Goal: Information Seeking & Learning: Check status

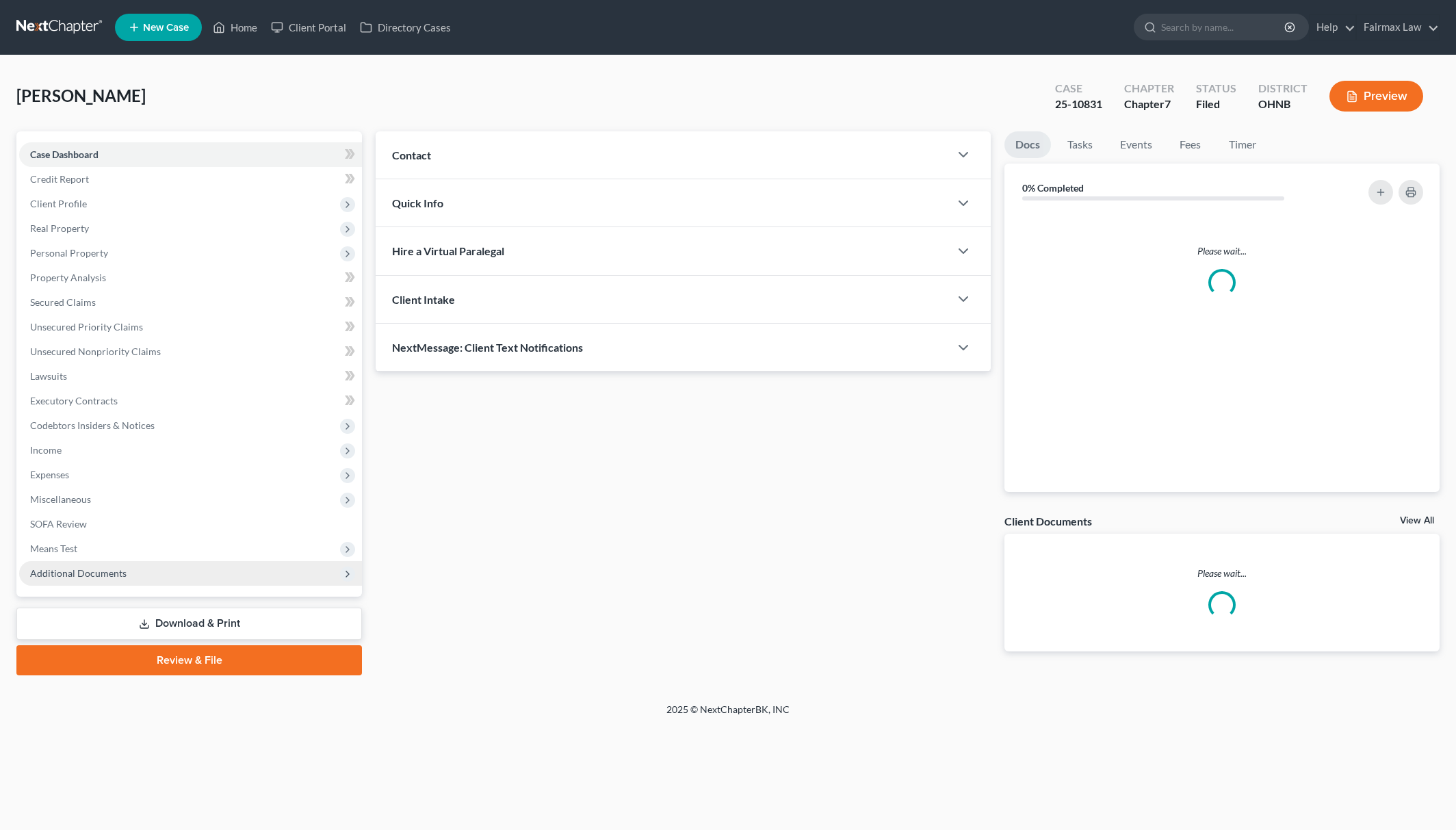
click at [165, 575] on span "Additional Documents" at bounding box center [190, 574] width 343 height 25
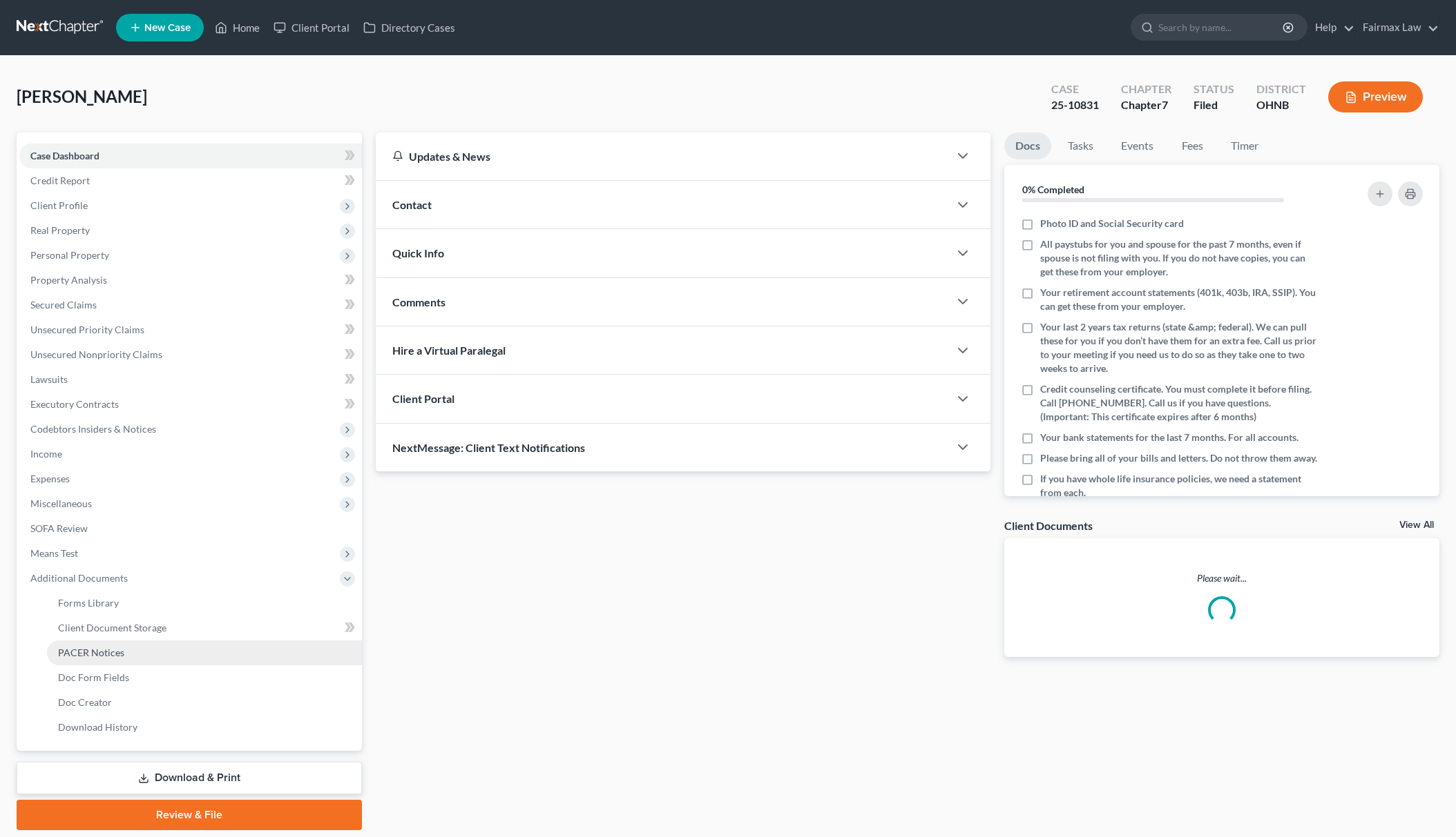
click at [159, 647] on link "PACER Notices" at bounding box center [204, 653] width 315 height 25
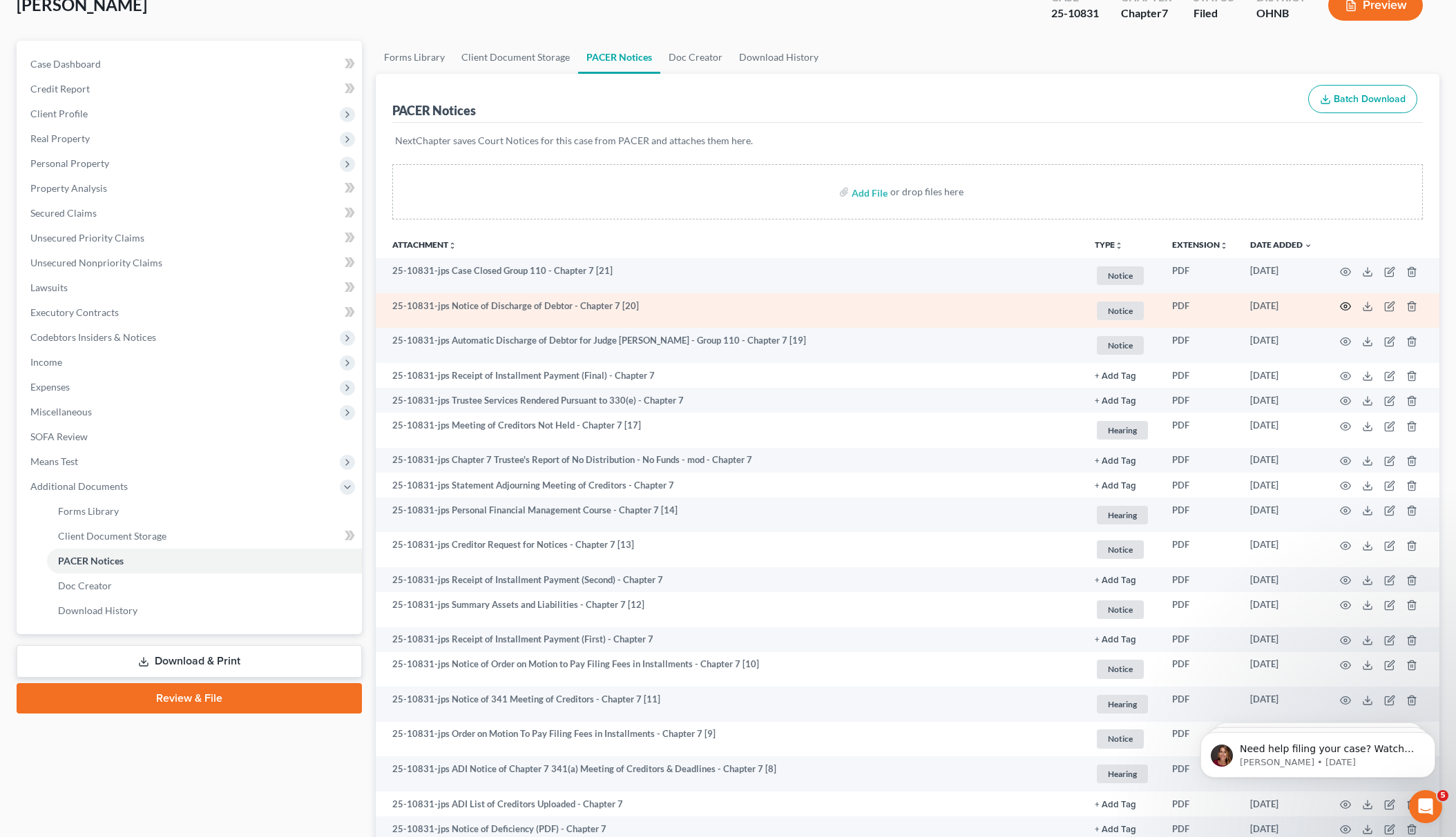
click at [1346, 303] on icon "button" at bounding box center [1345, 306] width 11 height 11
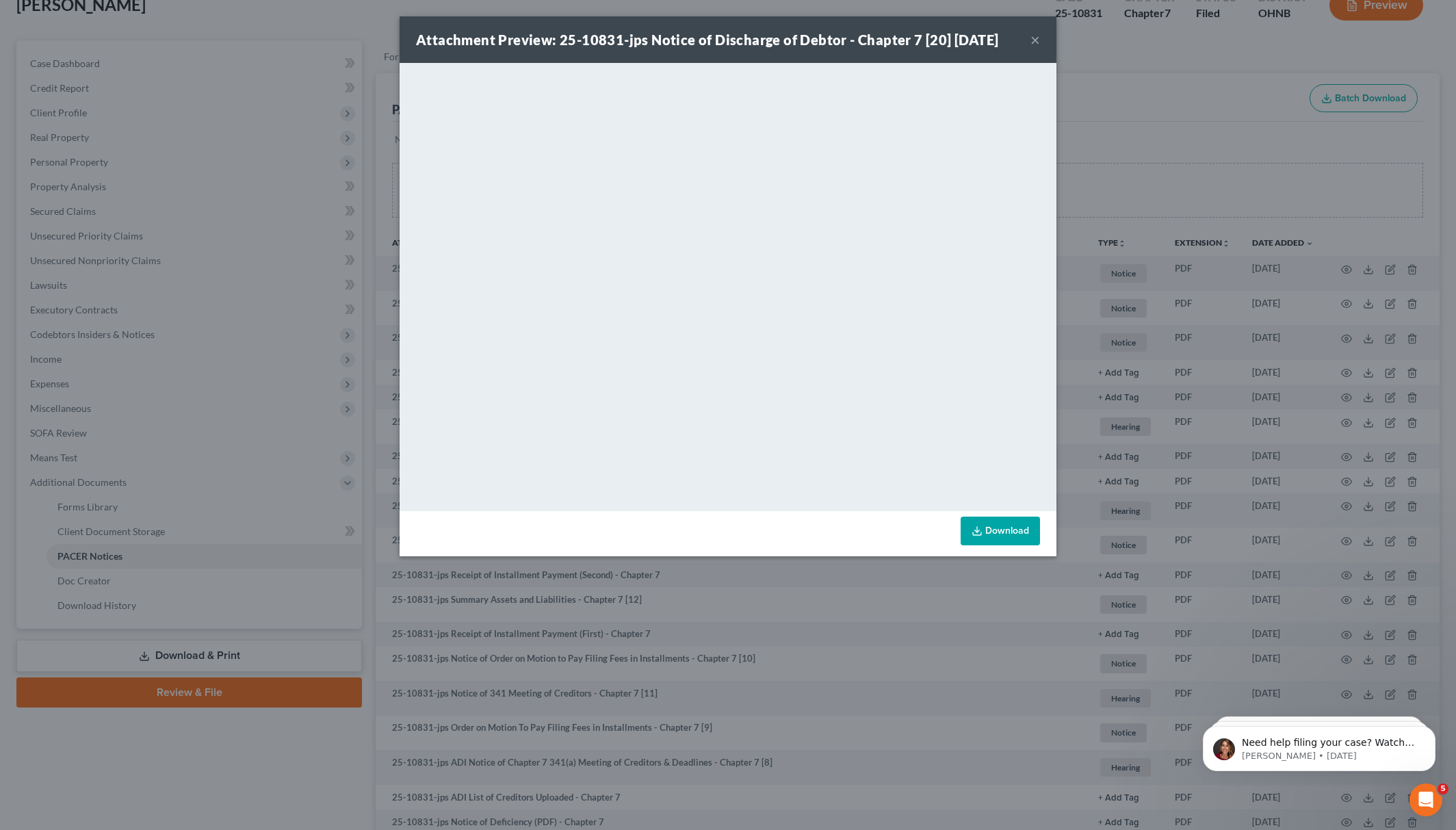
click at [1112, 110] on div "Attachment Preview: 25-10831-jps Notice of Discharge of Debtor - Chapter 7 [20]…" at bounding box center [728, 415] width 1456 height 830
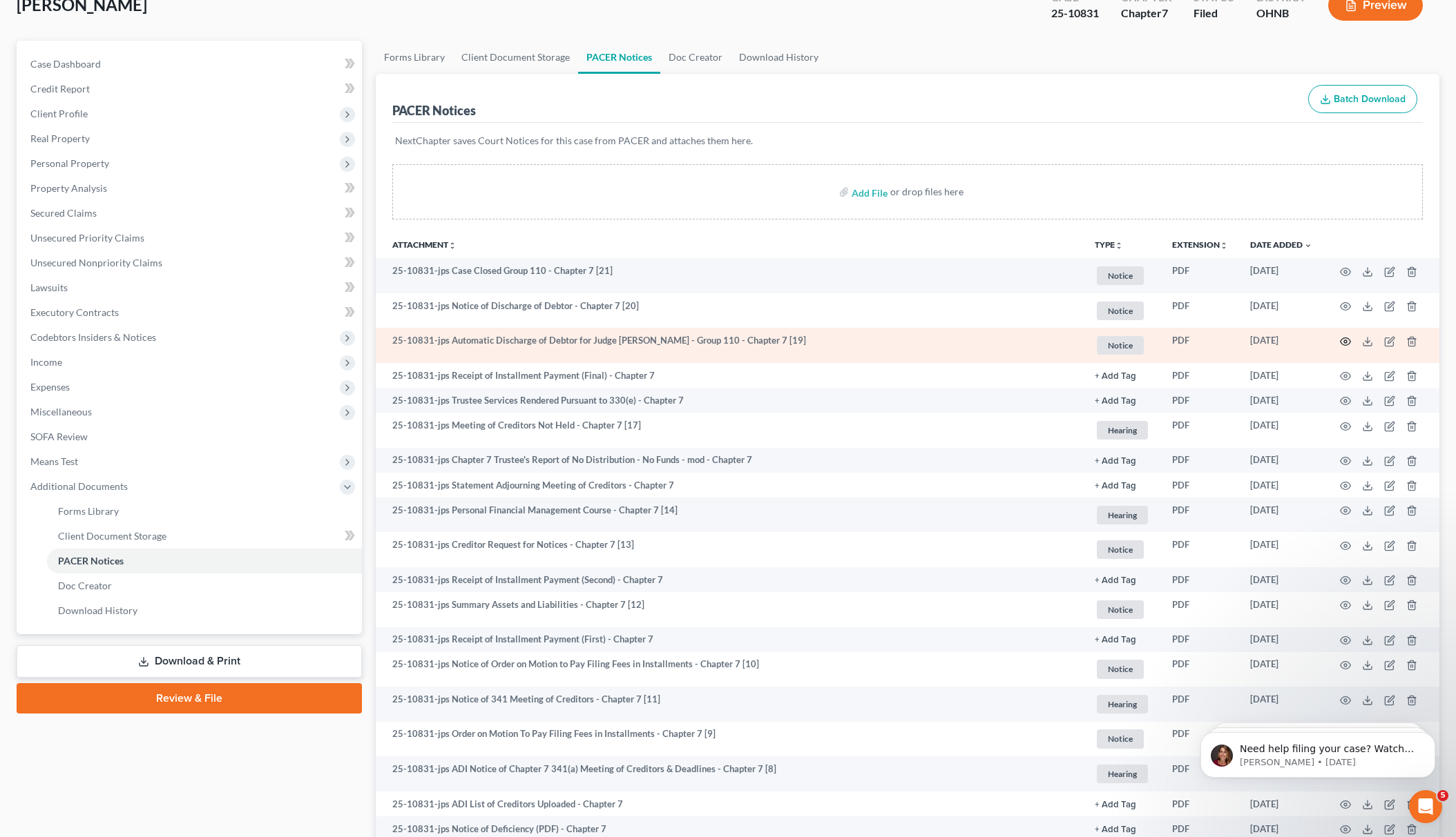
click at [1340, 340] on icon "button" at bounding box center [1345, 342] width 10 height 7
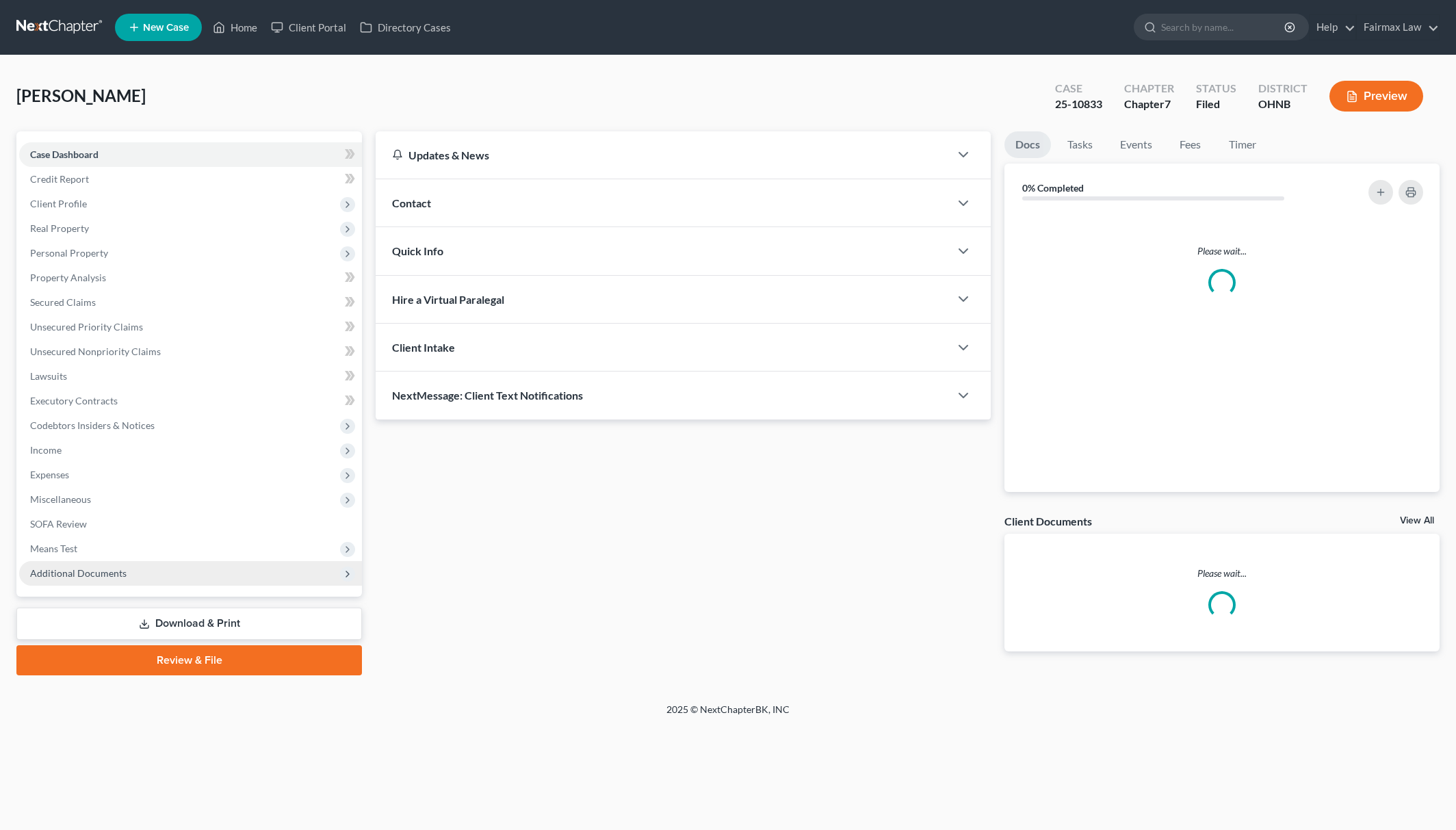
click at [88, 573] on span "Additional Documents" at bounding box center [78, 574] width 96 height 12
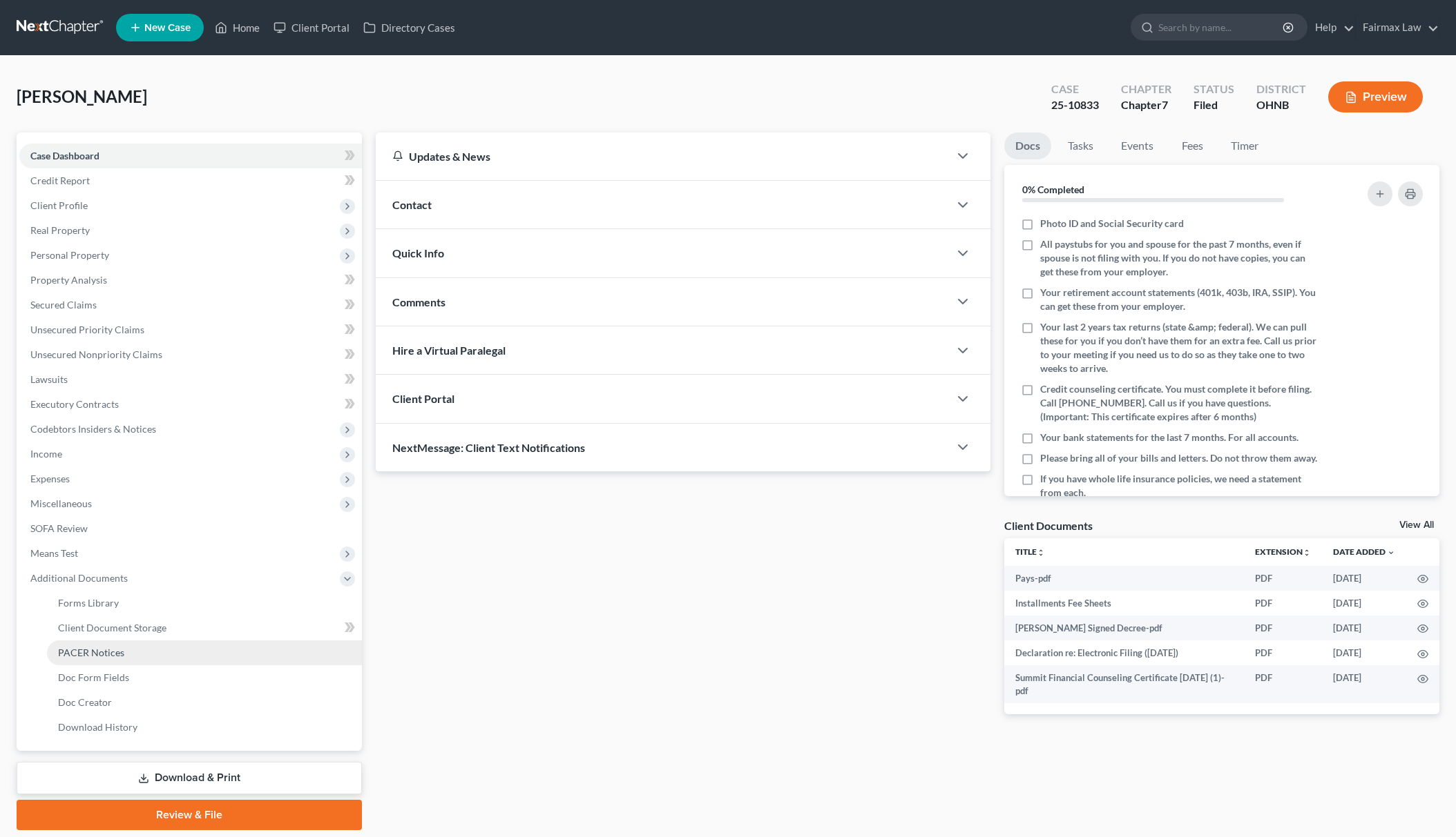
click at [96, 657] on link "PACER Notices" at bounding box center [204, 653] width 315 height 25
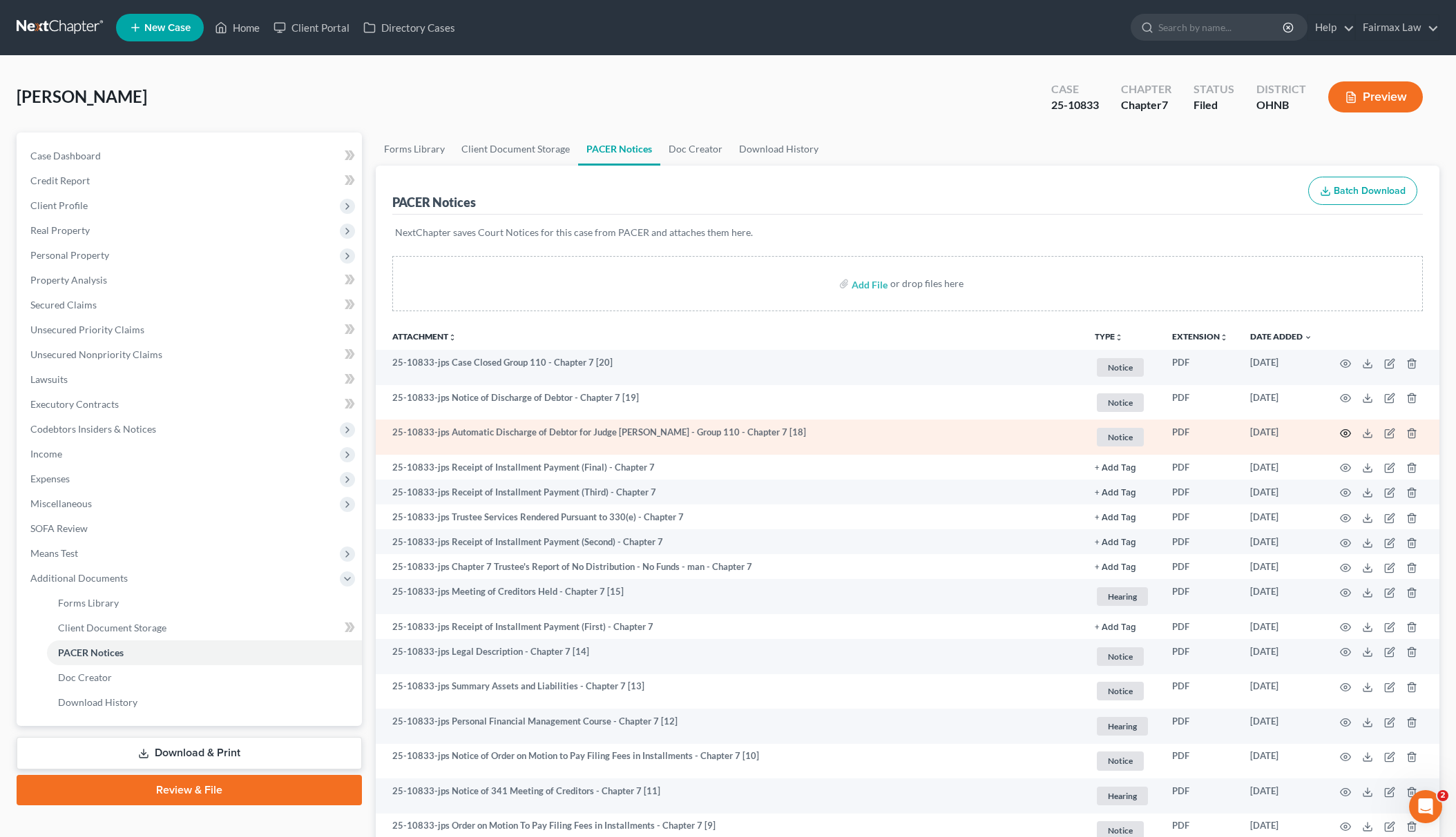
click at [1344, 434] on circle "button" at bounding box center [1345, 433] width 2 height 2
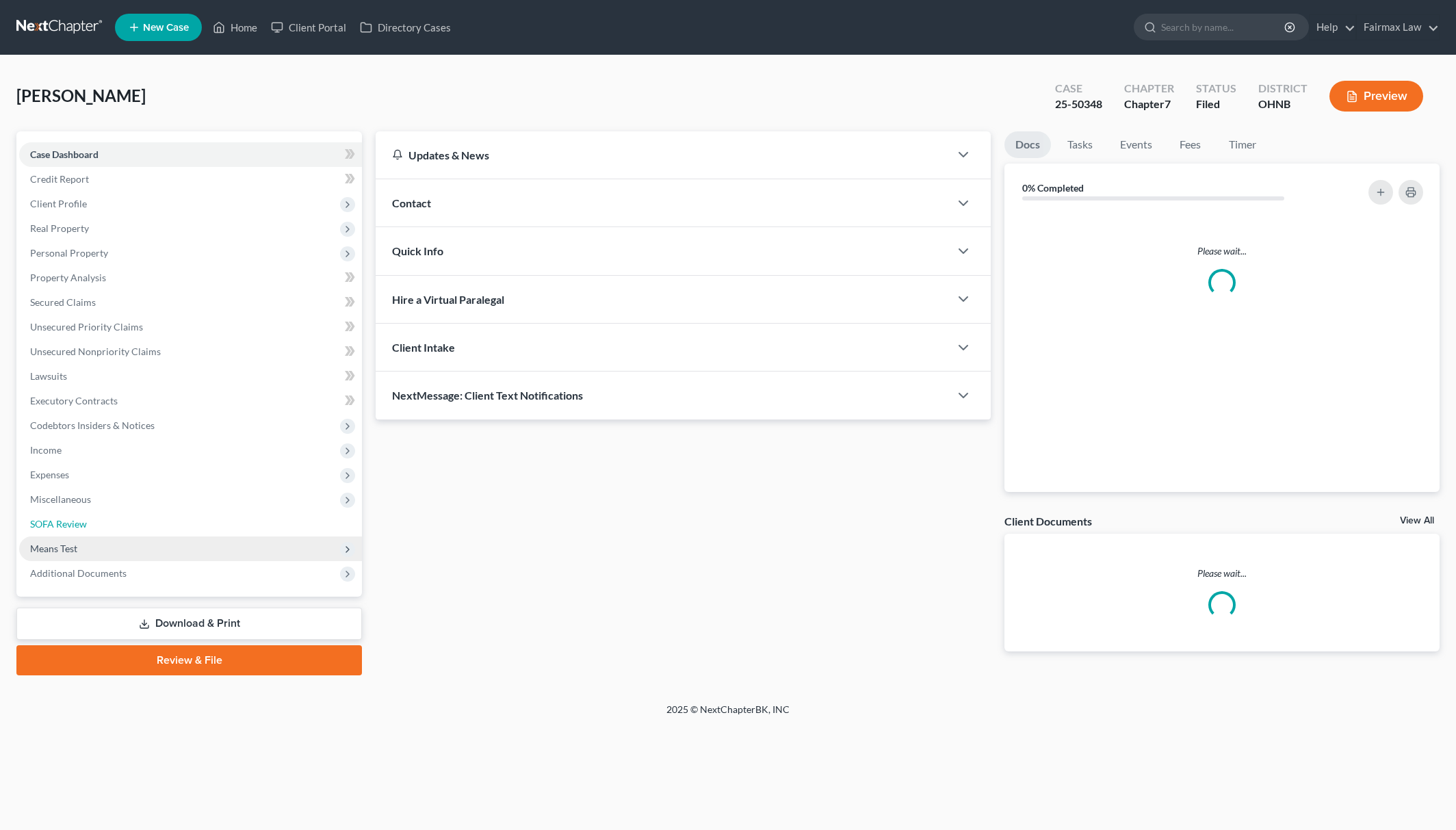
drag, startPoint x: 162, startPoint y: 534, endPoint x: 160, endPoint y: 549, distance: 15.1
click at [162, 534] on link "SOFA Review" at bounding box center [190, 524] width 343 height 25
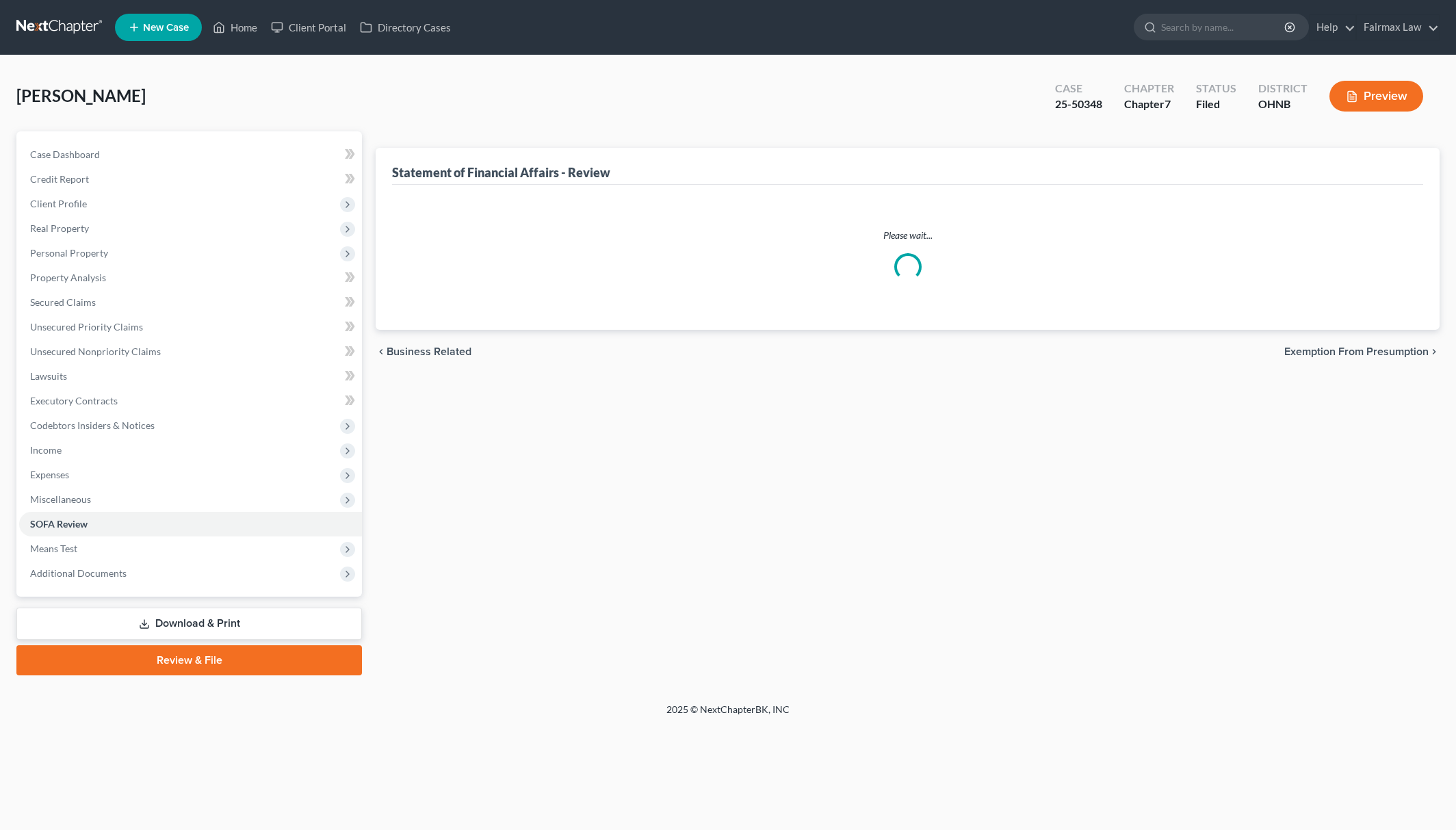
click at [149, 593] on div "Case Dashboard Payments Invoices Payments Payments Credit Report Client Profile…" at bounding box center [189, 363] width 345 height 466
click at [166, 573] on span "Additional Documents" at bounding box center [190, 574] width 343 height 25
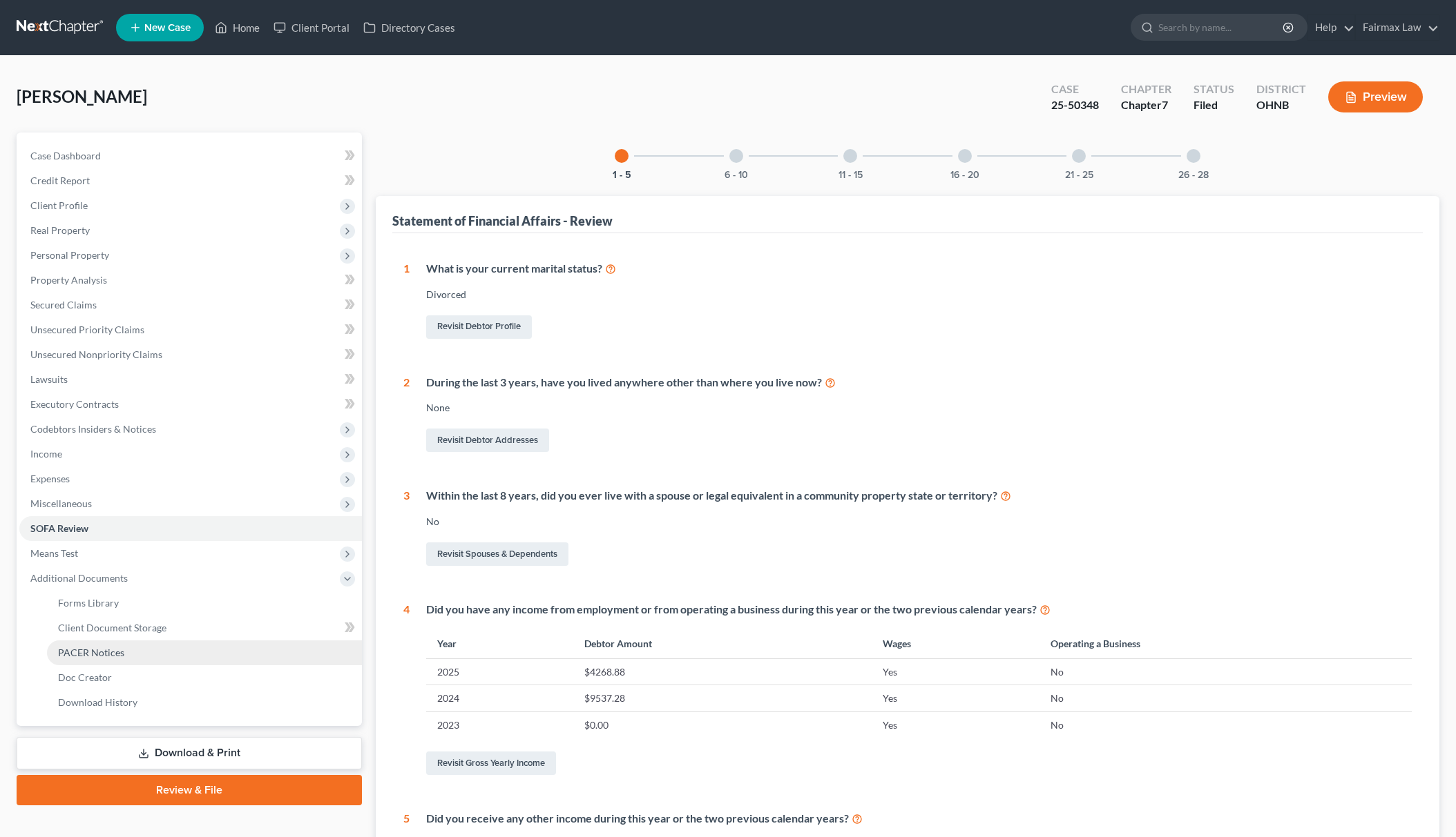
click at [121, 647] on span "PACER Notices" at bounding box center [91, 652] width 67 height 12
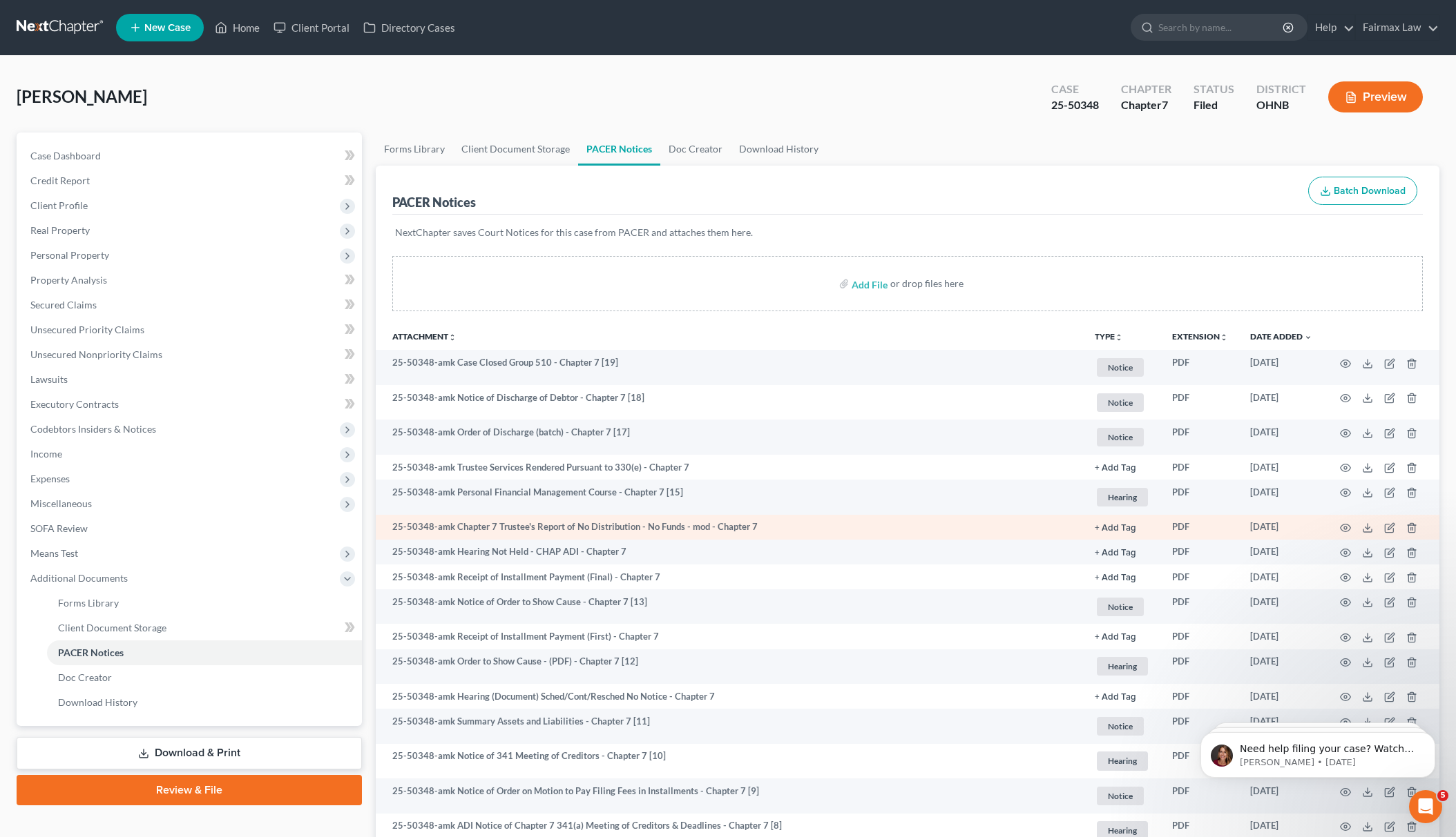
click at [1335, 524] on td at bounding box center [1381, 528] width 116 height 25
click at [1341, 528] on icon "button" at bounding box center [1345, 528] width 11 height 11
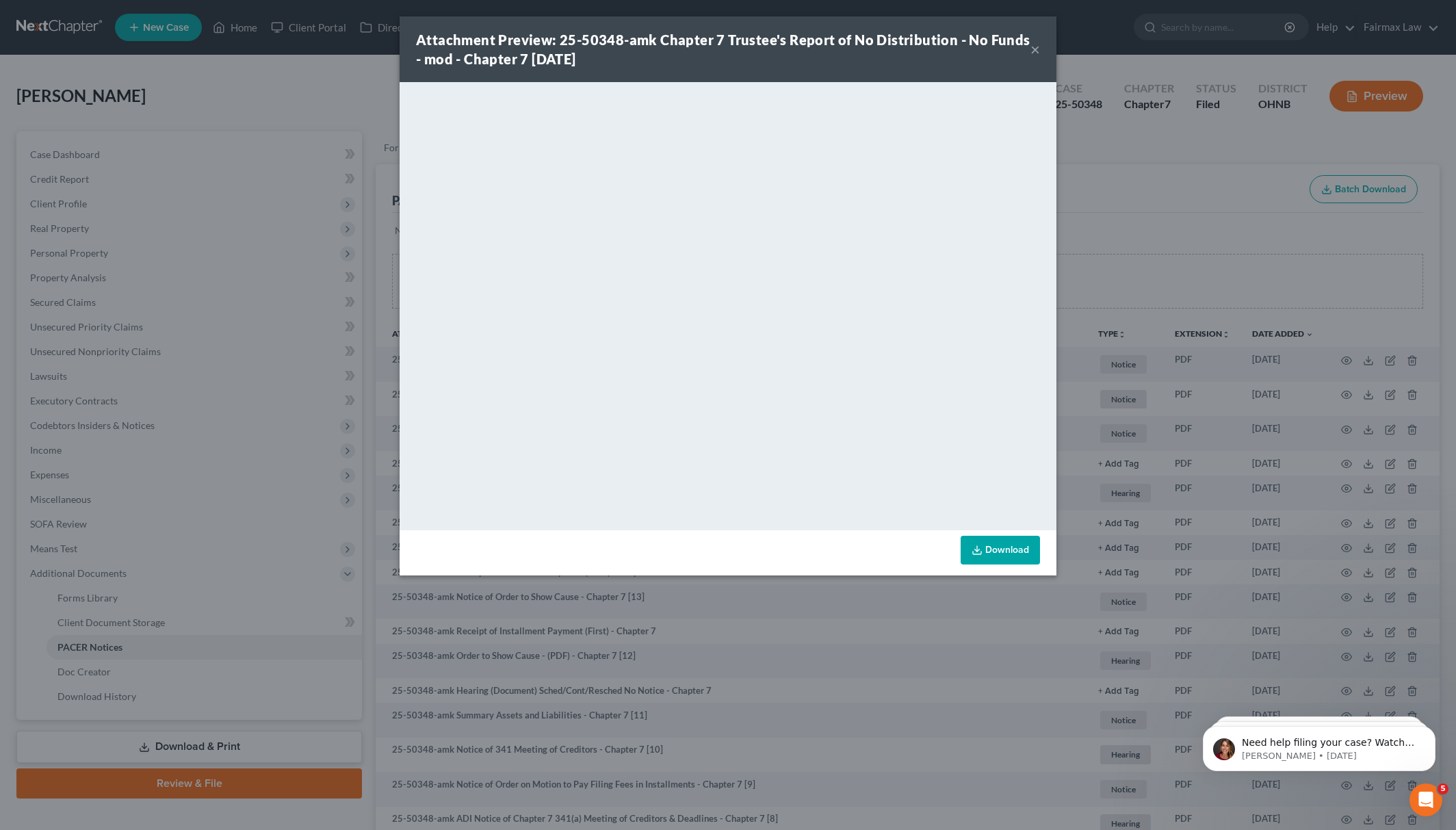
click at [1145, 152] on div "Attachment Preview: 25-50348-amk Chapter 7 Trustee's Report of No Distribution …" at bounding box center [728, 415] width 1456 height 830
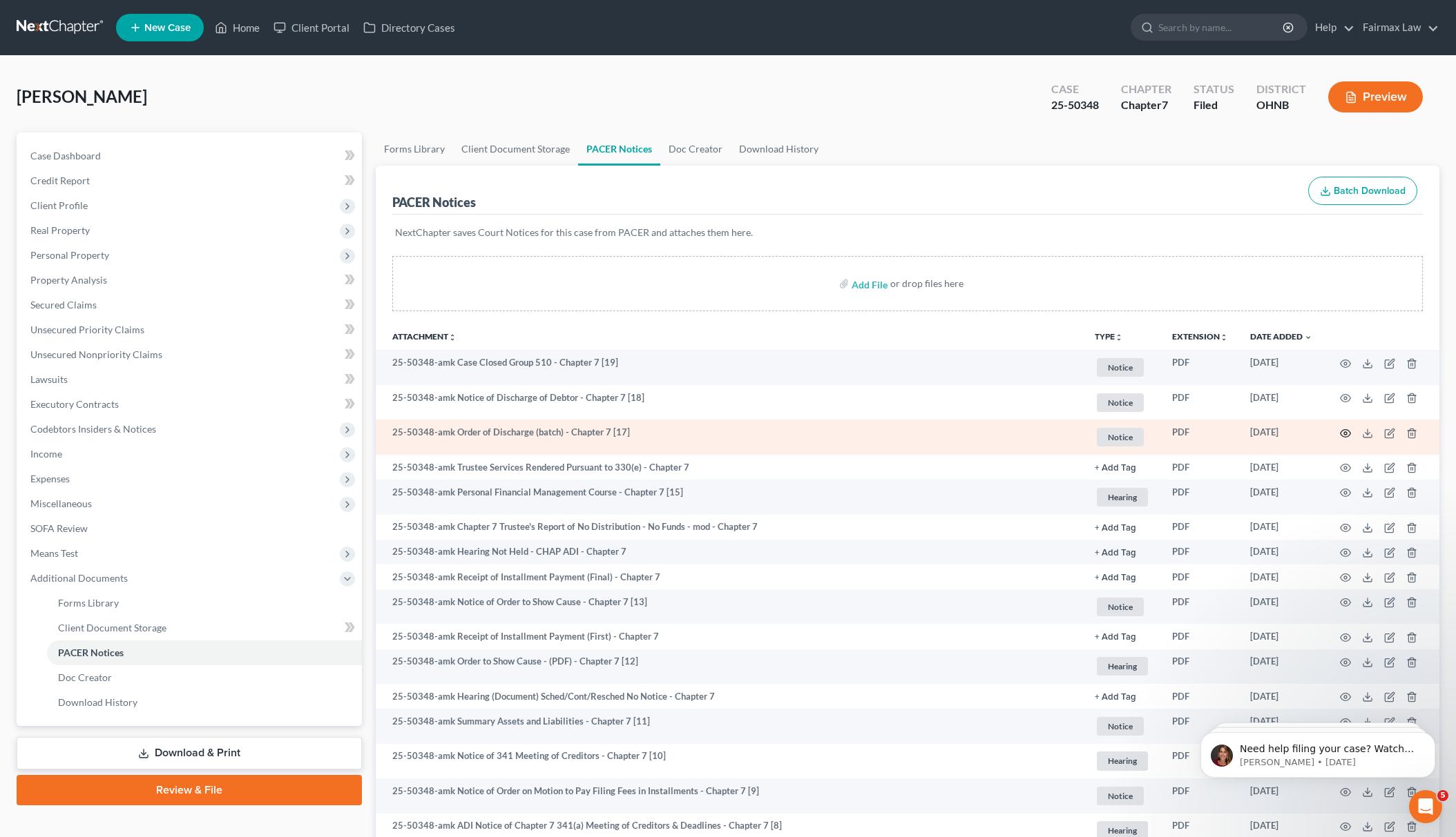
click at [1343, 429] on icon "button" at bounding box center [1345, 433] width 11 height 11
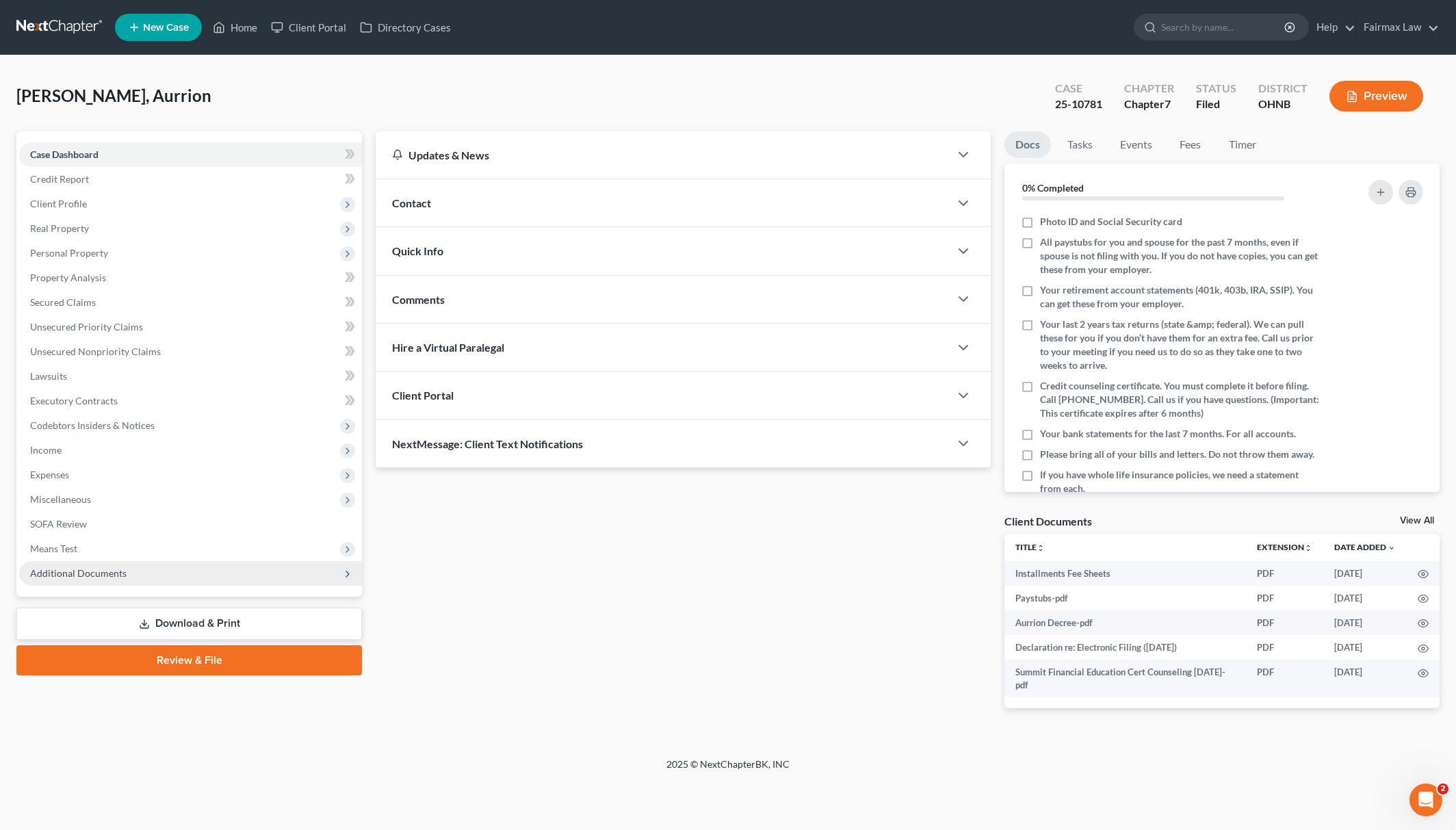
click at [133, 570] on span "Additional Documents" at bounding box center [190, 574] width 343 height 25
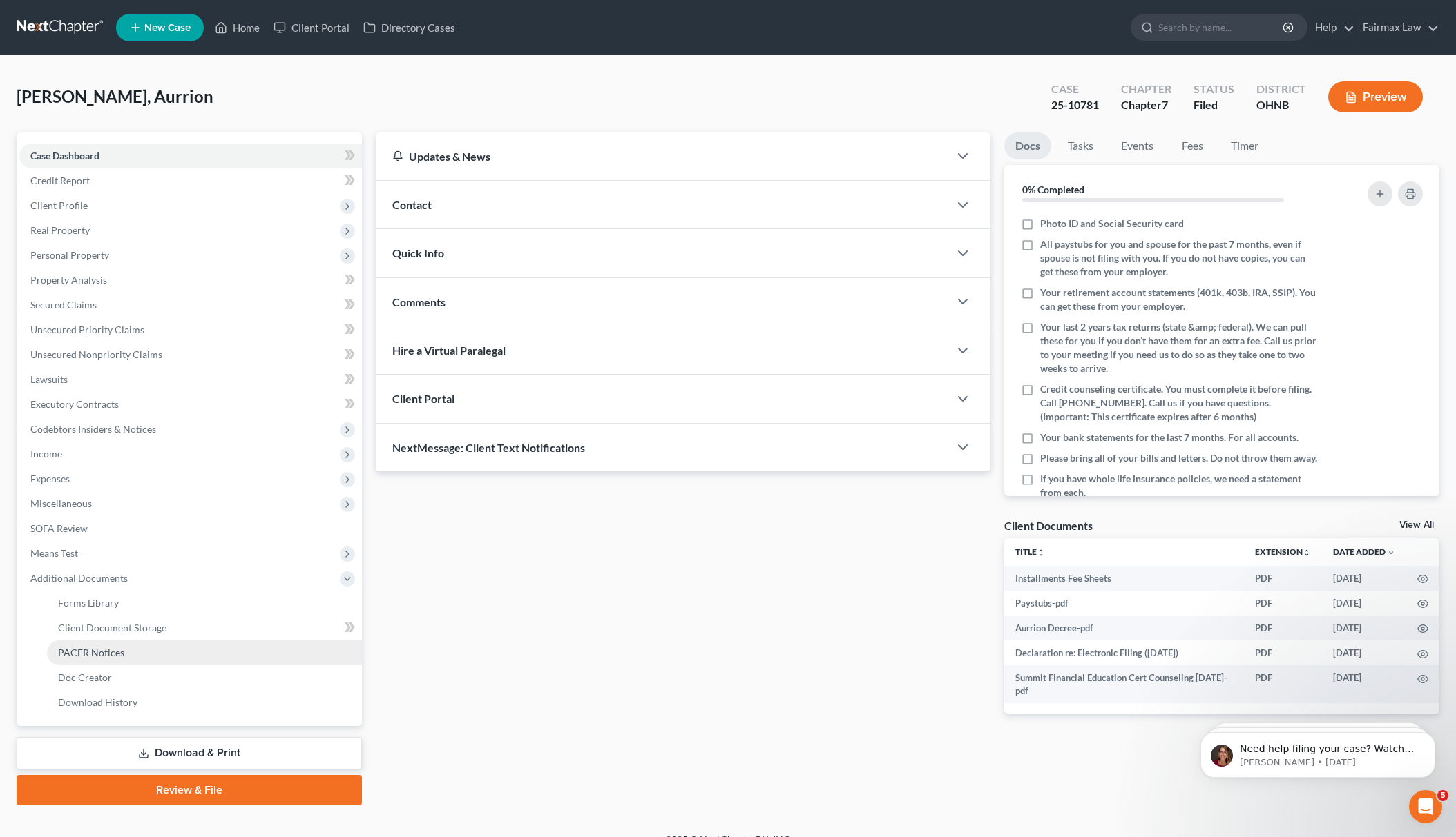
click at [147, 644] on link "PACER Notices" at bounding box center [204, 653] width 315 height 25
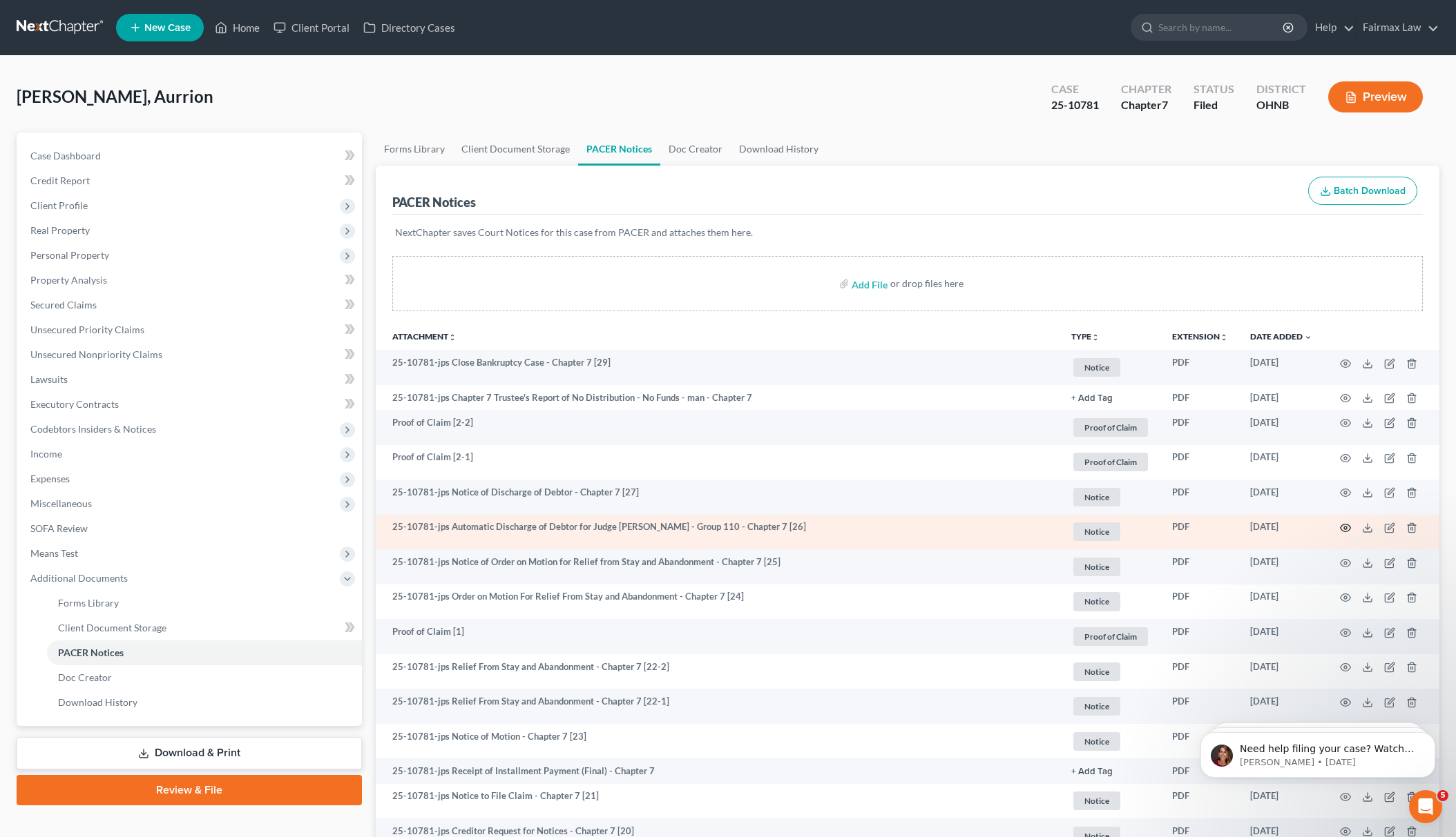
click at [1346, 523] on icon "button" at bounding box center [1345, 528] width 11 height 11
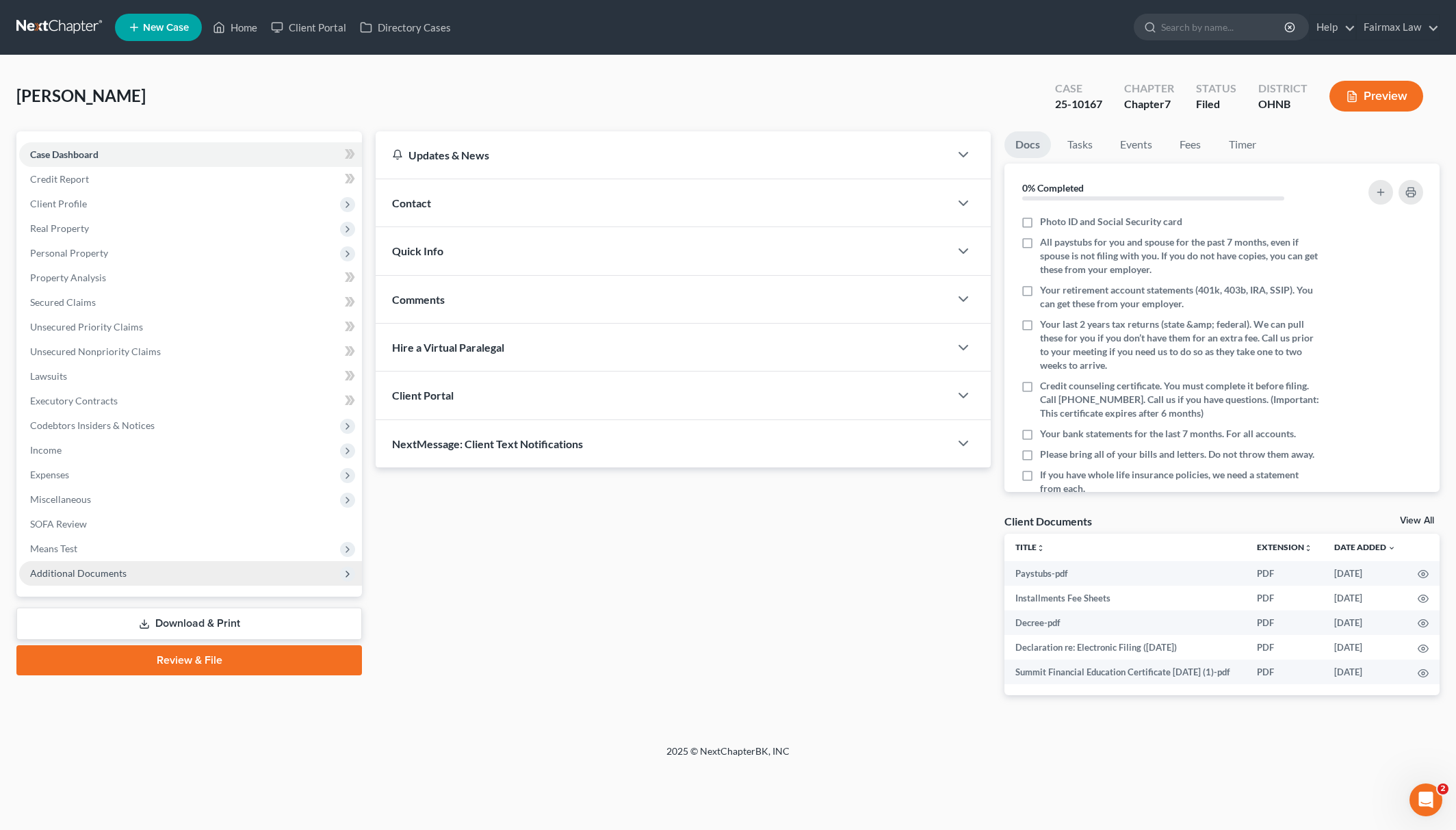
click at [114, 568] on span "Additional Documents" at bounding box center [78, 574] width 96 height 12
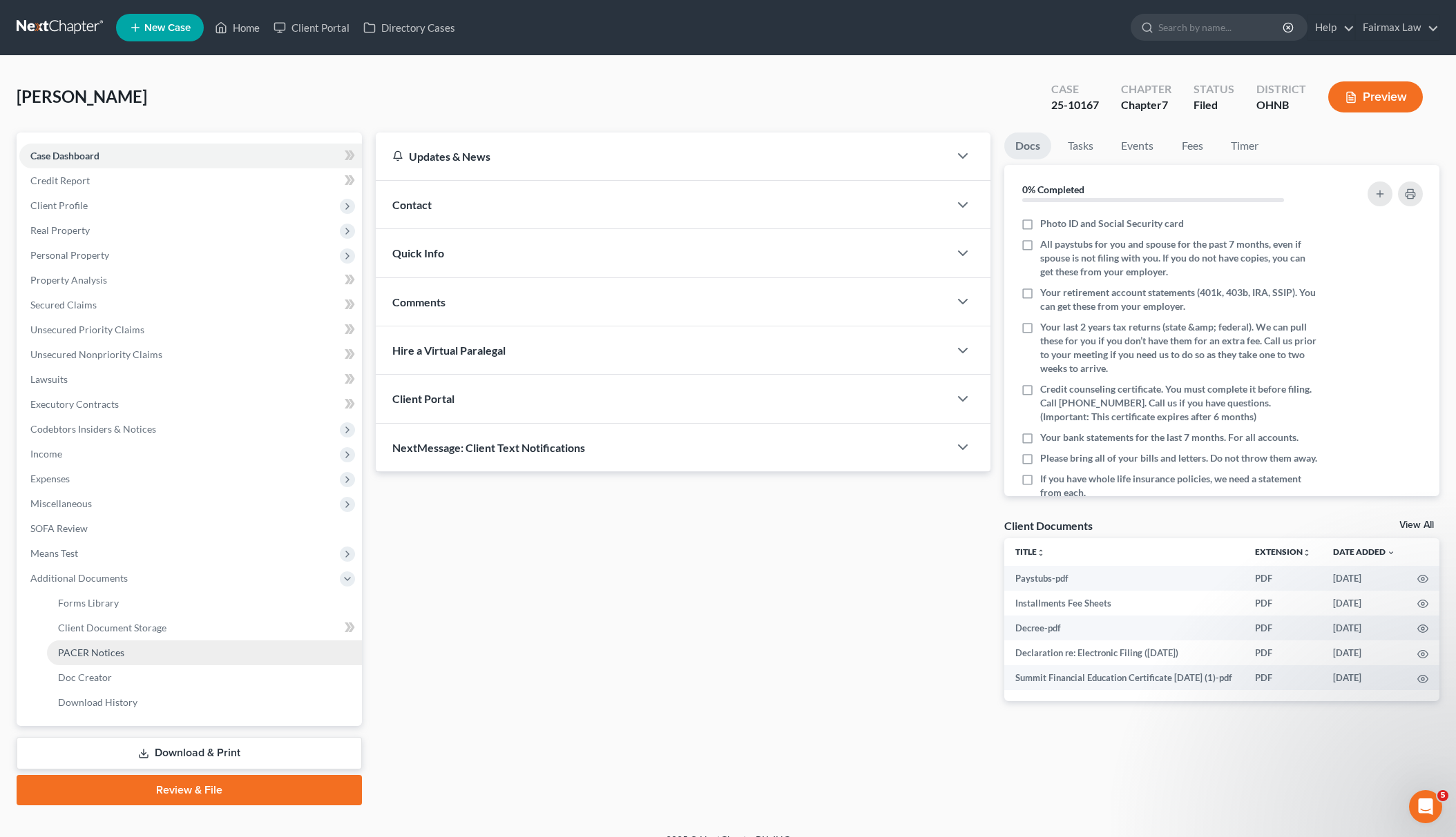
click at [142, 644] on link "PACER Notices" at bounding box center [204, 653] width 315 height 25
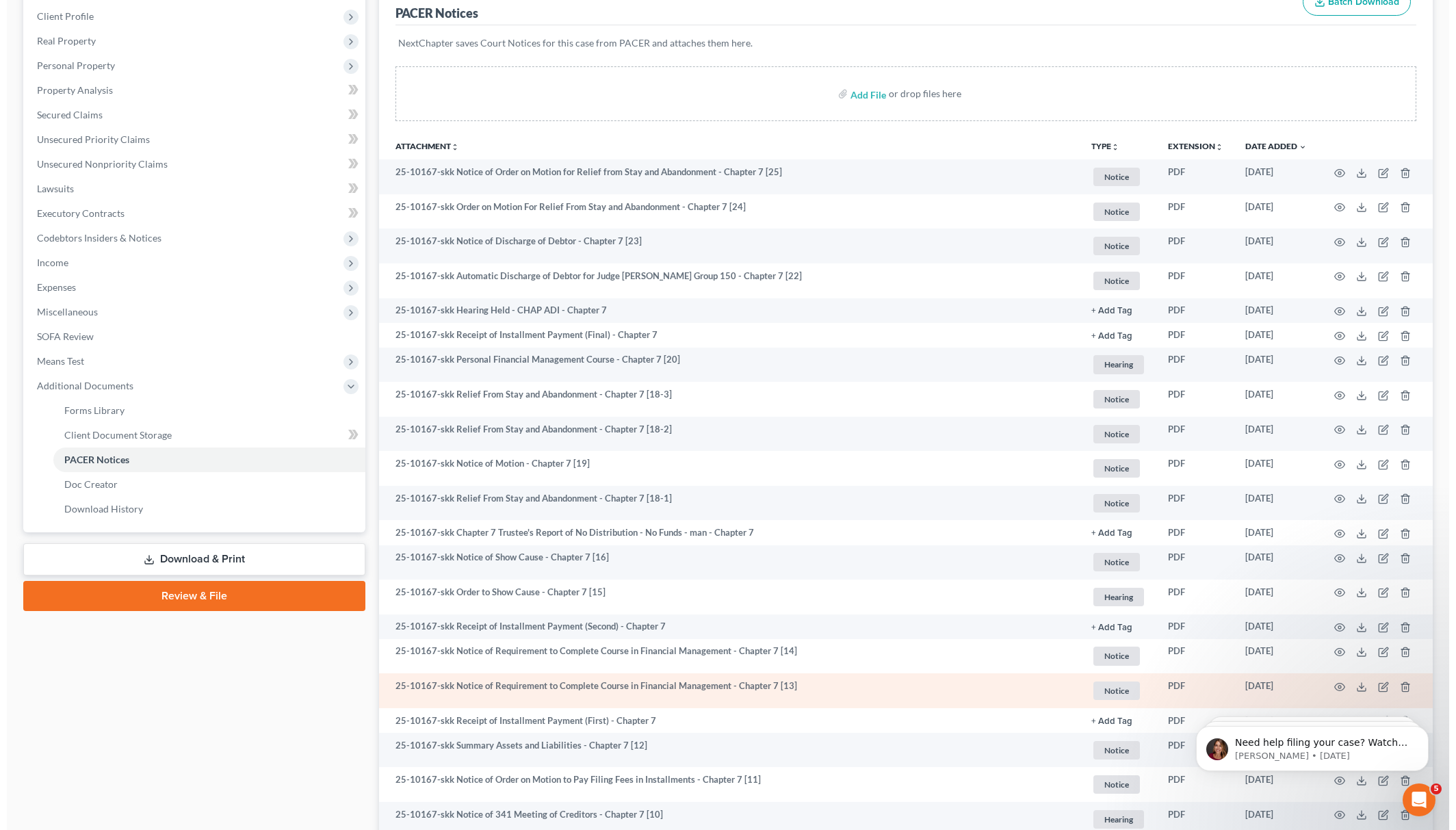
scroll to position [182, 0]
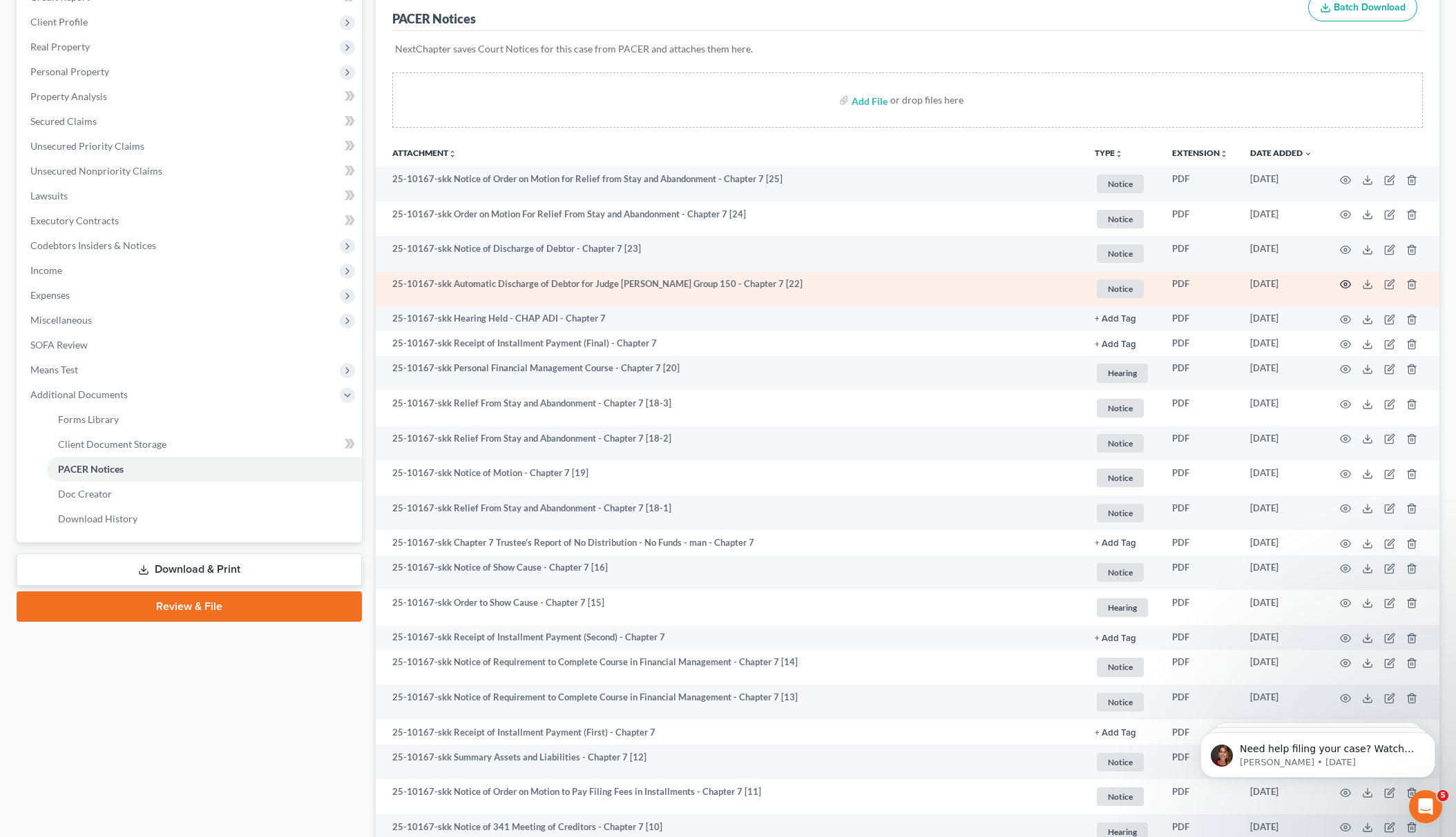
click at [1349, 279] on icon "button" at bounding box center [1345, 284] width 11 height 11
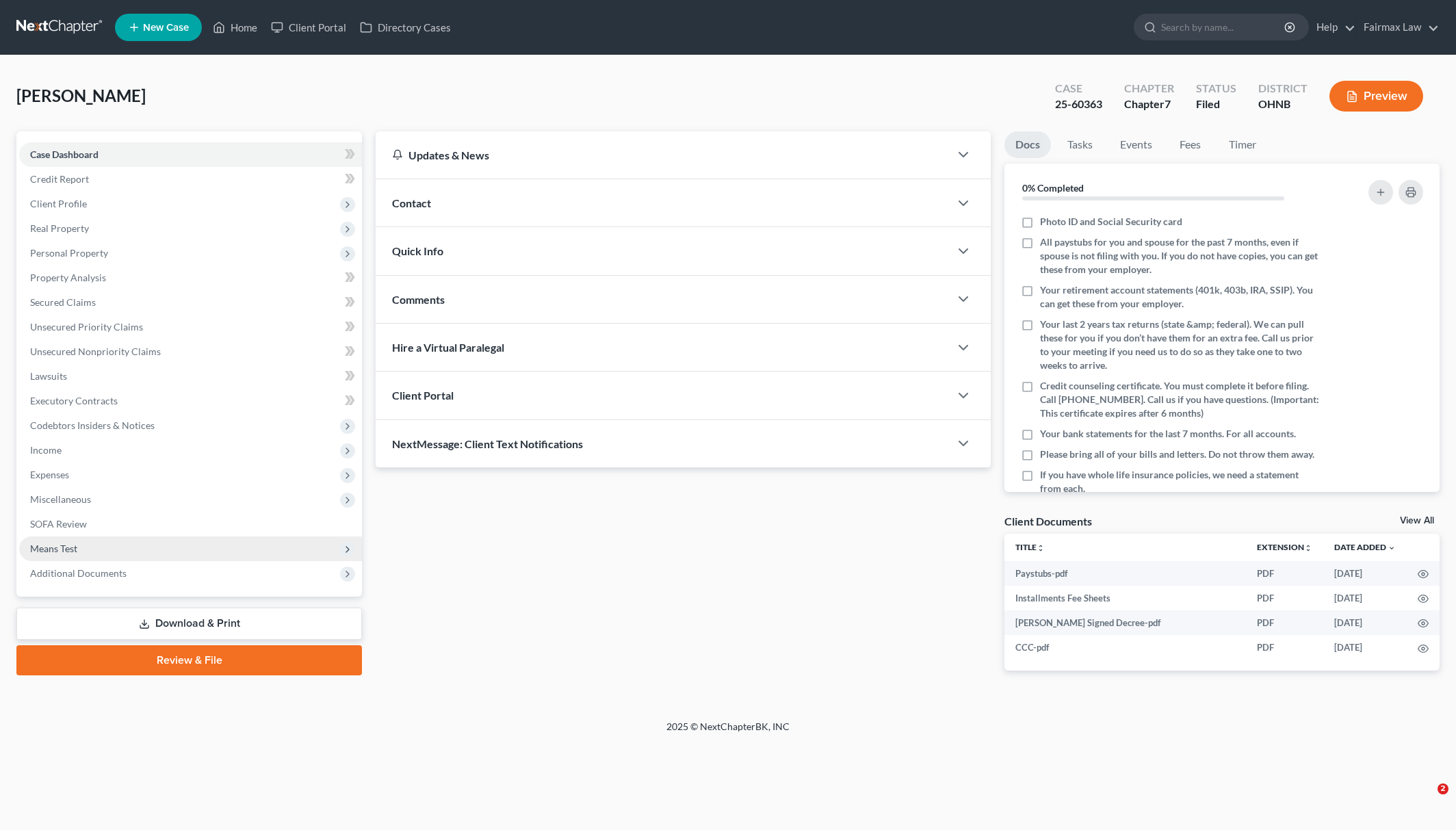
click at [174, 557] on span "Means Test" at bounding box center [190, 549] width 343 height 25
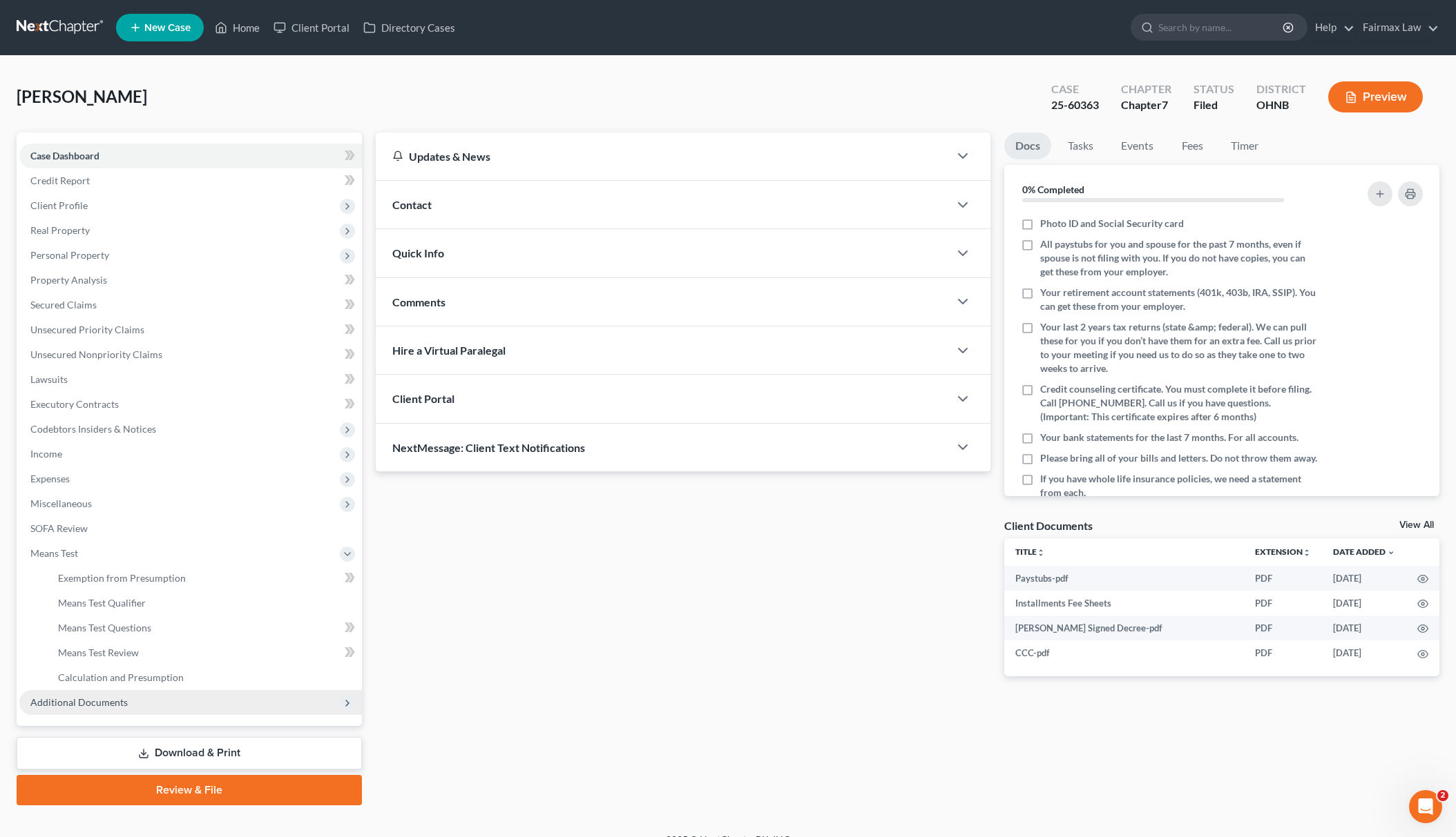
click at [128, 691] on span "Additional Documents" at bounding box center [190, 703] width 343 height 25
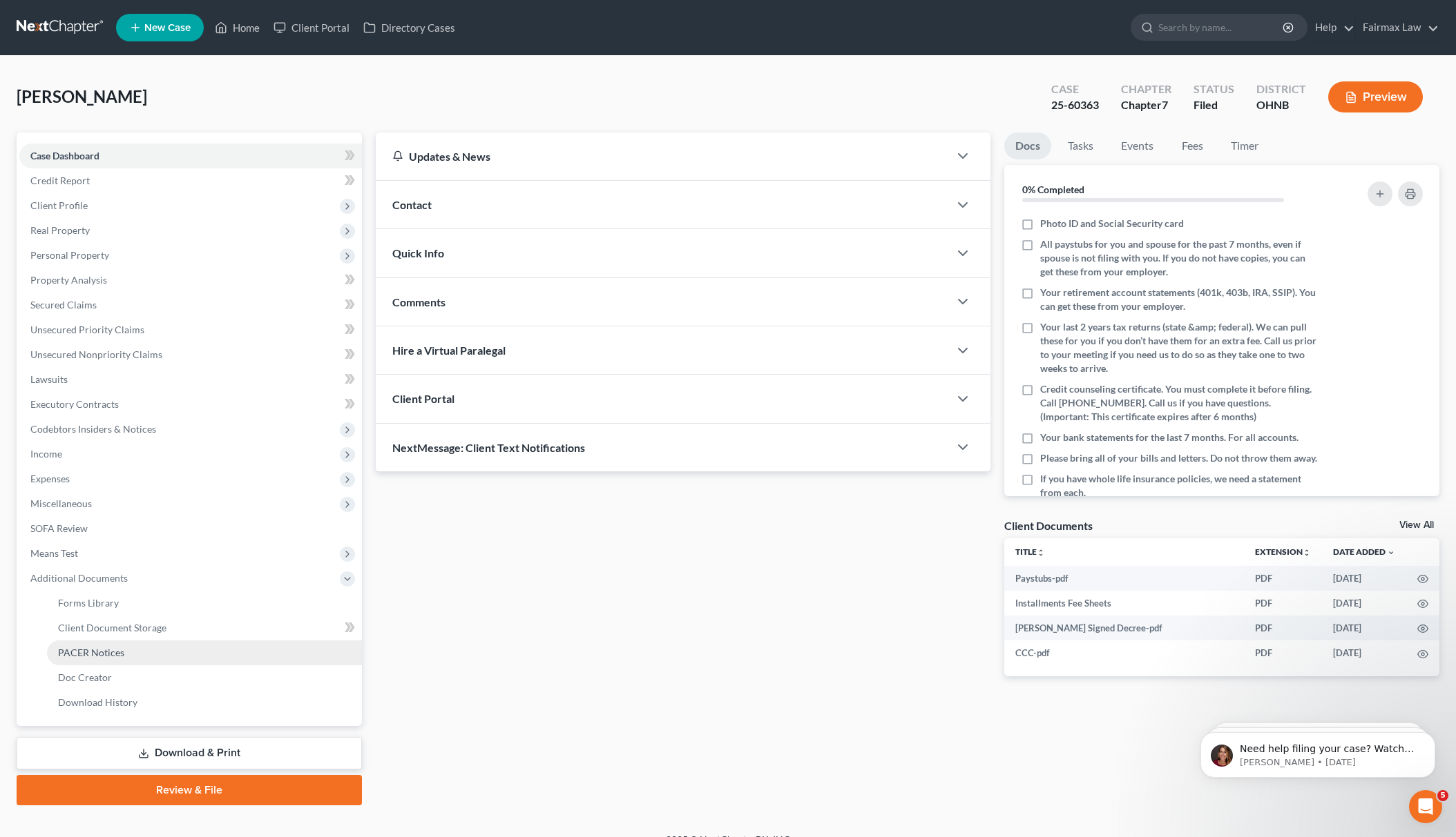
click at [149, 650] on link "PACER Notices" at bounding box center [204, 653] width 315 height 25
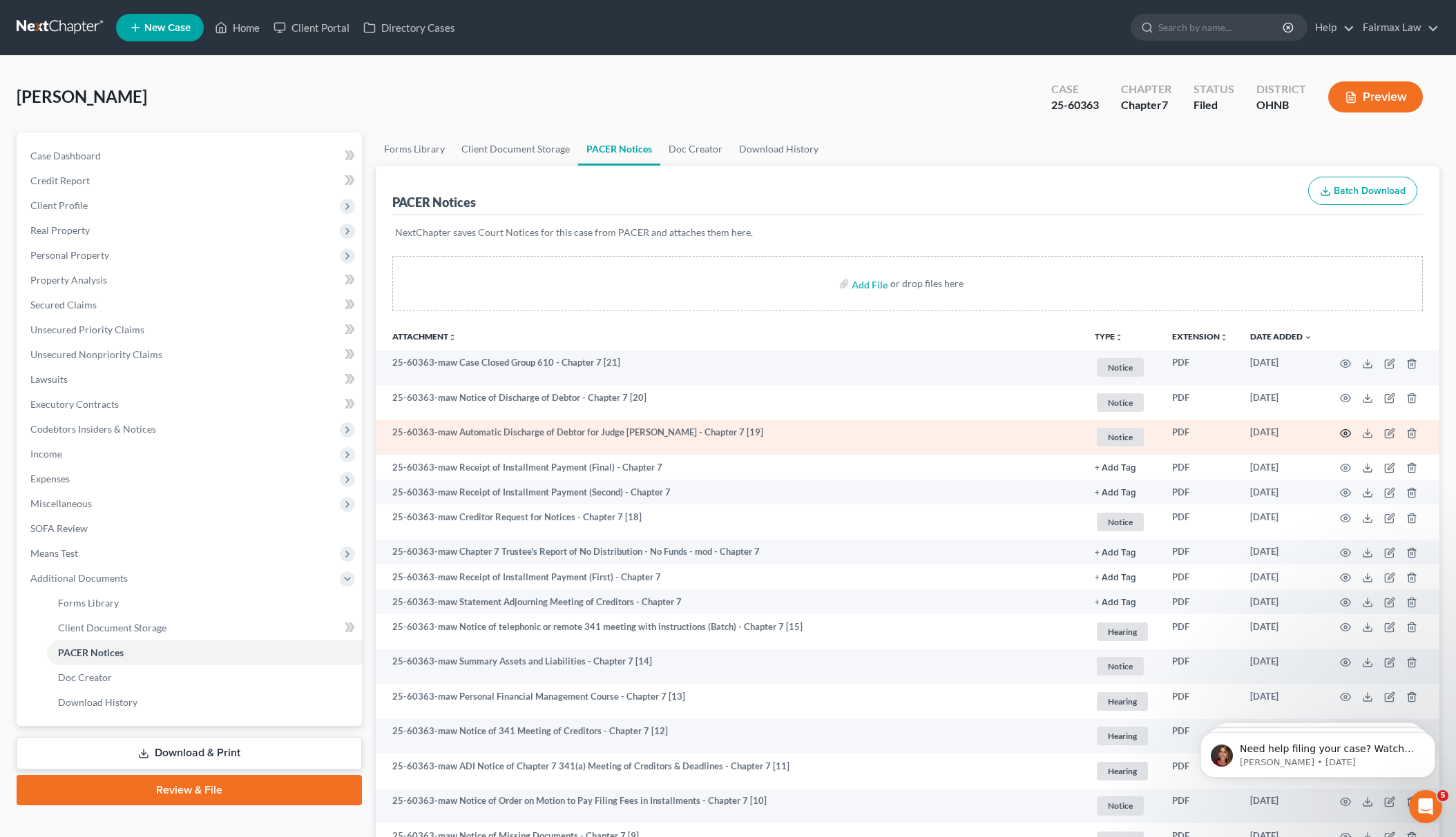
click at [1348, 432] on icon "button" at bounding box center [1345, 433] width 11 height 11
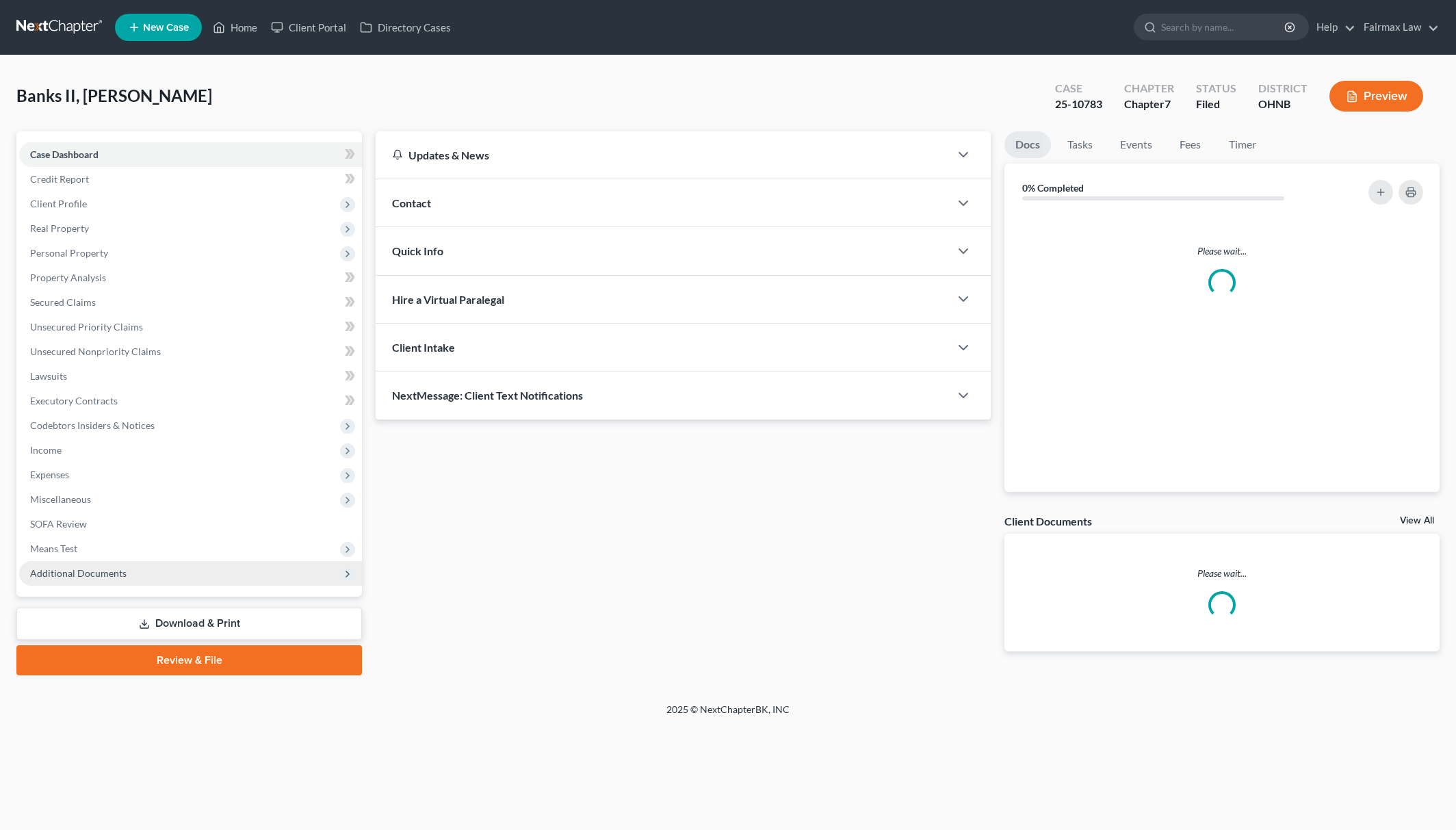
drag, startPoint x: 192, startPoint y: 570, endPoint x: 192, endPoint y: 580, distance: 10.0
click at [192, 570] on span "Additional Documents" at bounding box center [190, 574] width 343 height 25
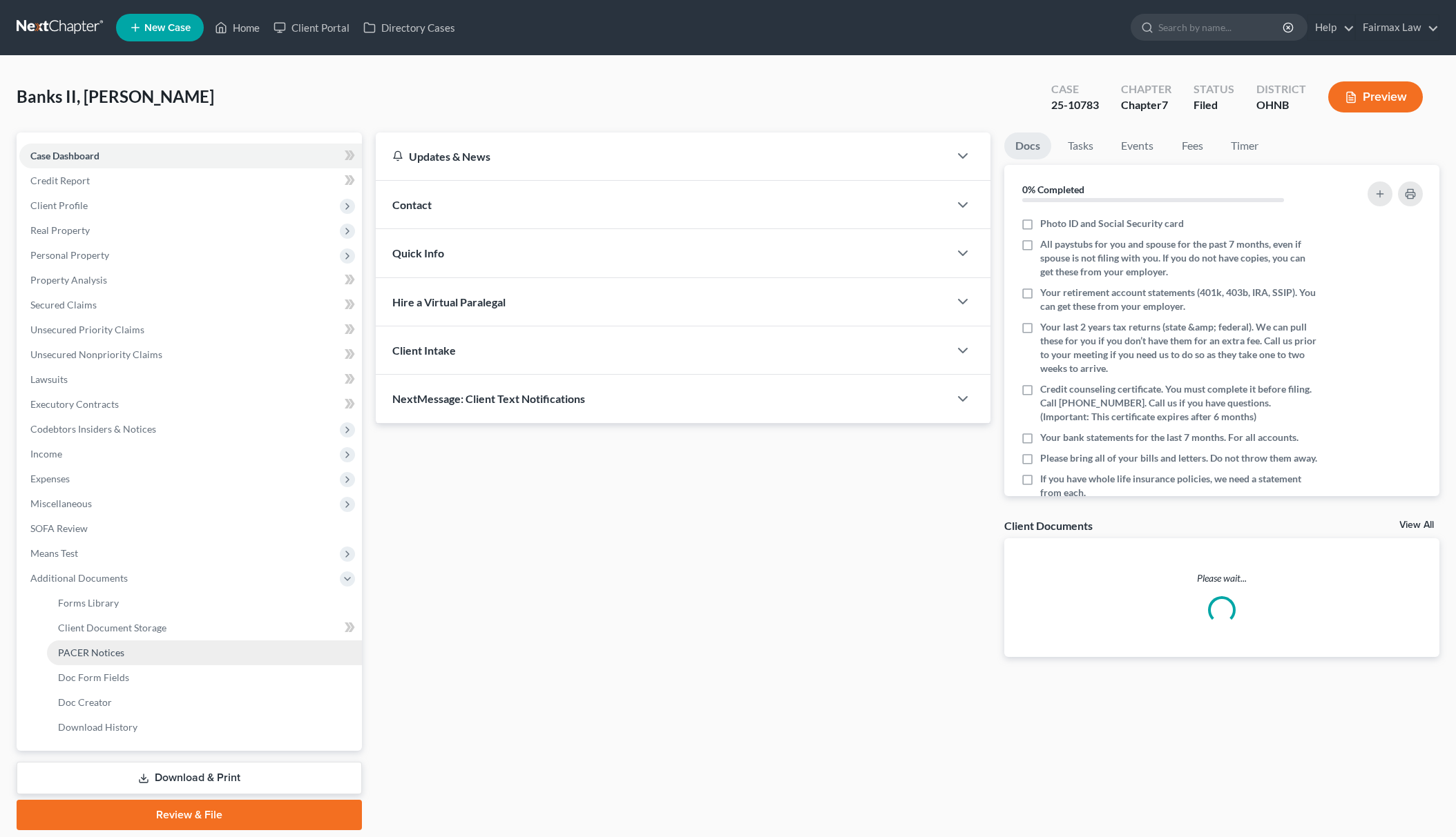
click at [177, 642] on link "PACER Notices" at bounding box center [204, 653] width 315 height 25
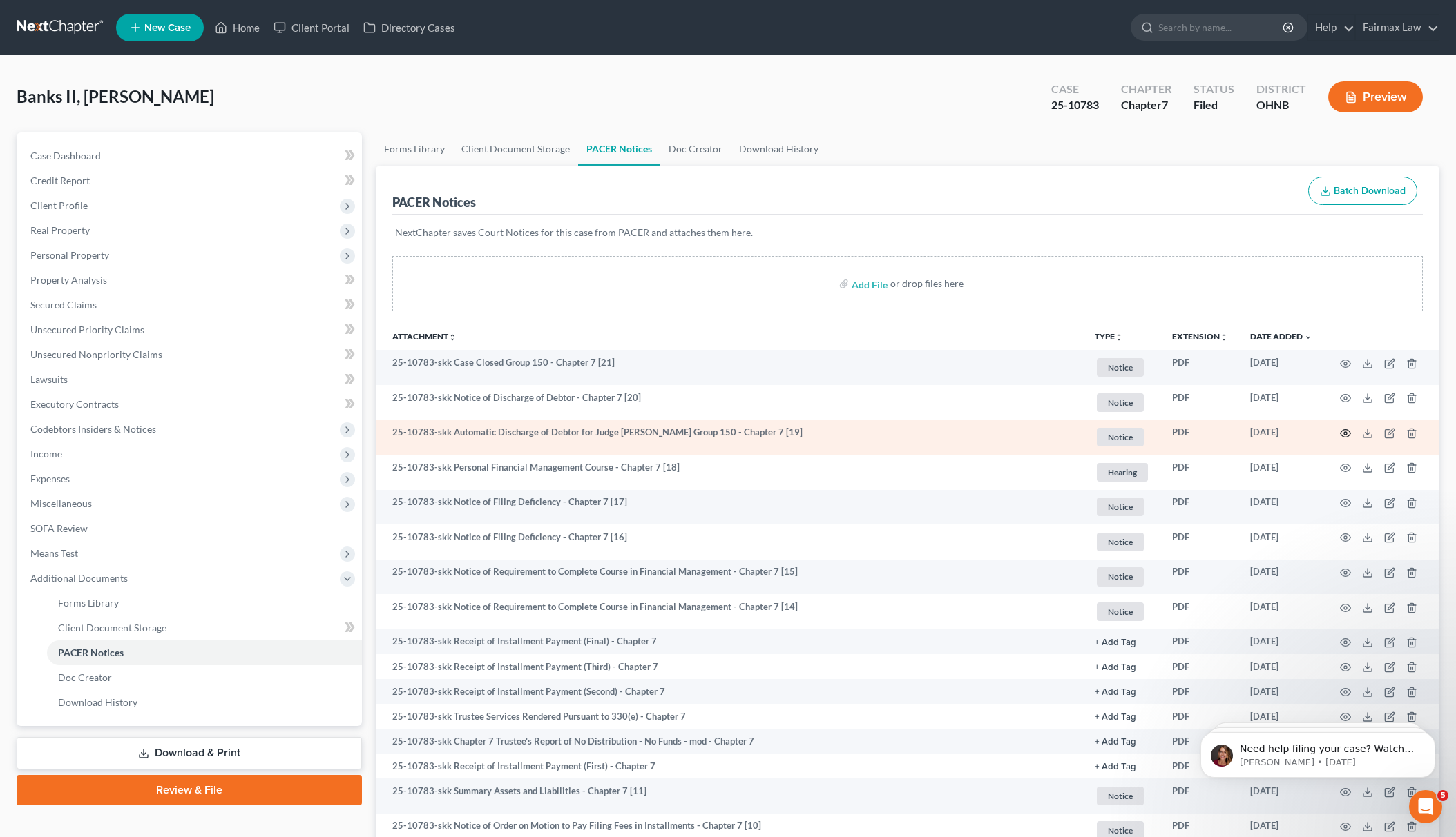
click at [1343, 434] on icon "button" at bounding box center [1345, 433] width 11 height 11
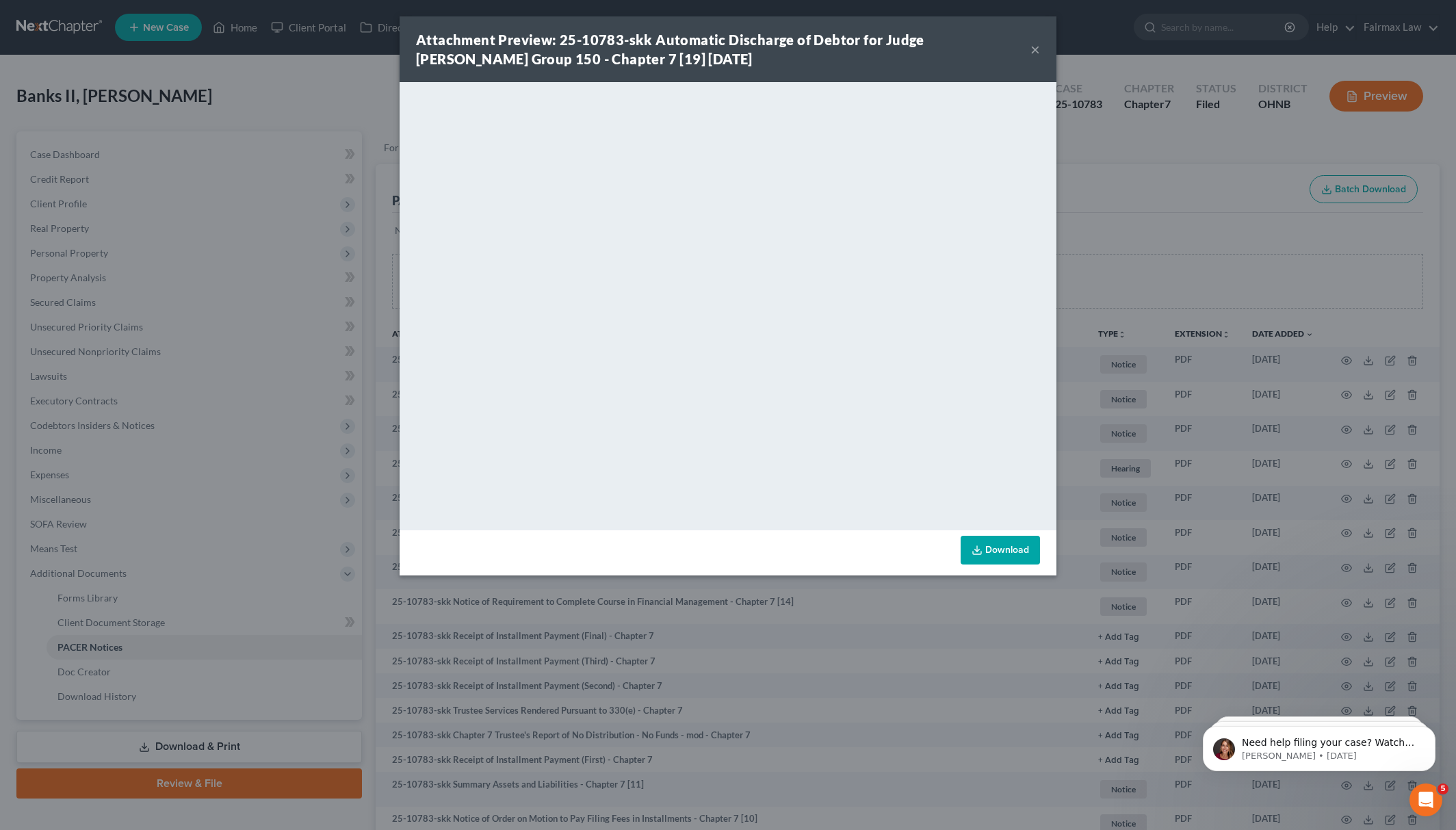
click at [1093, 198] on div "Attachment Preview: 25-10783-skk Automatic Discharge of Debtor for Judge Koch G…" at bounding box center [728, 415] width 1456 height 830
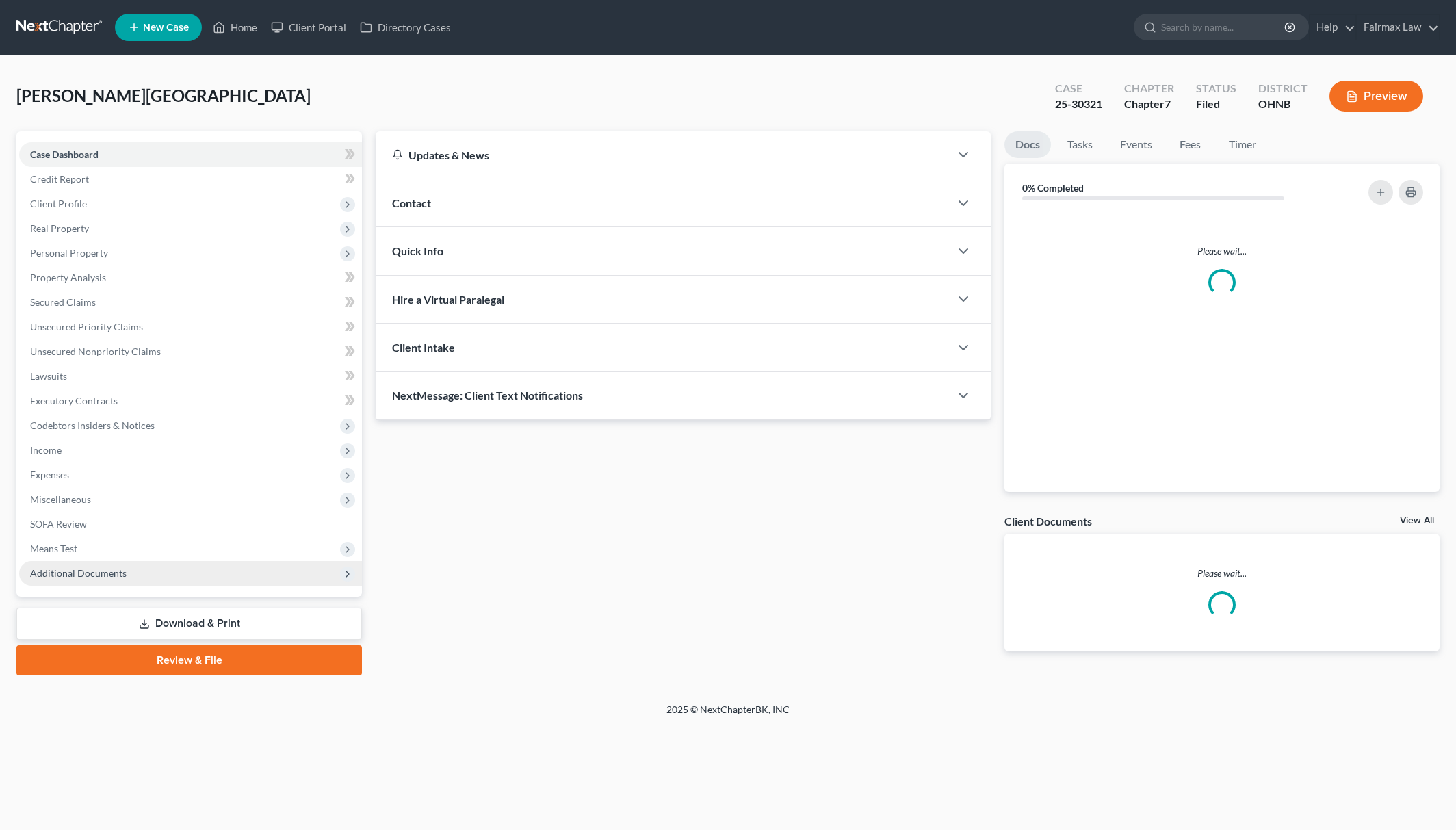
click at [155, 581] on span "Additional Documents" at bounding box center [190, 574] width 343 height 25
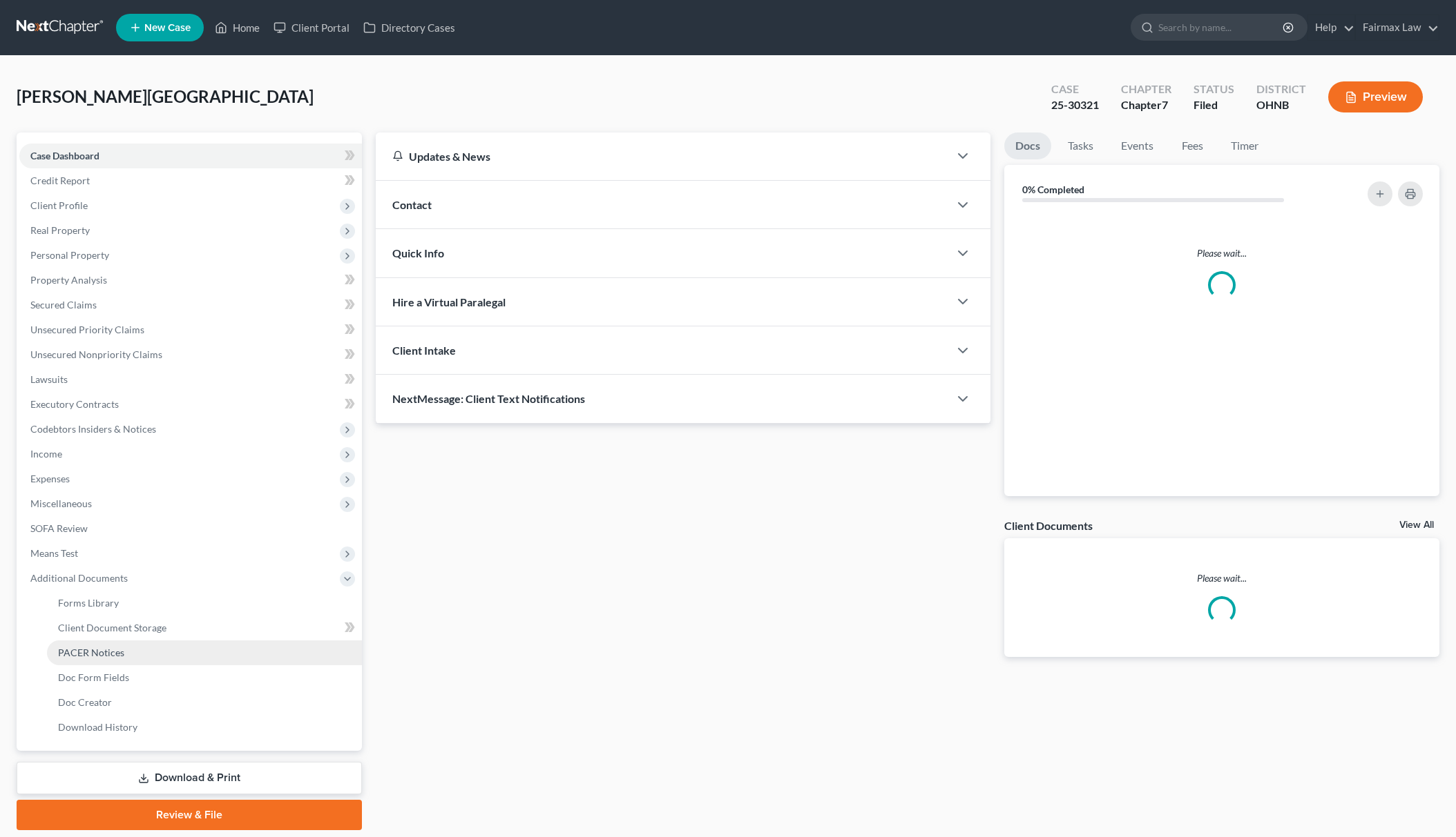
click at [149, 652] on link "PACER Notices" at bounding box center [204, 653] width 315 height 25
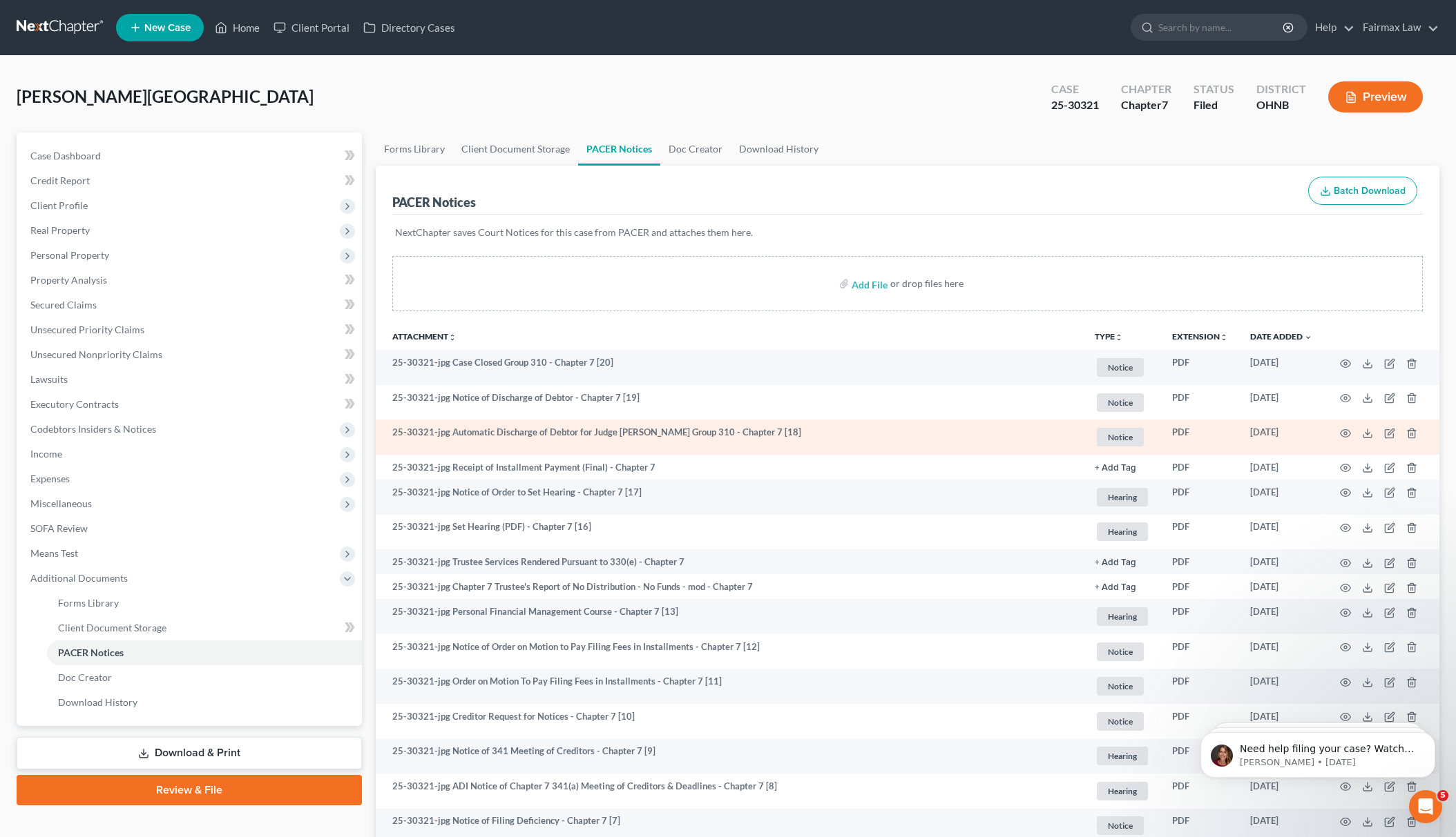
click at [1351, 428] on td at bounding box center [1381, 437] width 116 height 35
click at [1346, 428] on icon "button" at bounding box center [1345, 433] width 11 height 11
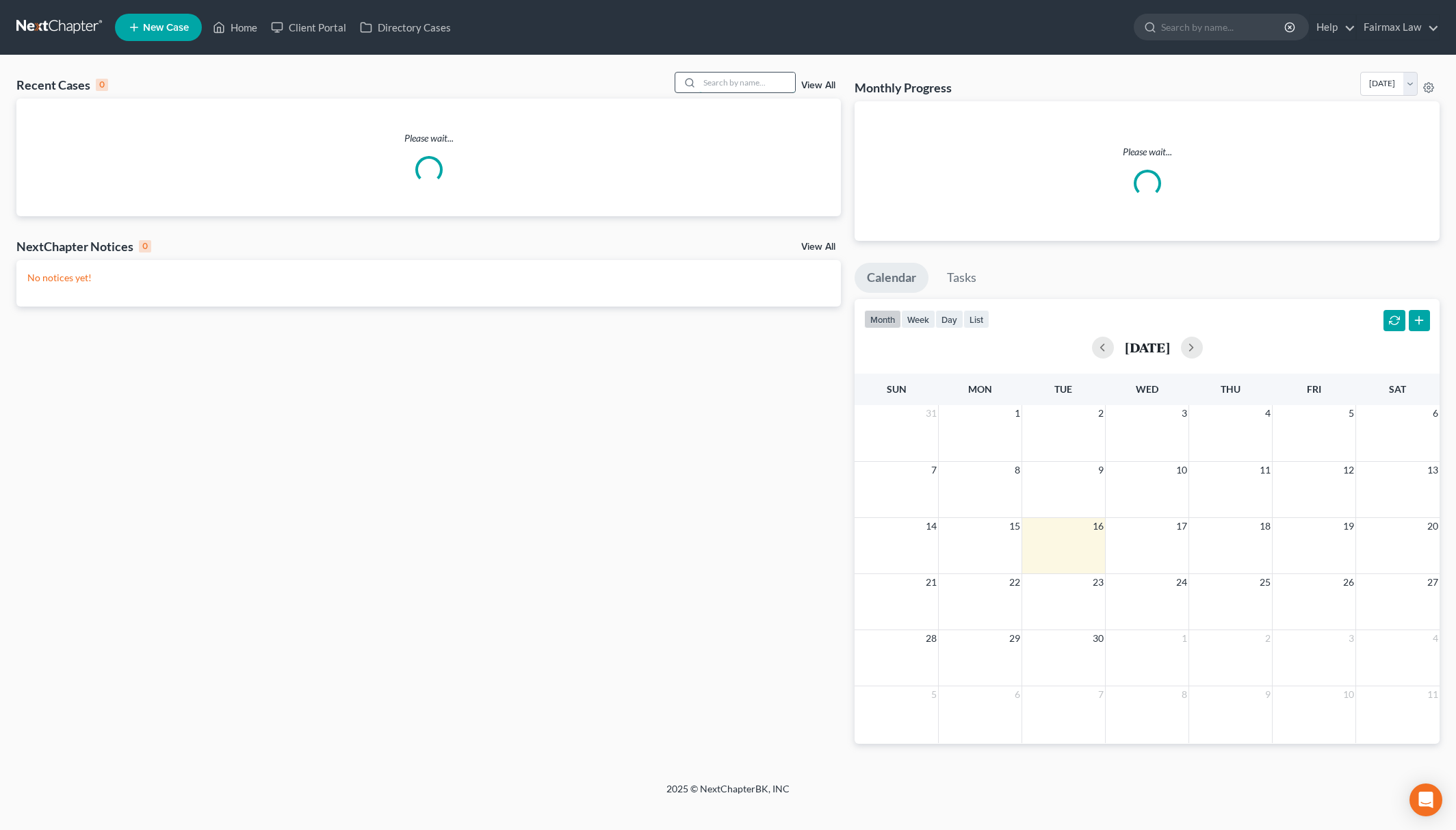
click at [727, 82] on input "search" at bounding box center [747, 82] width 96 height 20
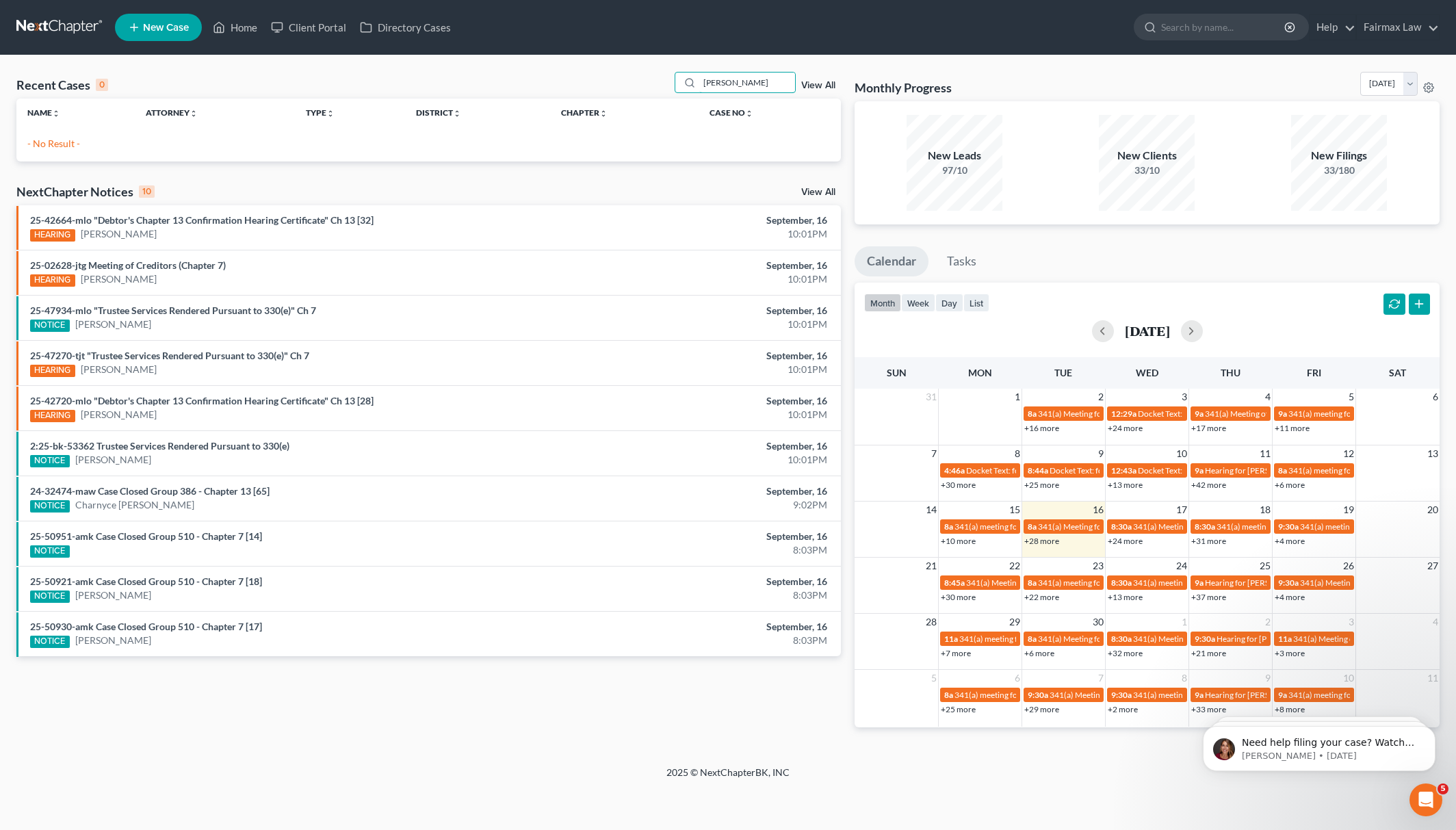
type input "[PERSON_NAME]"
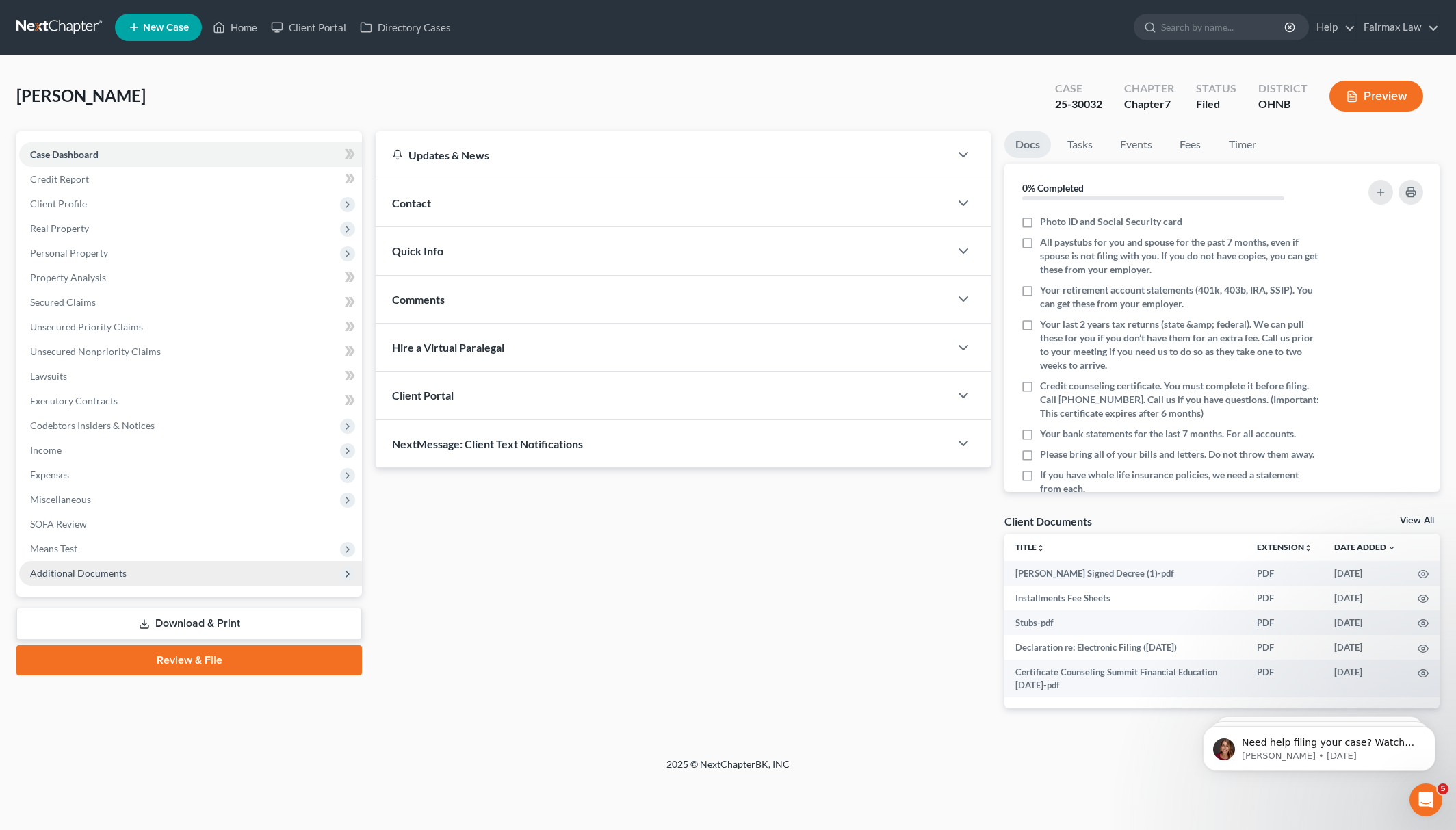
click at [139, 575] on span "Additional Documents" at bounding box center [190, 574] width 343 height 25
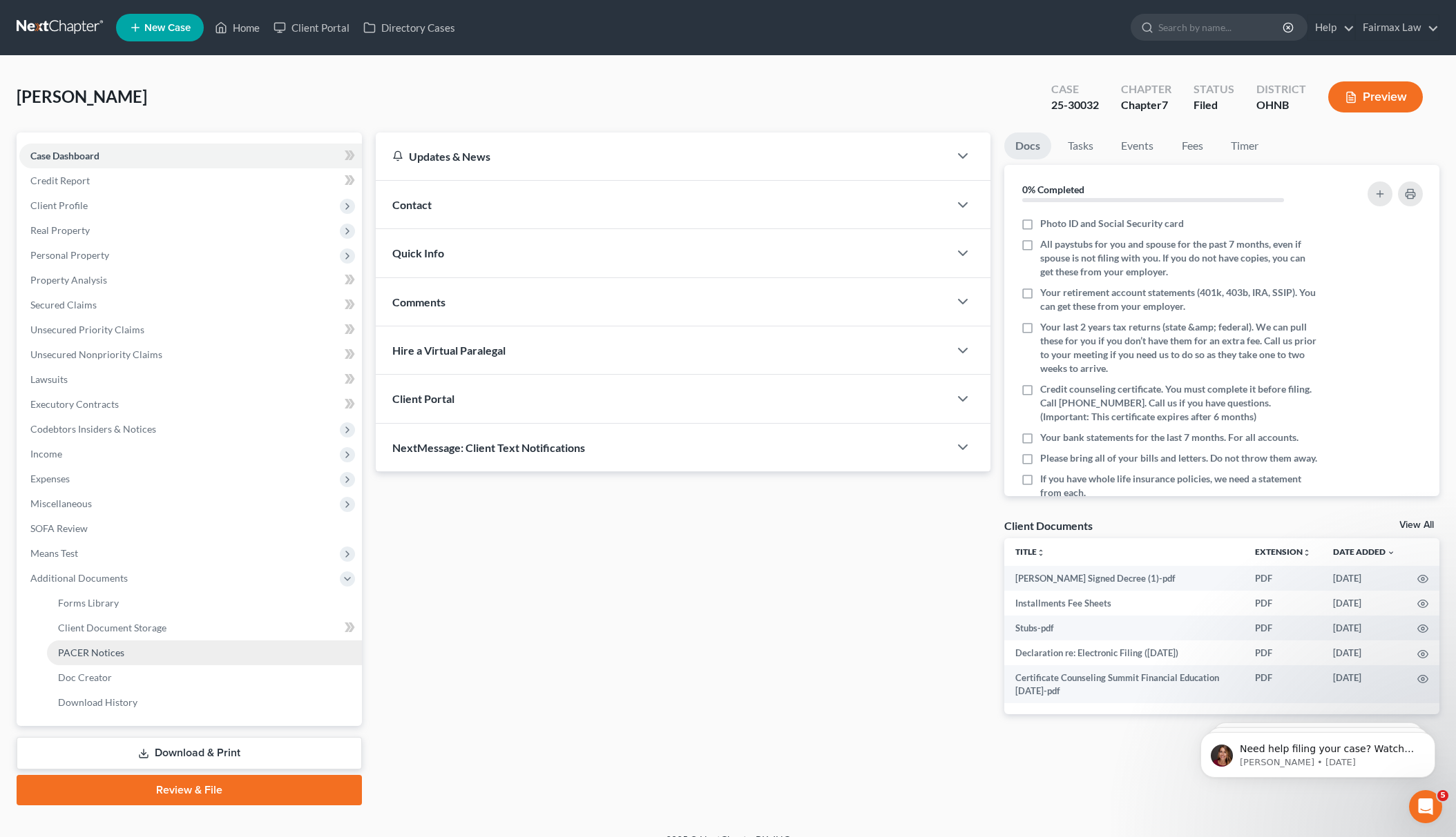
click at [128, 641] on link "PACER Notices" at bounding box center [204, 653] width 315 height 25
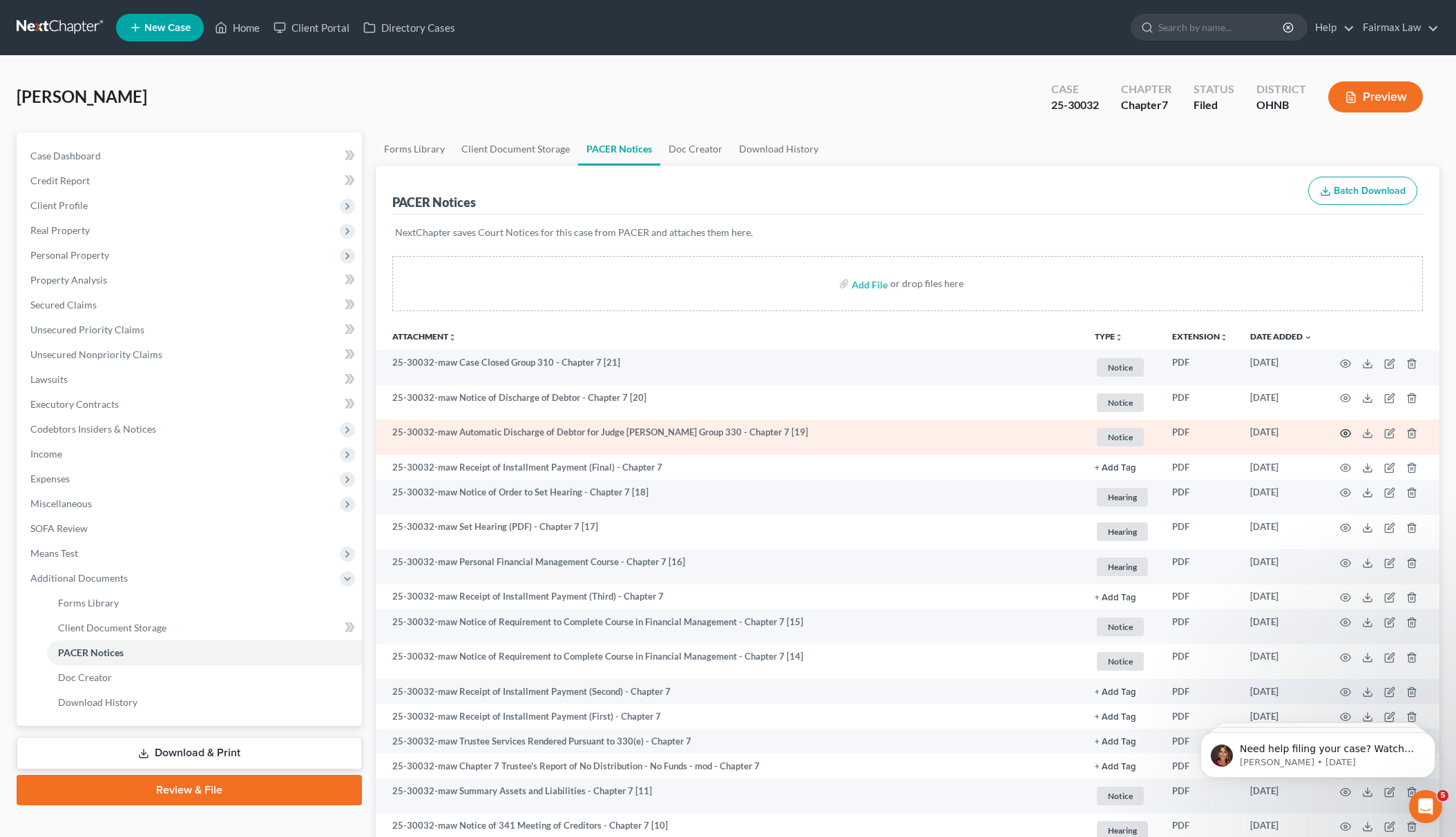
click at [1341, 431] on icon "button" at bounding box center [1345, 433] width 10 height 7
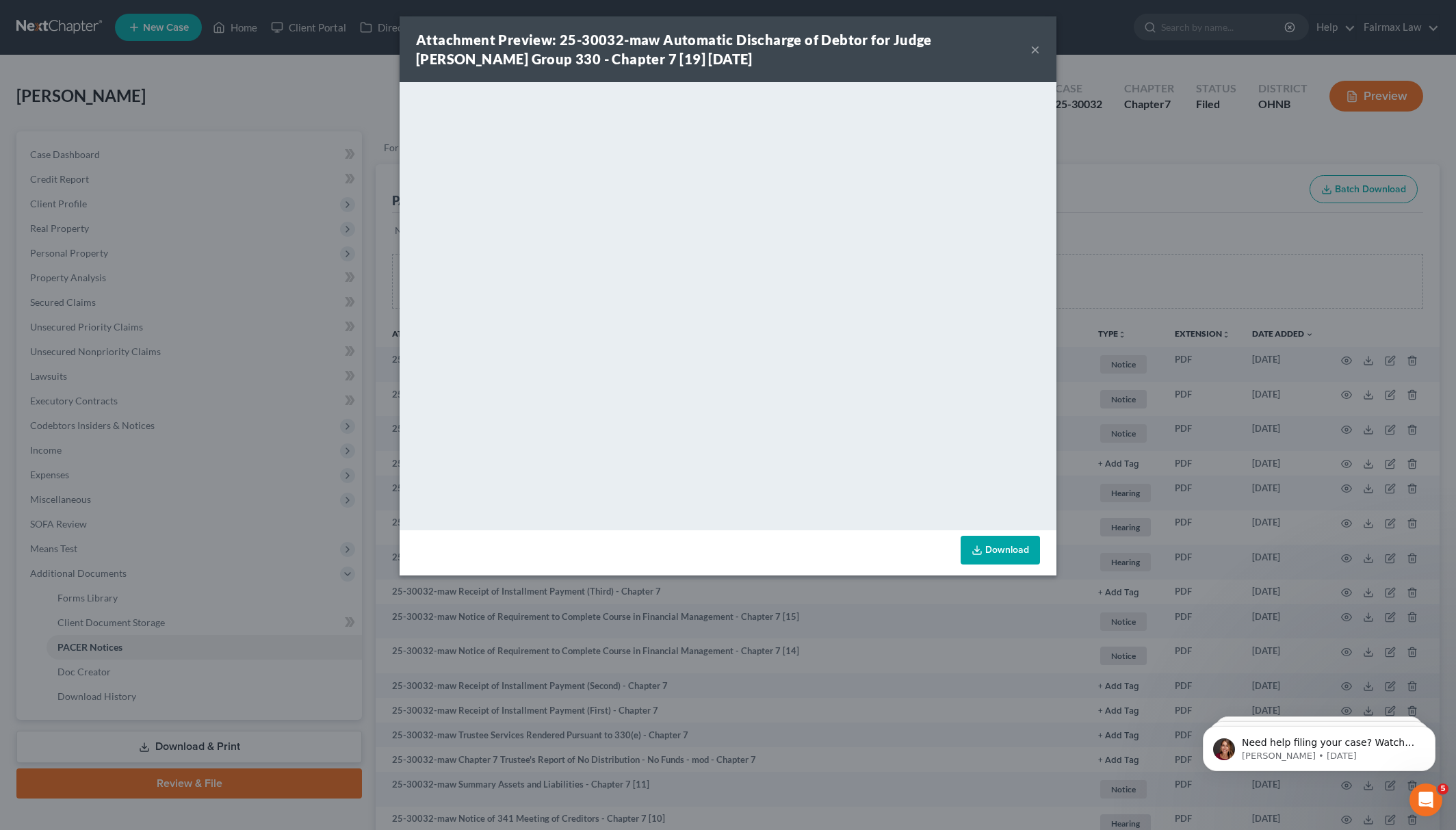
click at [1159, 160] on div "Attachment Preview: 25-30032-maw Automatic Discharge of Debtor for Judge [PERSO…" at bounding box center [728, 415] width 1456 height 830
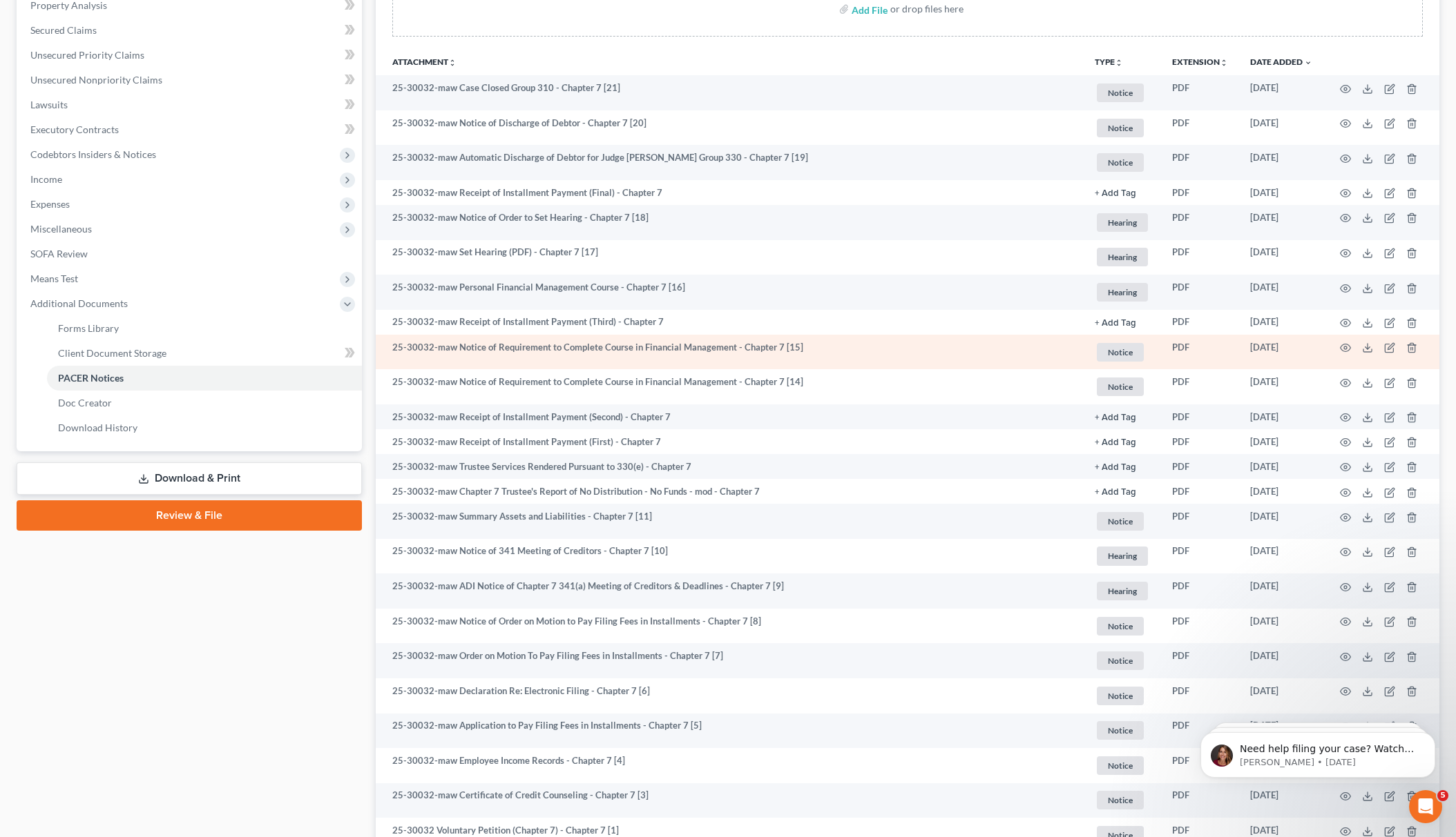
scroll to position [276, 0]
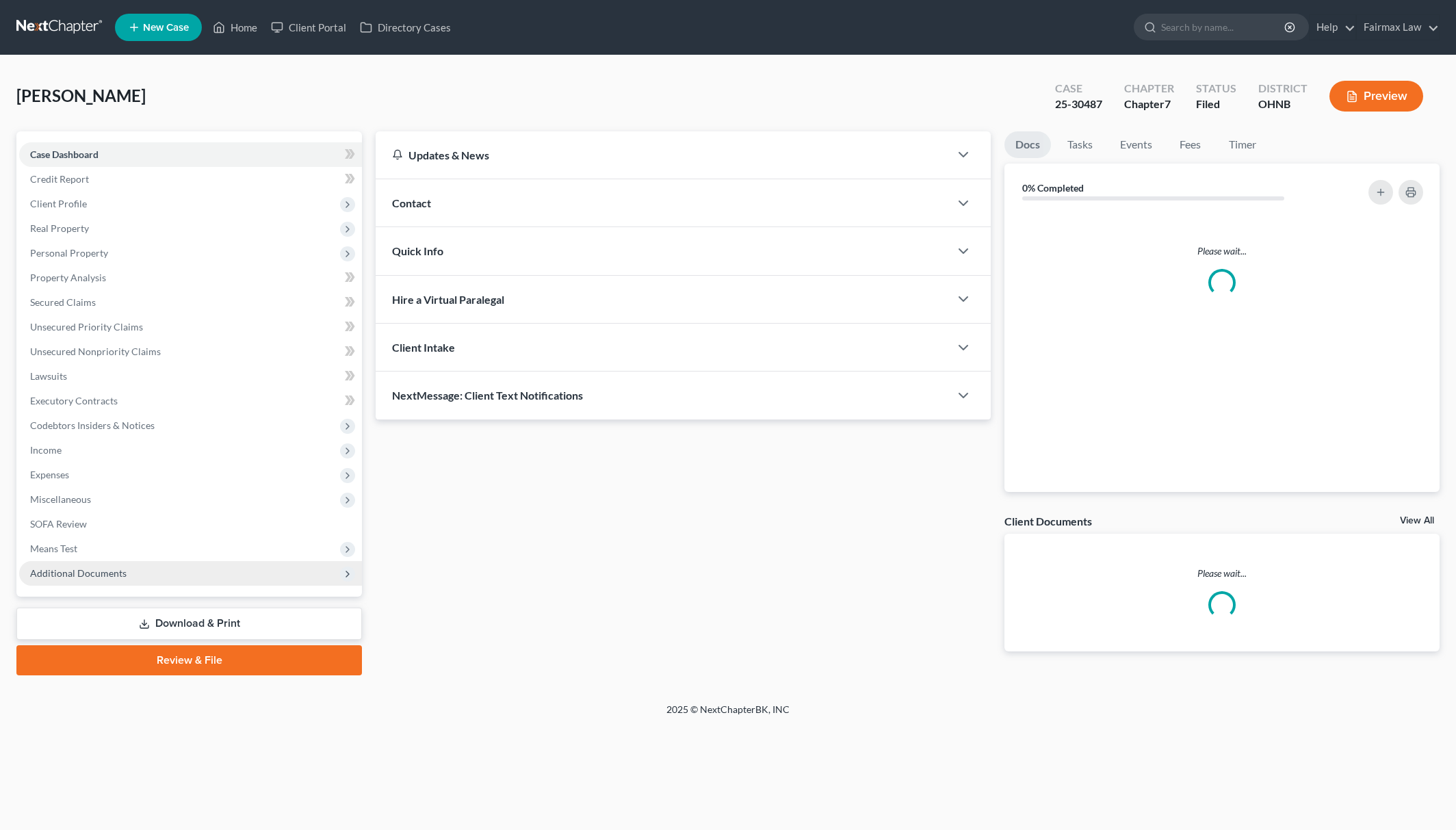
click at [188, 561] on span "Additional Documents" at bounding box center [190, 574] width 343 height 25
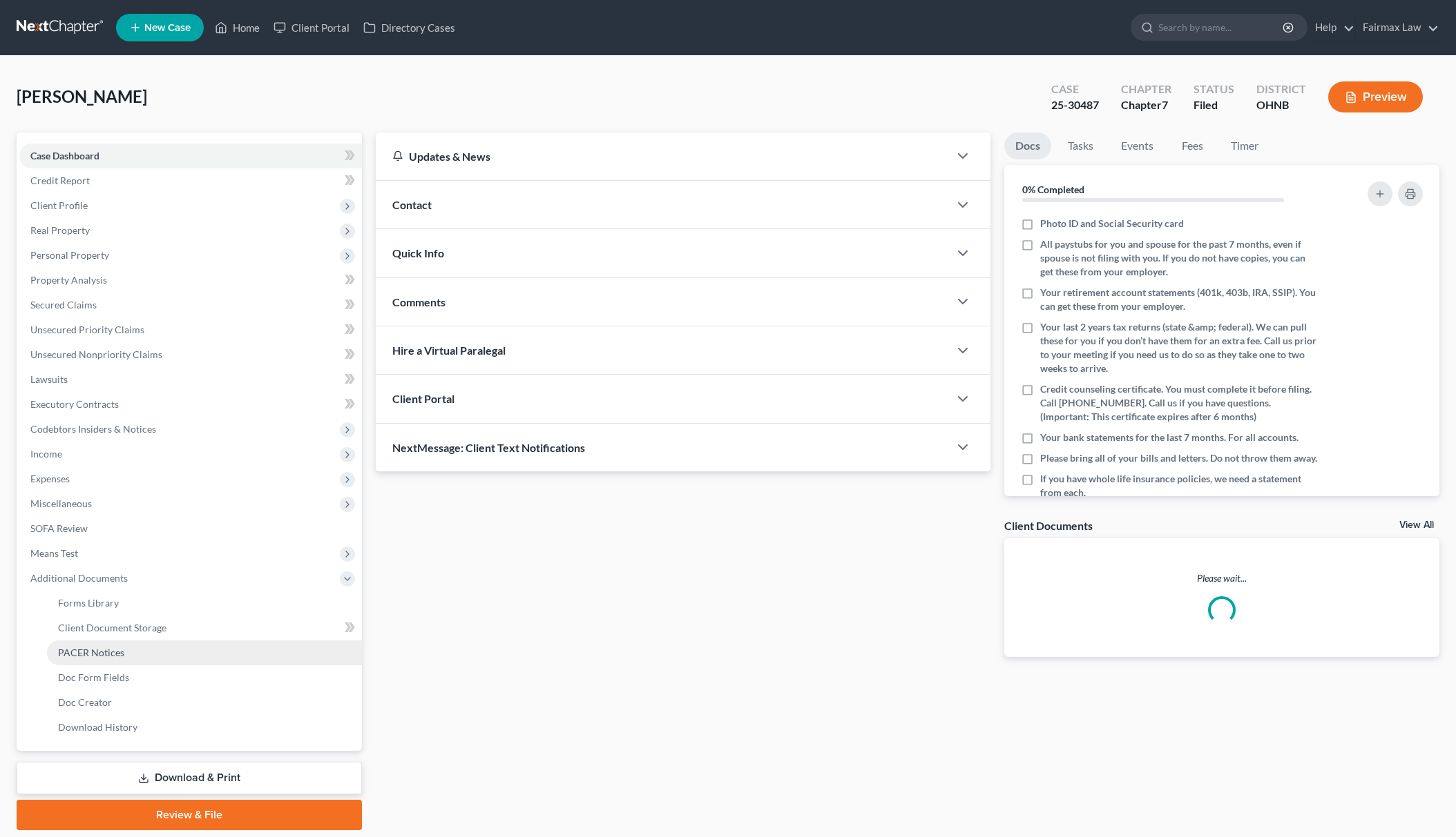
click at [196, 641] on link "PACER Notices" at bounding box center [204, 653] width 315 height 25
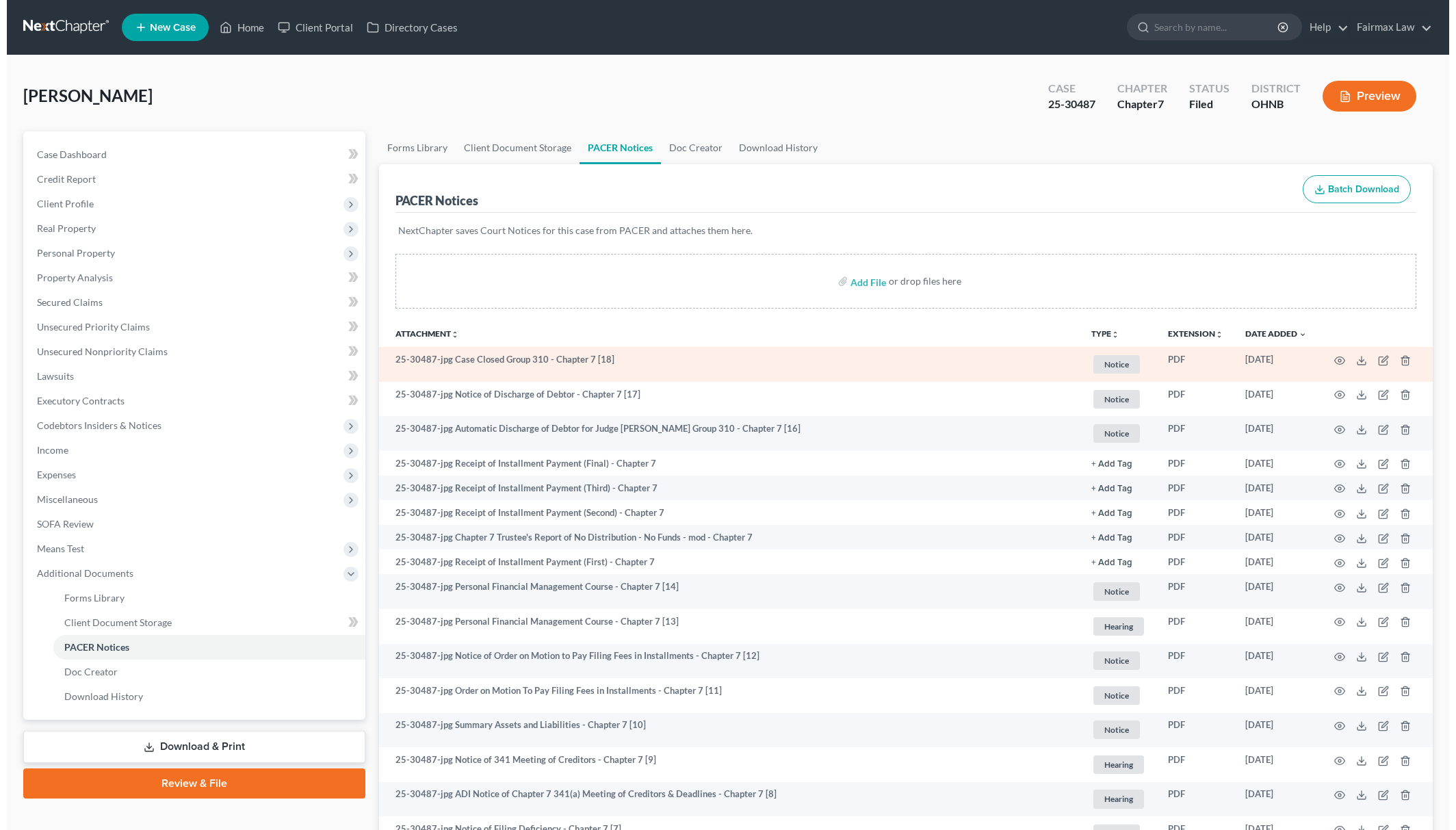
scroll to position [91, 0]
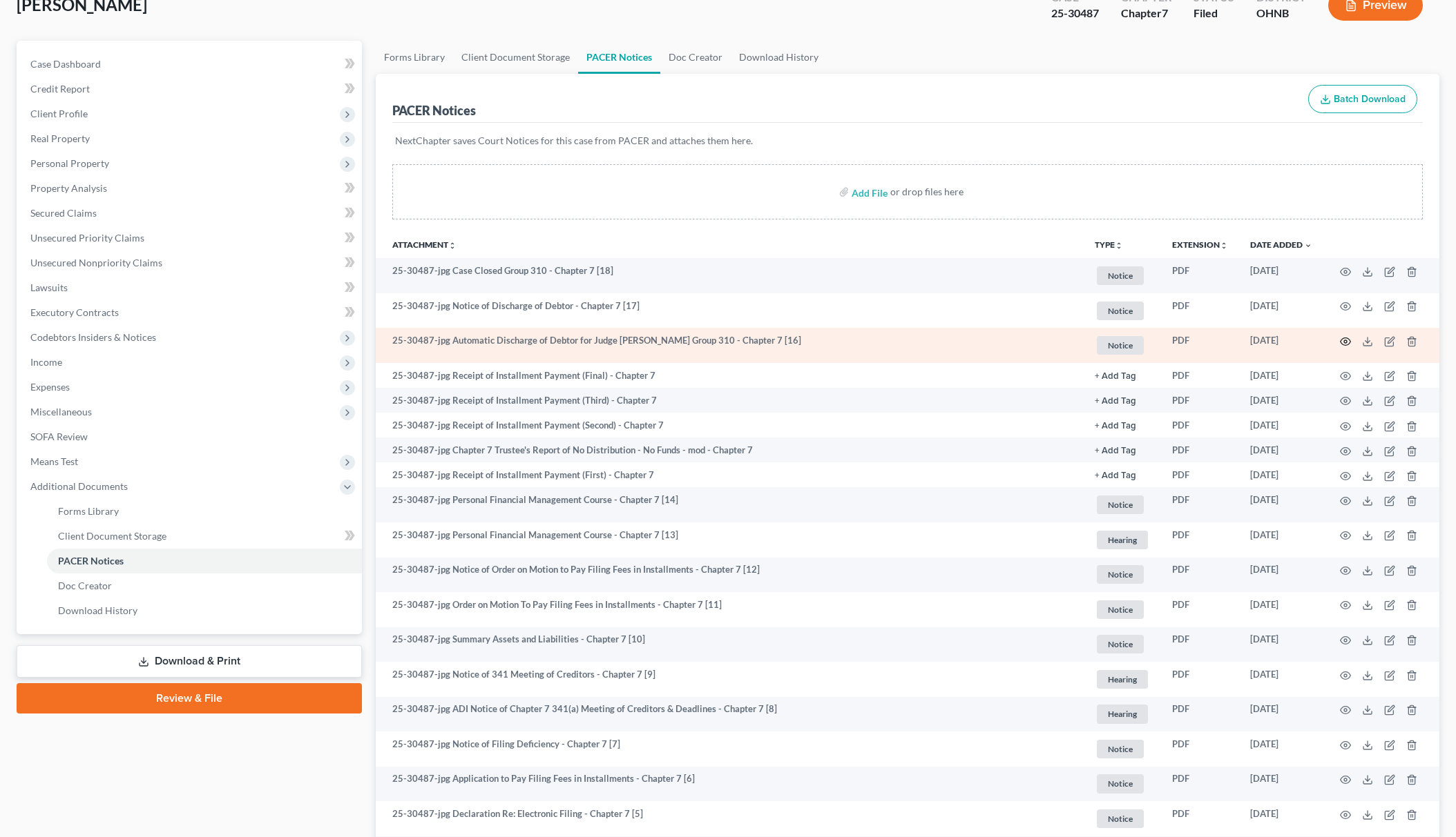
click at [1350, 340] on icon "button" at bounding box center [1345, 342] width 10 height 7
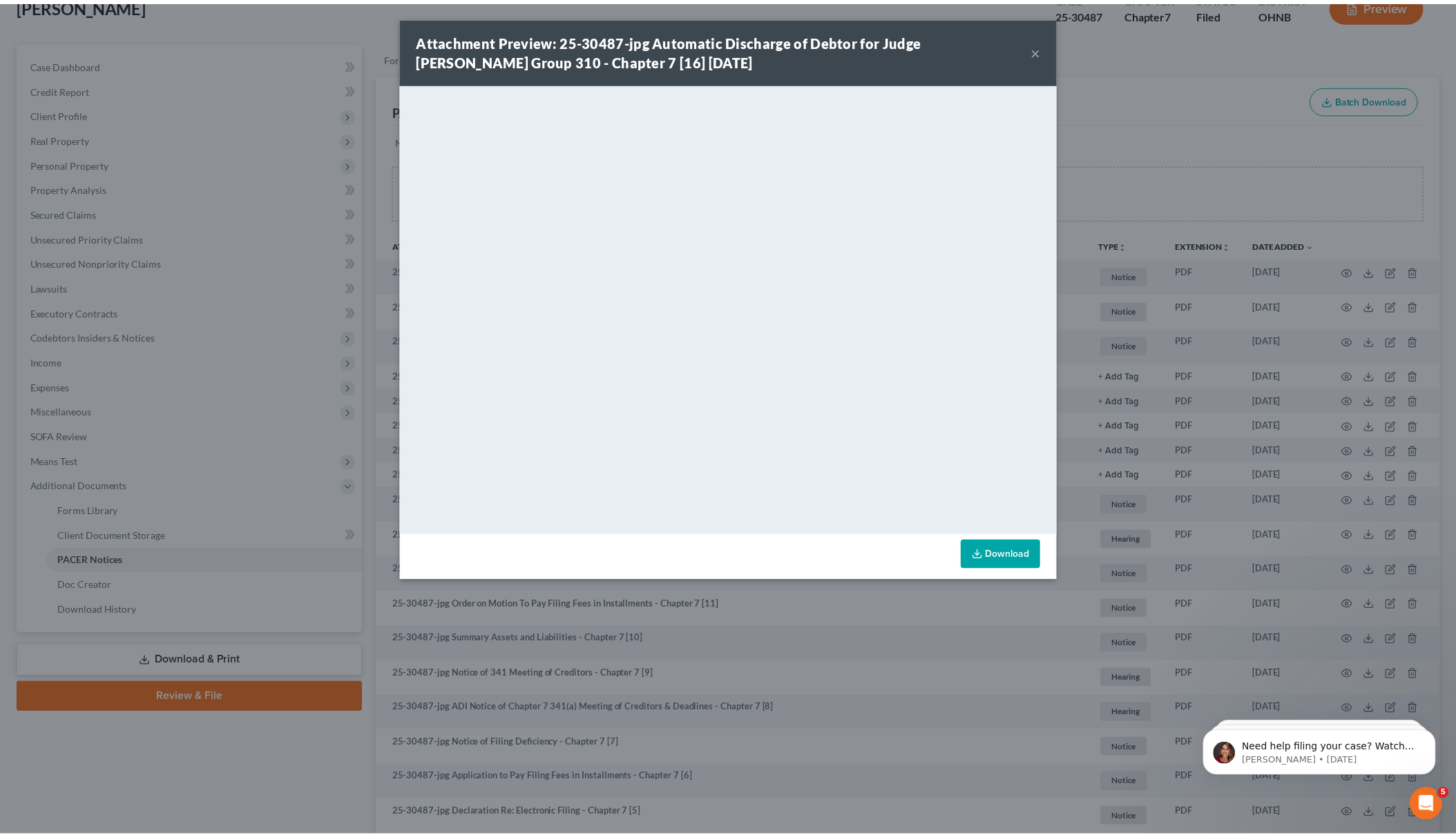
scroll to position [0, 0]
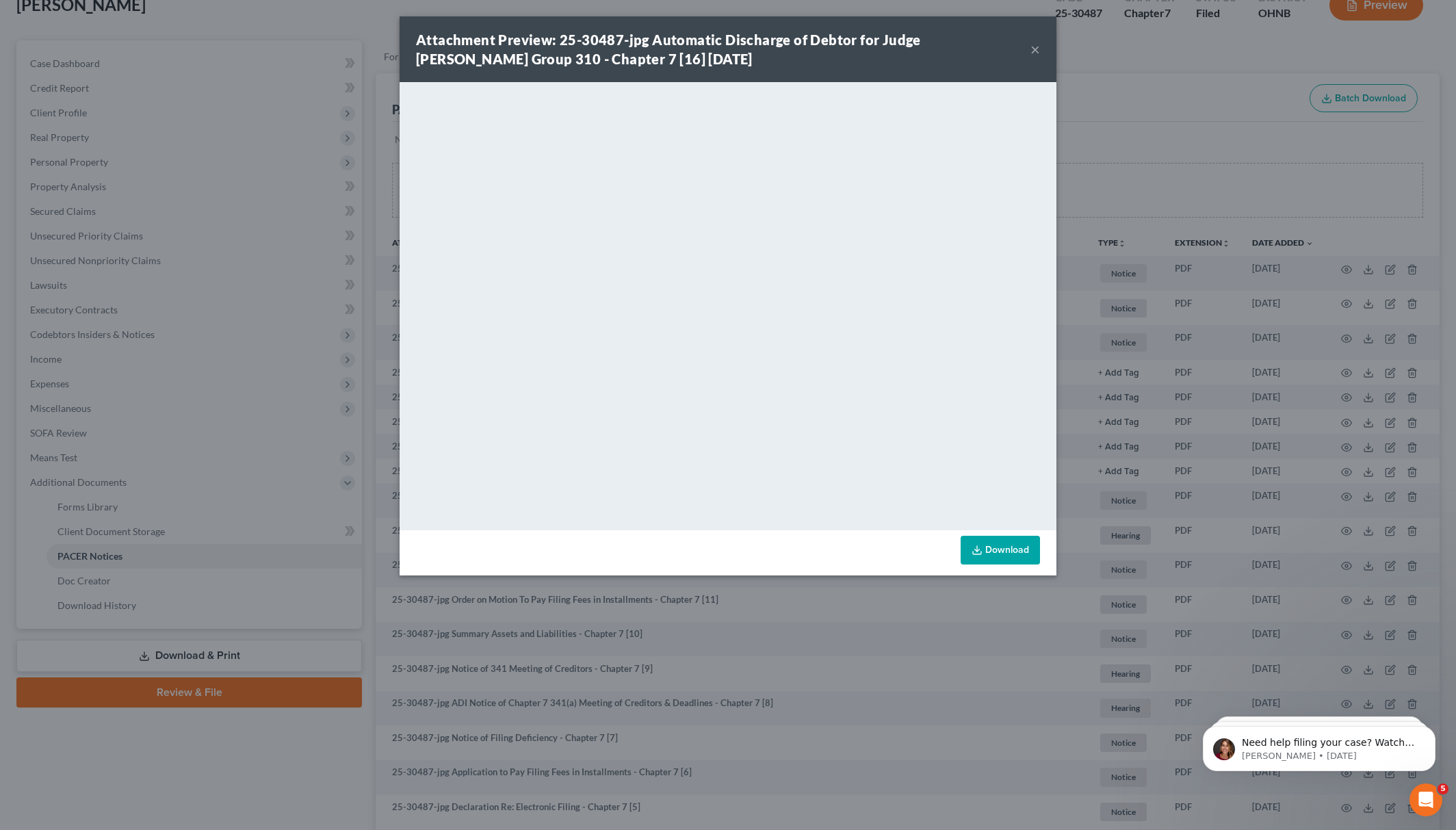
click at [1120, 135] on div "Attachment Preview: 25-30487-jpg Automatic Discharge of Debtor for Judge [PERSO…" at bounding box center [728, 415] width 1456 height 830
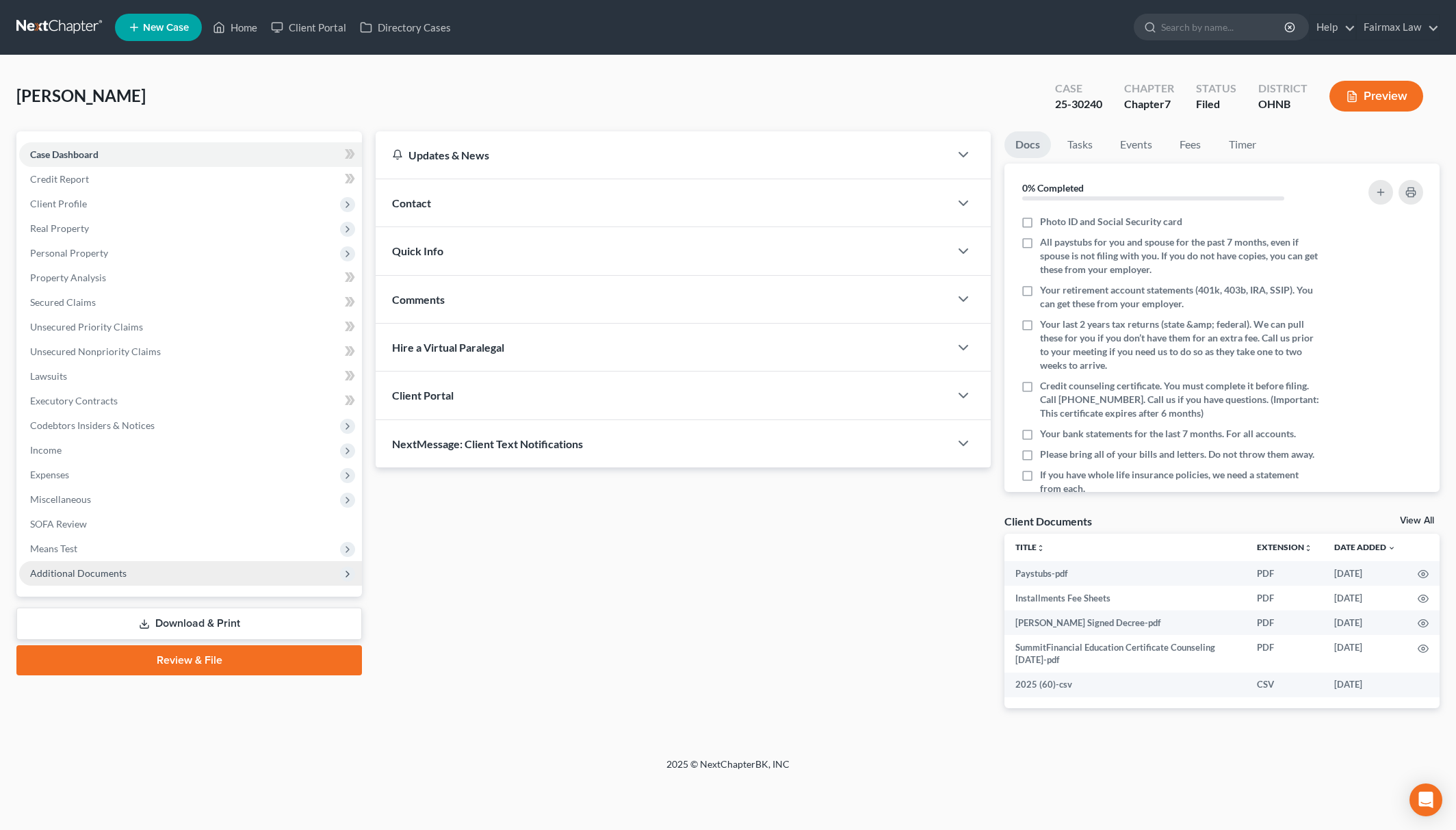
click at [160, 575] on span "Additional Documents" at bounding box center [190, 574] width 343 height 25
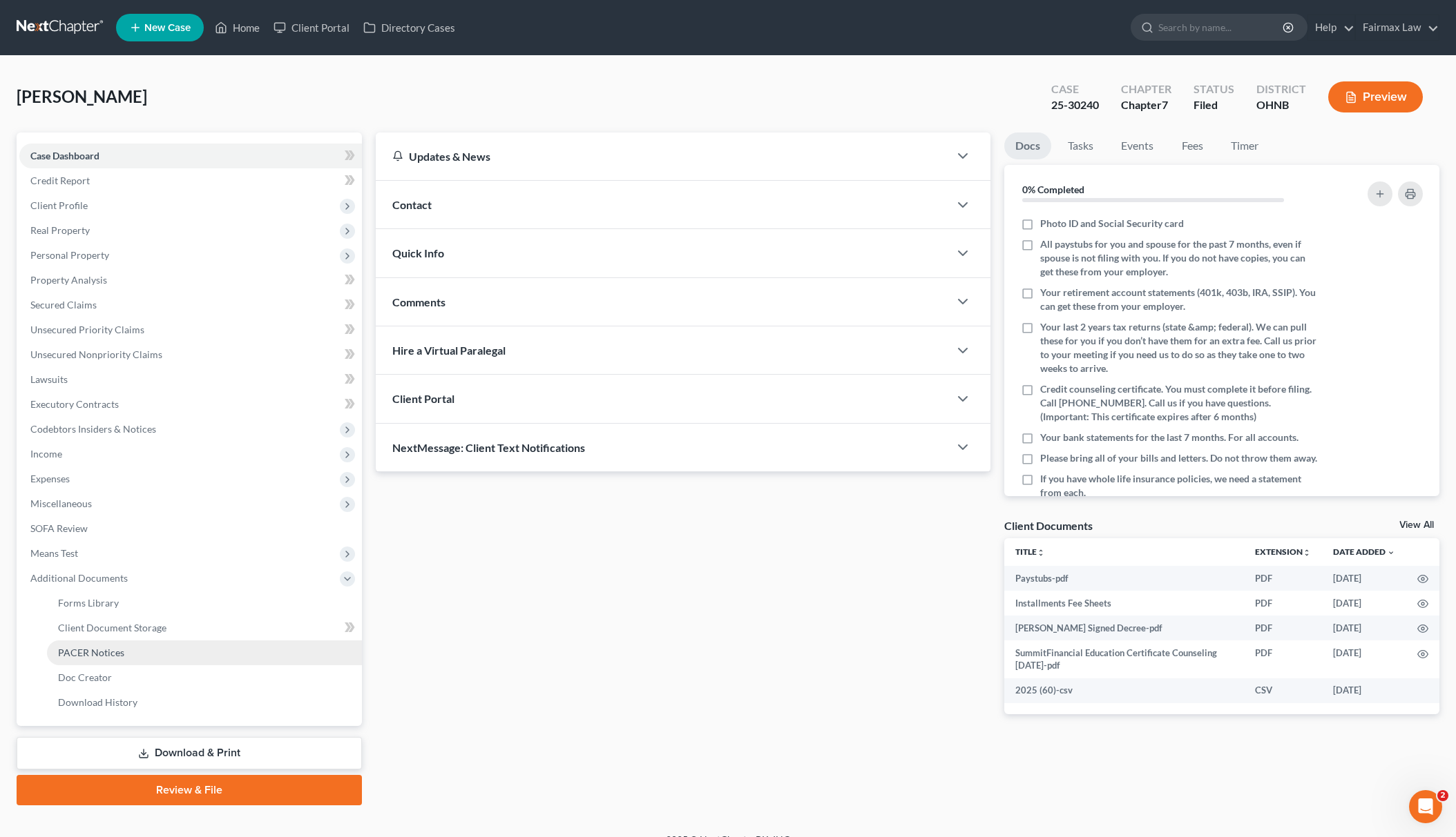
click at [153, 652] on link "PACER Notices" at bounding box center [204, 653] width 315 height 25
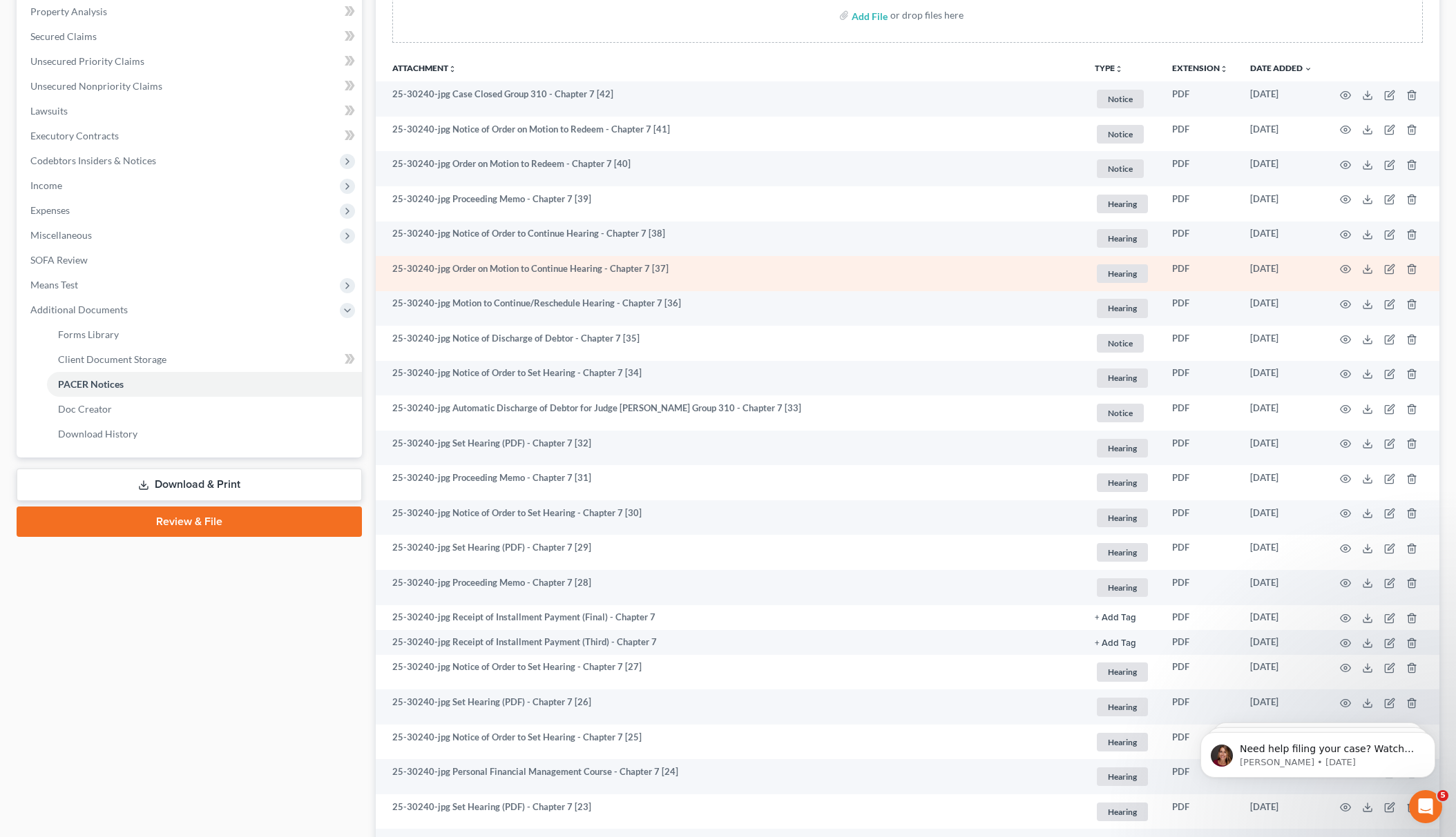
scroll to position [276, 0]
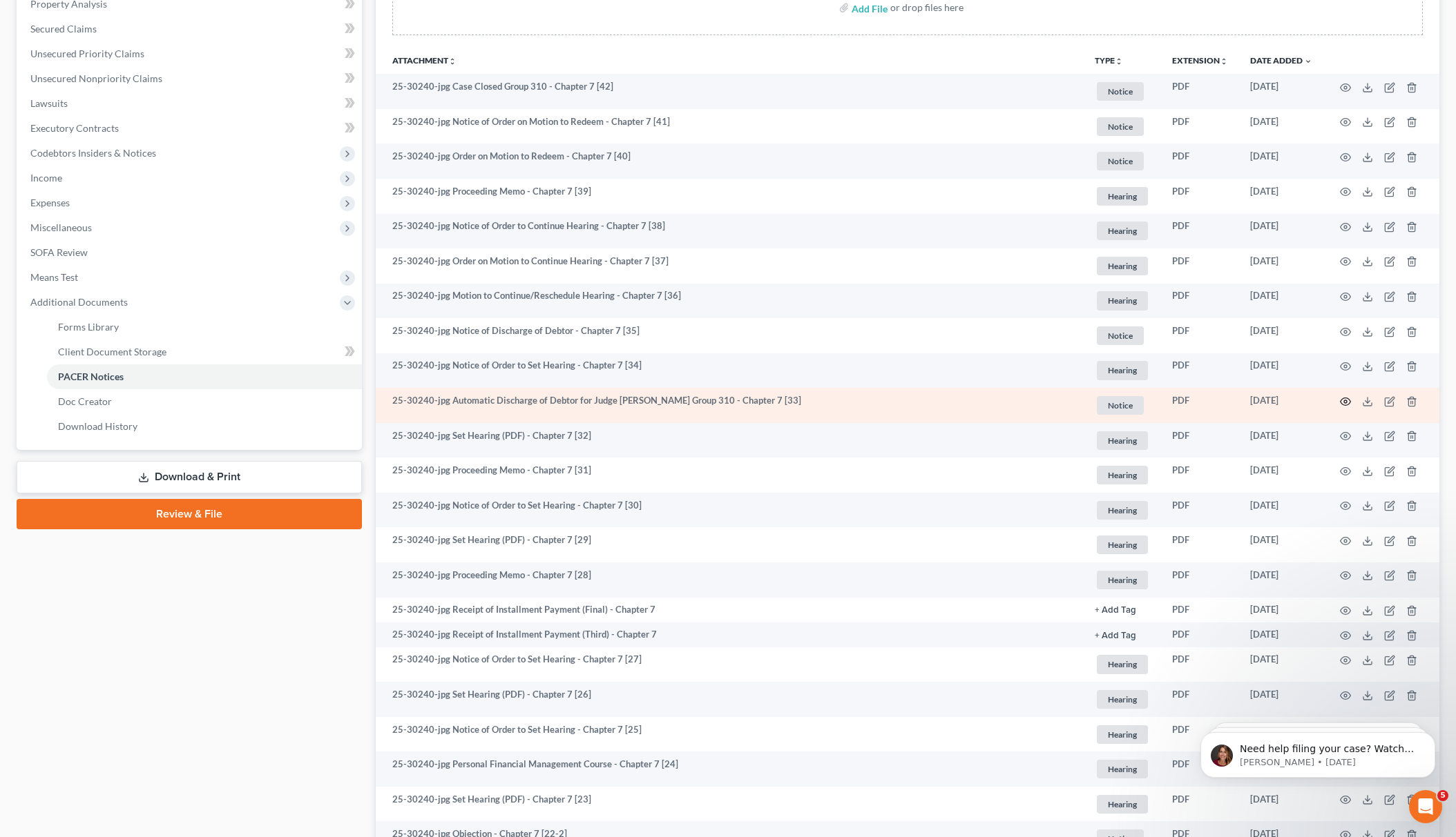
click at [1343, 398] on icon "button" at bounding box center [1345, 401] width 11 height 11
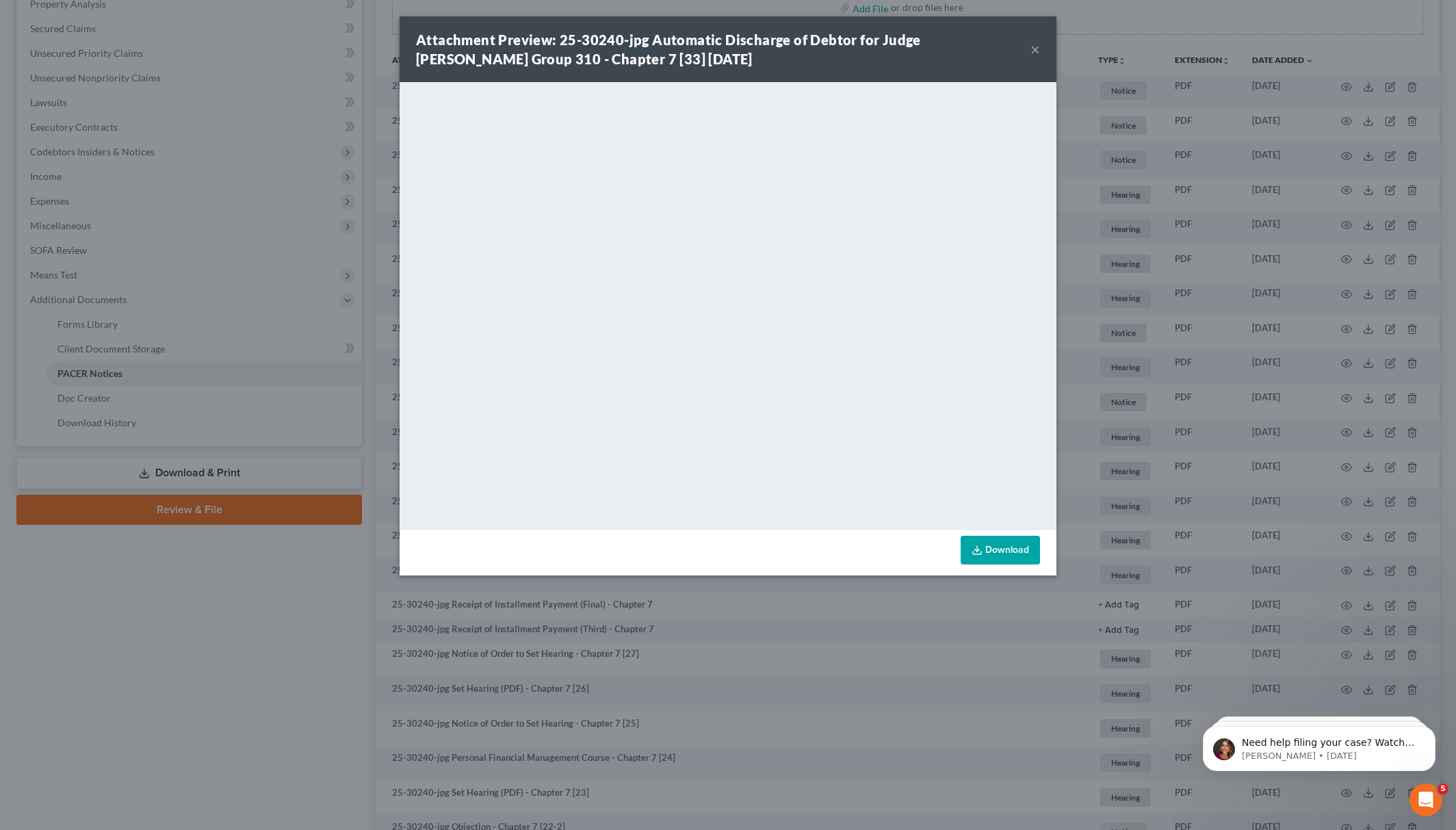
click at [238, 631] on div "Attachment Preview: 25-30240-jpg Automatic Discharge of Debtor for Judge Gustaf…" at bounding box center [728, 415] width 1456 height 830
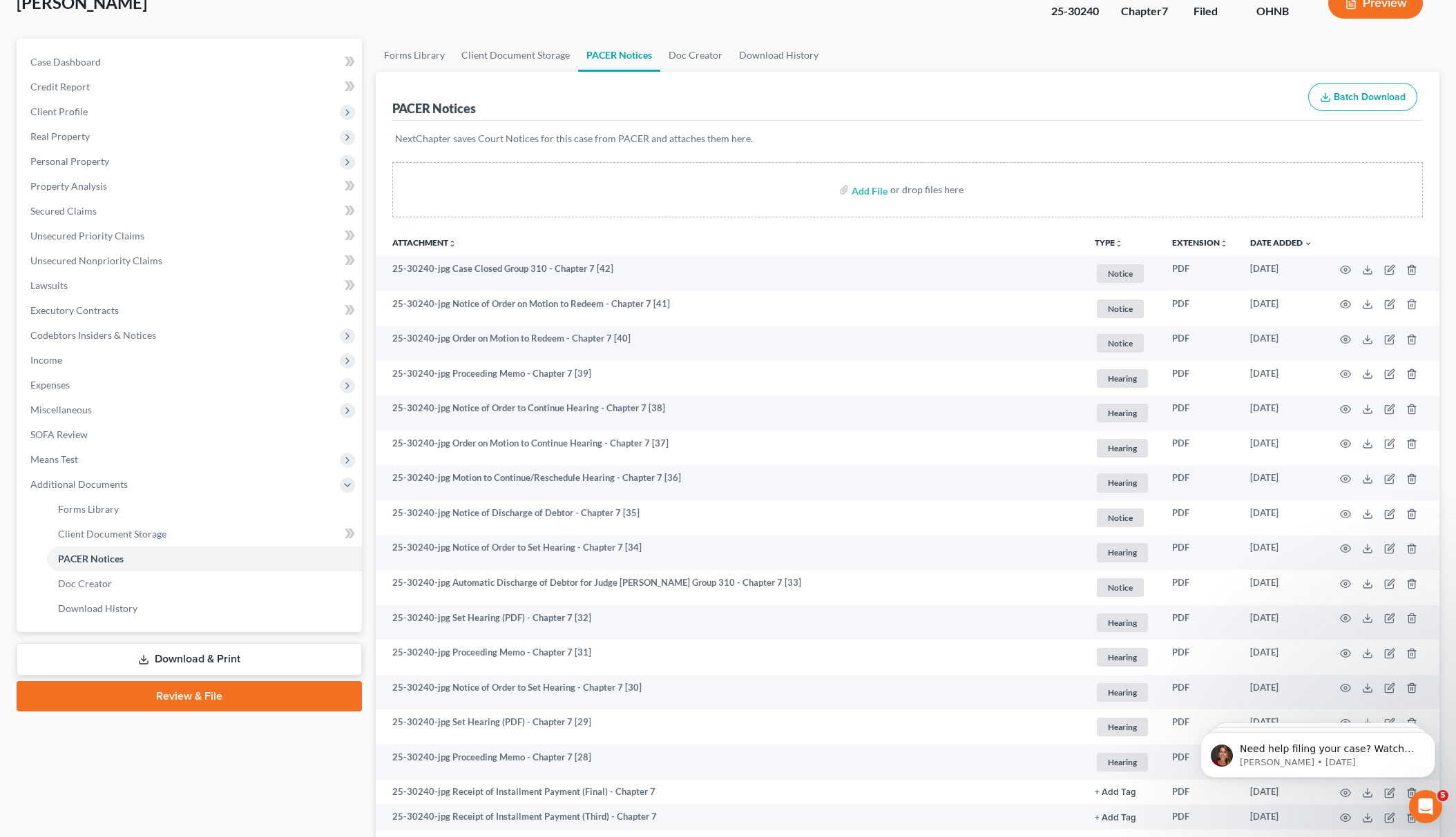
scroll to position [91, 0]
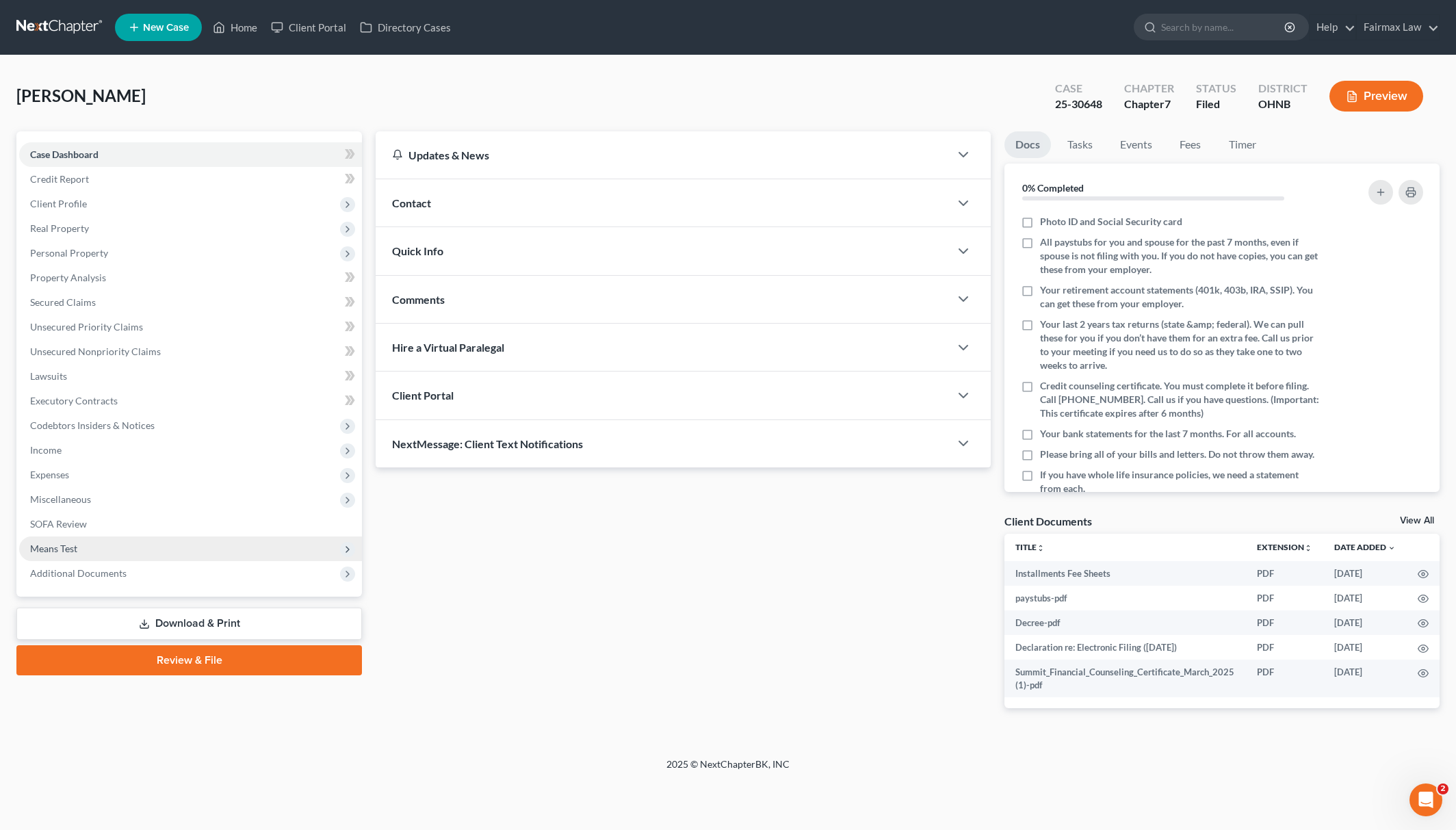
click at [130, 557] on span "Means Test" at bounding box center [190, 549] width 343 height 25
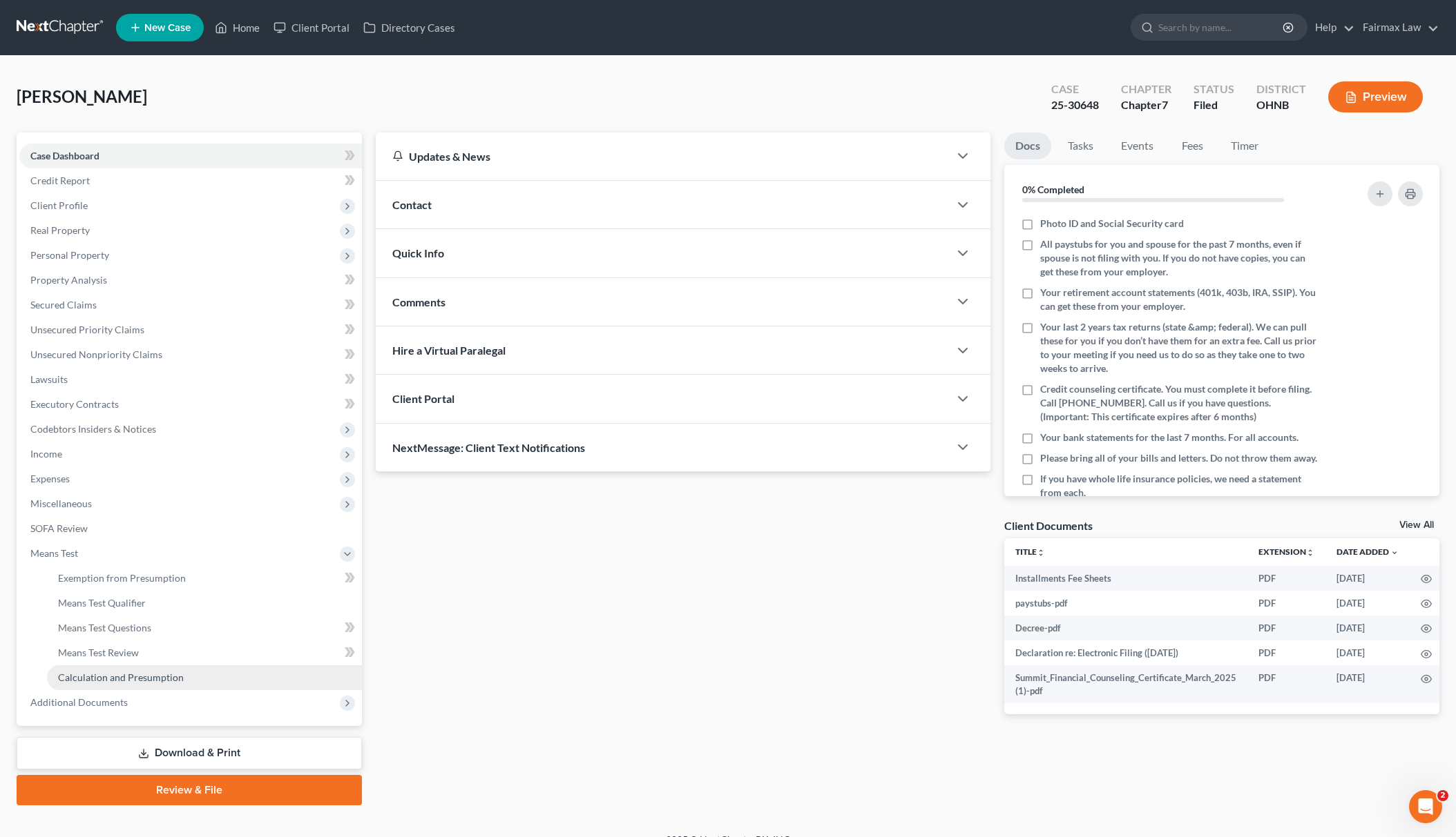
click at [141, 682] on link "Calculation and Presumption" at bounding box center [204, 678] width 315 height 25
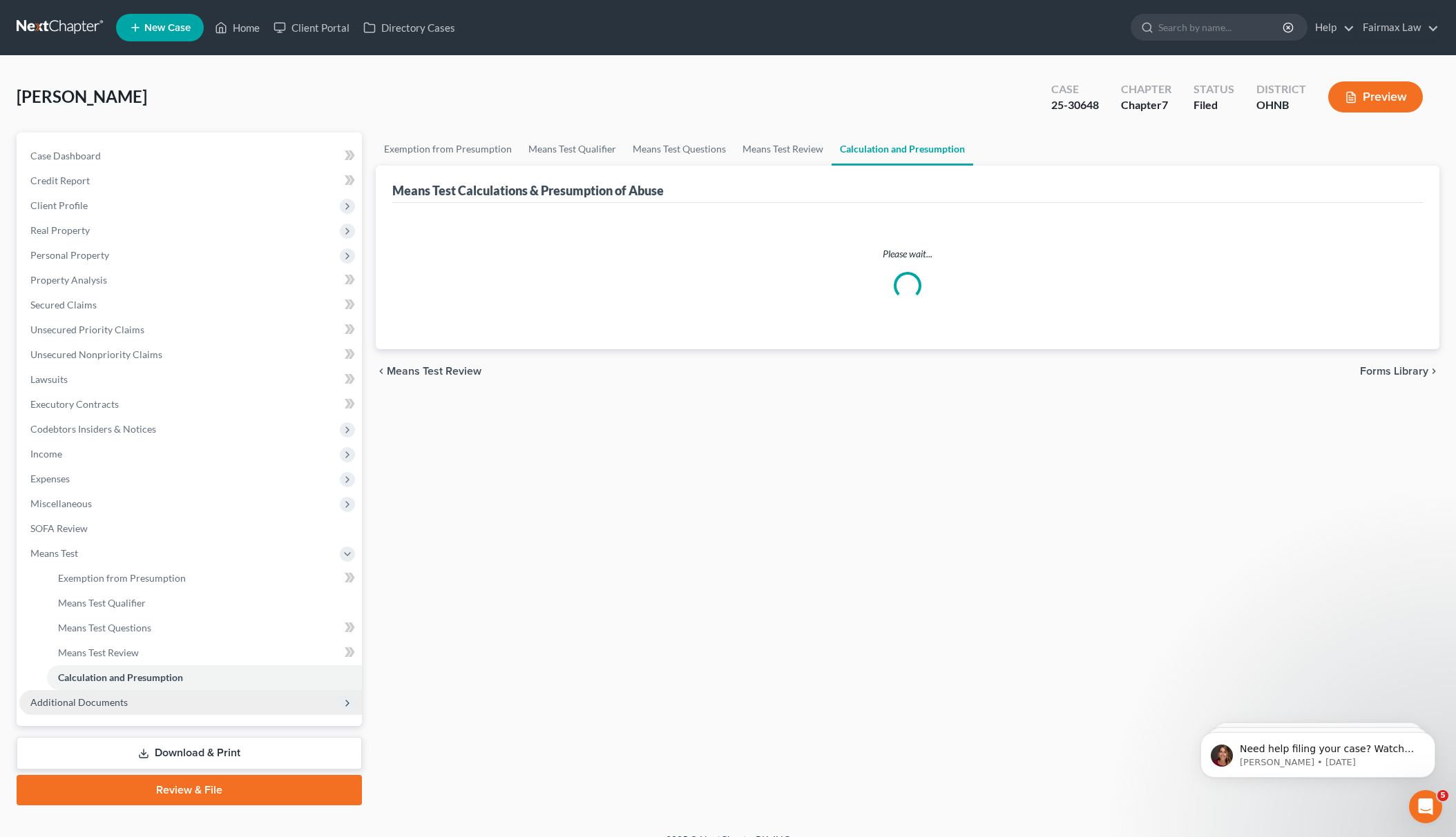
click at [150, 712] on span "Additional Documents" at bounding box center [190, 703] width 343 height 25
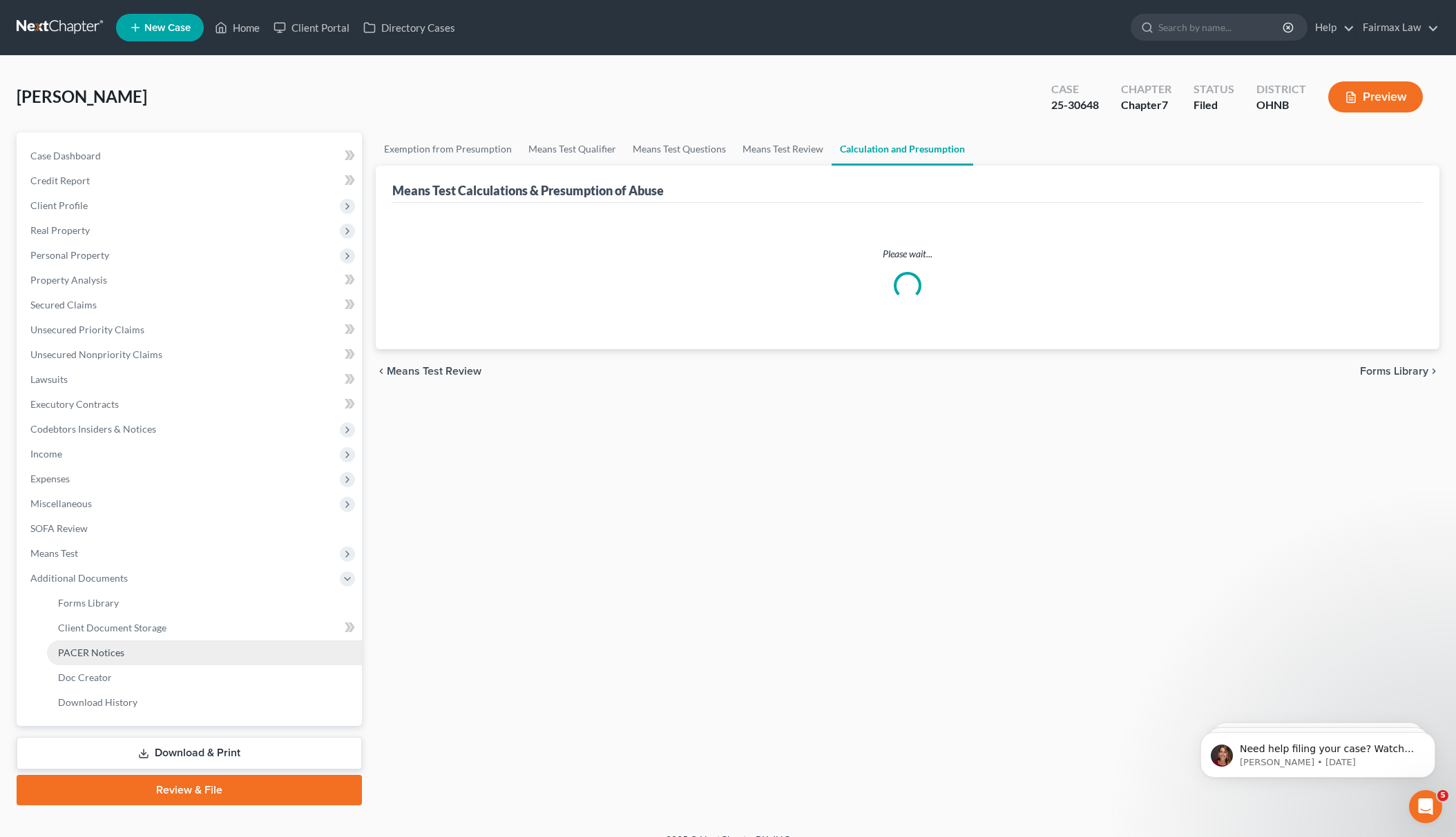
click at [153, 653] on link "PACER Notices" at bounding box center [204, 653] width 315 height 25
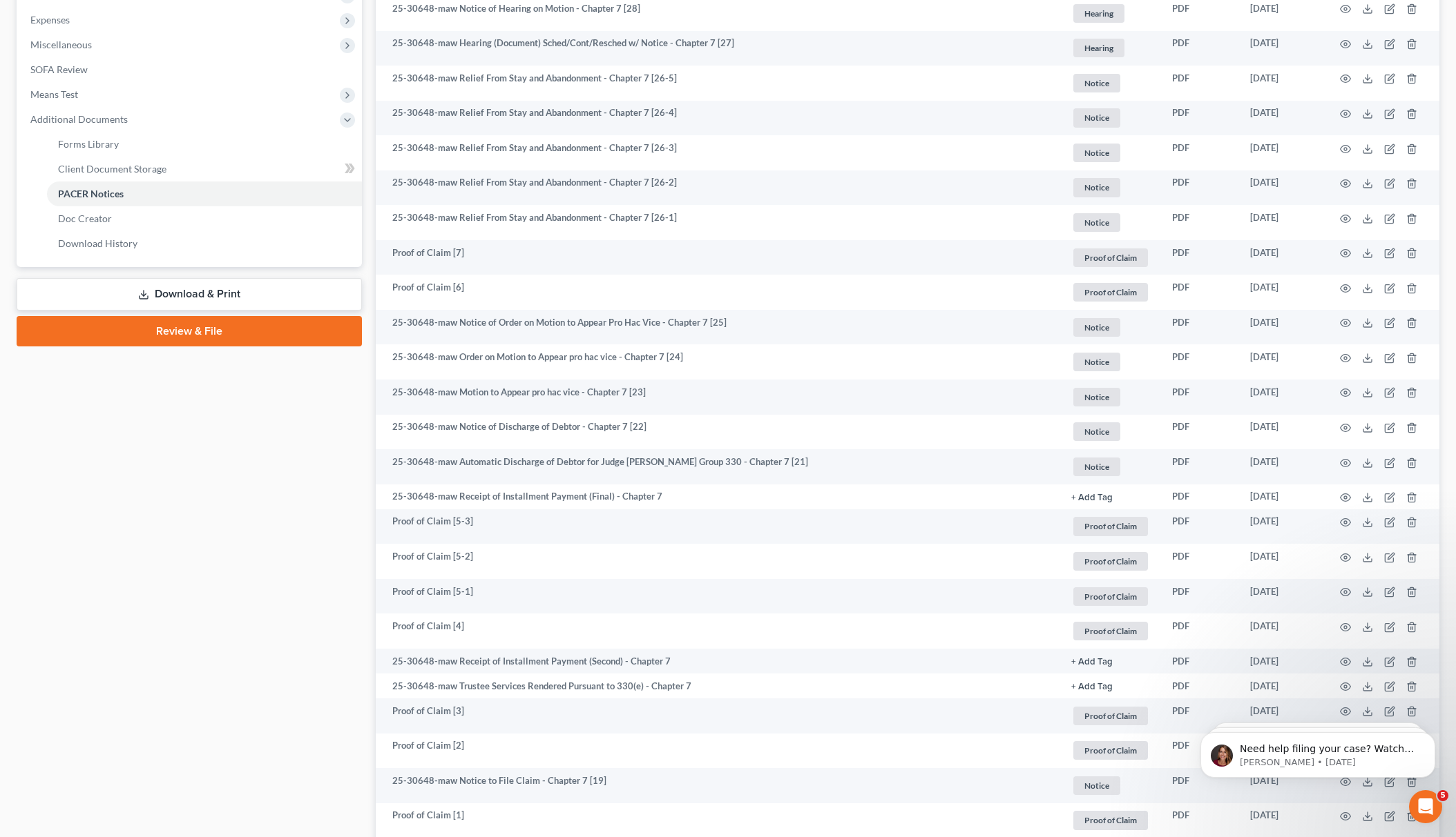
scroll to position [460, 0]
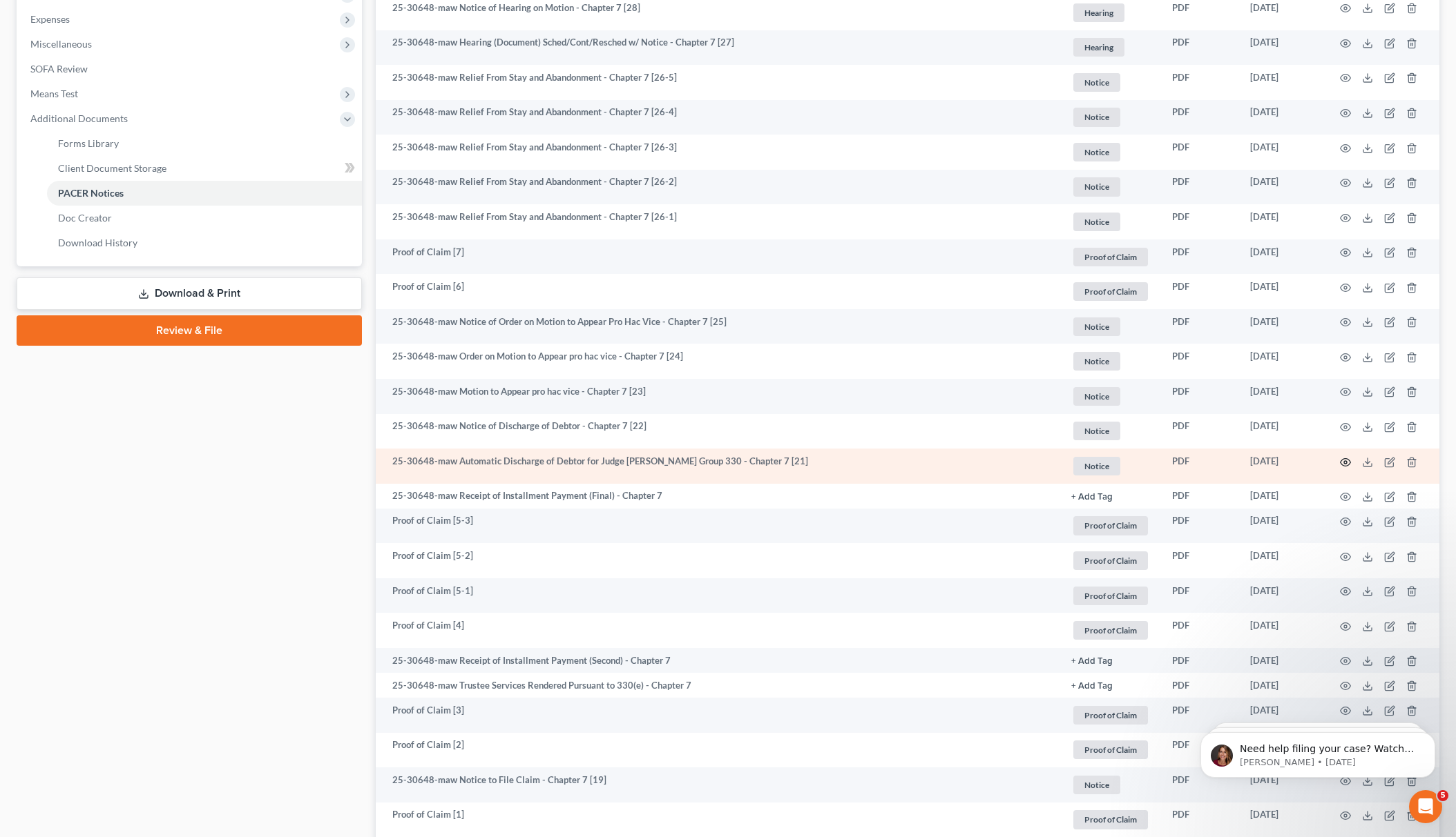
click at [1343, 459] on icon "button" at bounding box center [1345, 462] width 11 height 11
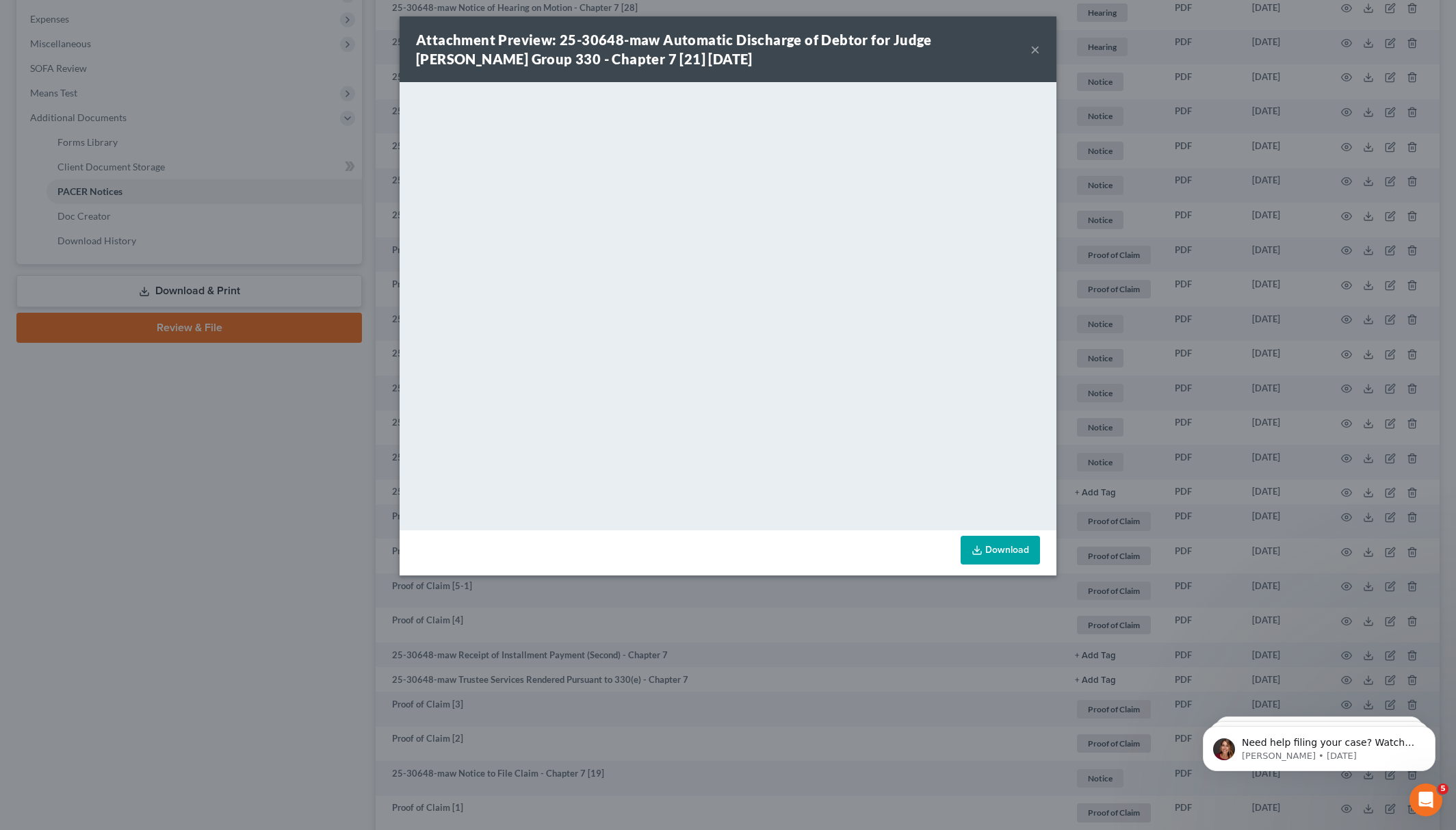
click at [349, 567] on div "Attachment Preview: 25-30648-maw Automatic Discharge of Debtor for Judge Whippl…" at bounding box center [728, 415] width 1456 height 830
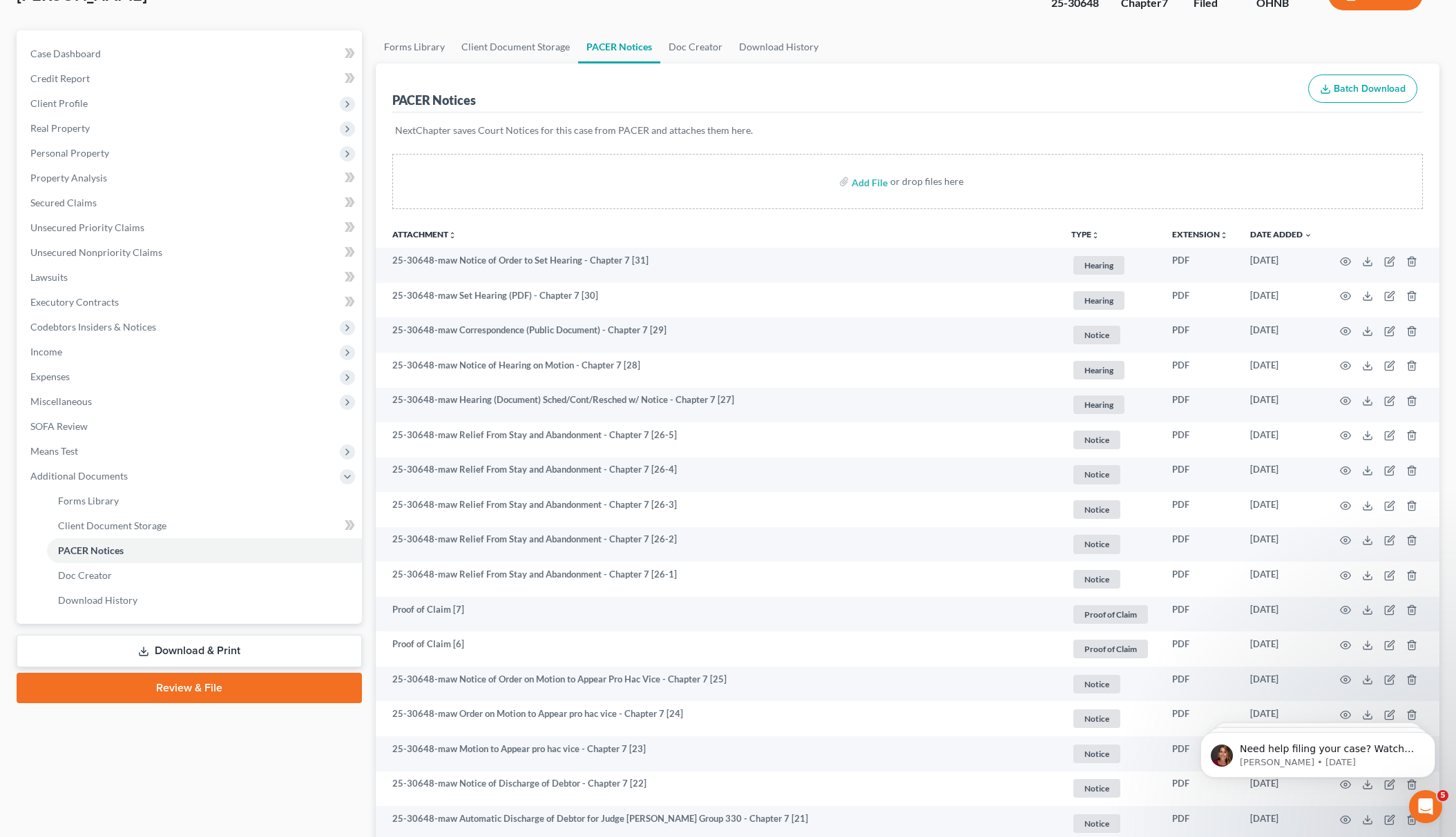
scroll to position [0, 0]
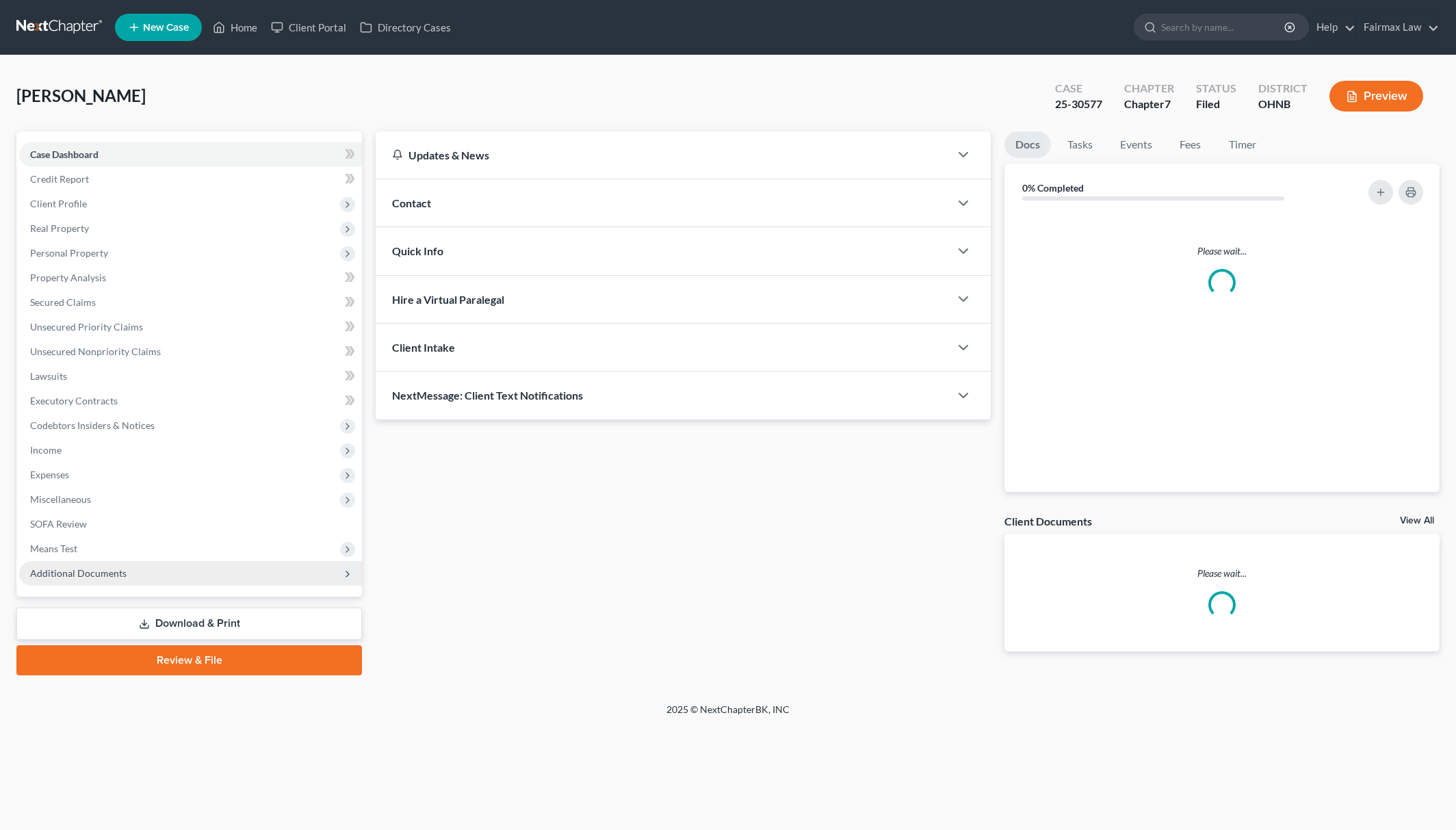
click at [127, 567] on span "Additional Documents" at bounding box center [190, 574] width 343 height 25
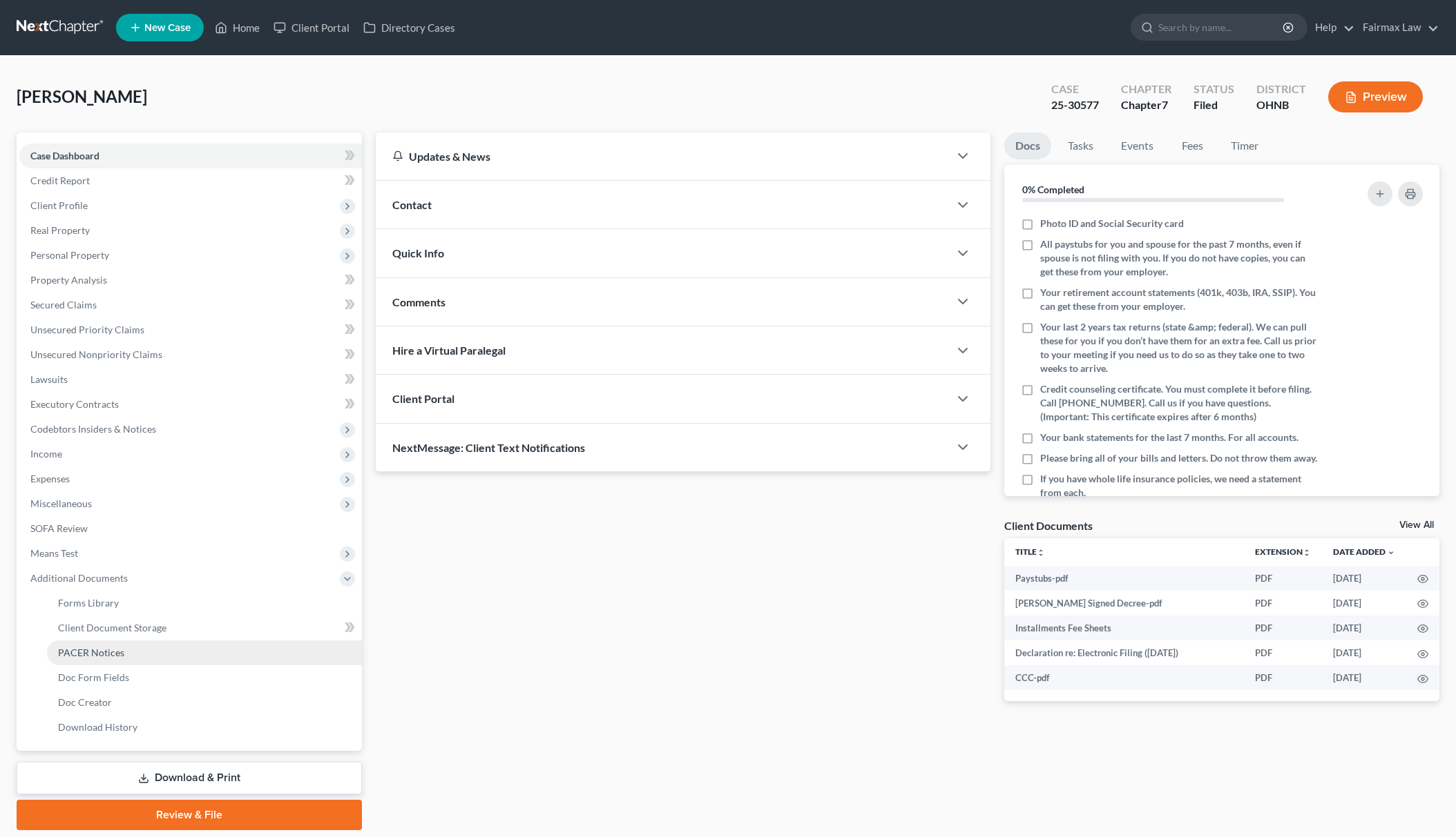
click at [144, 652] on link "PACER Notices" at bounding box center [204, 653] width 315 height 25
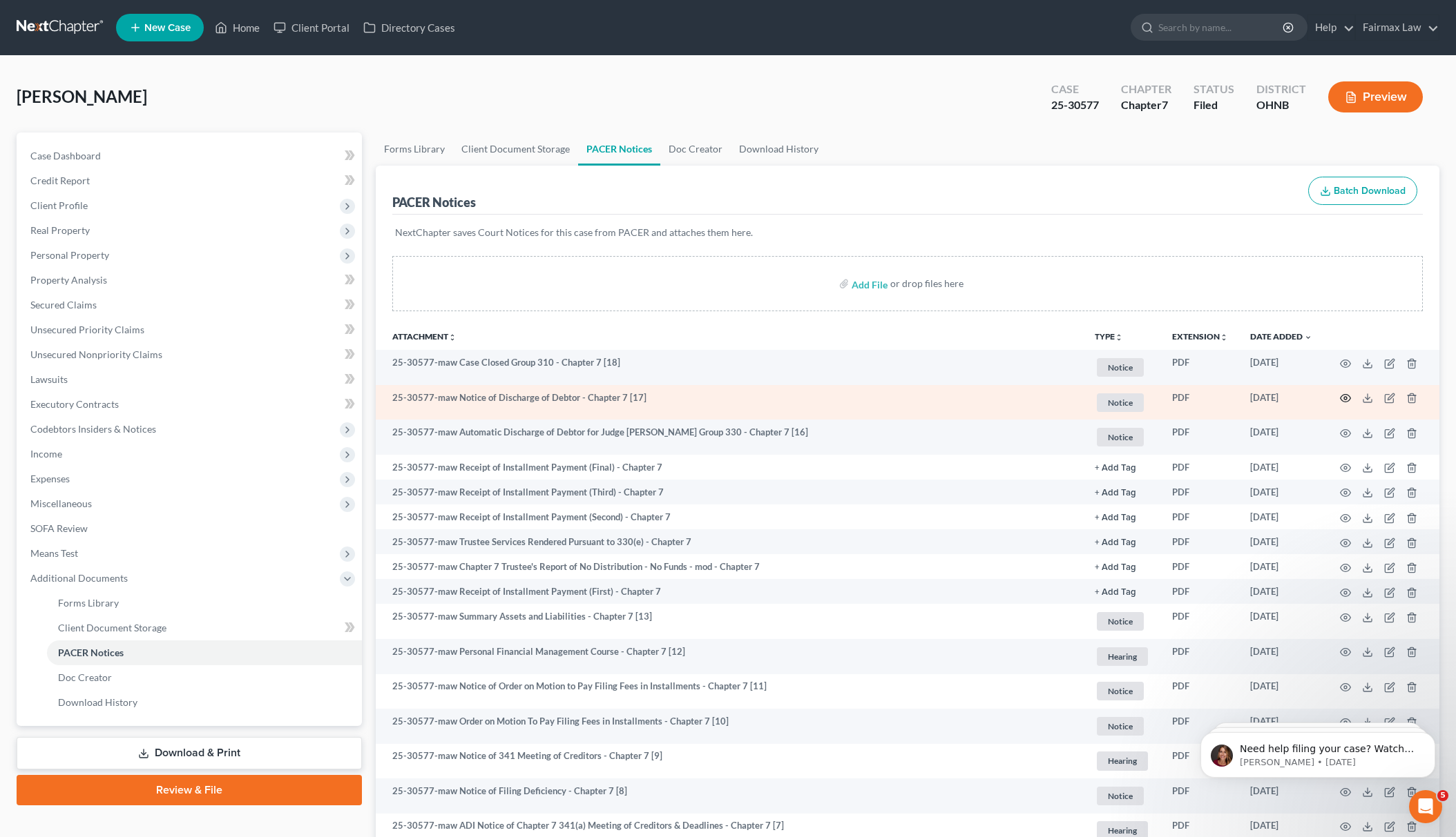
click at [1345, 398] on icon "button" at bounding box center [1345, 398] width 11 height 11
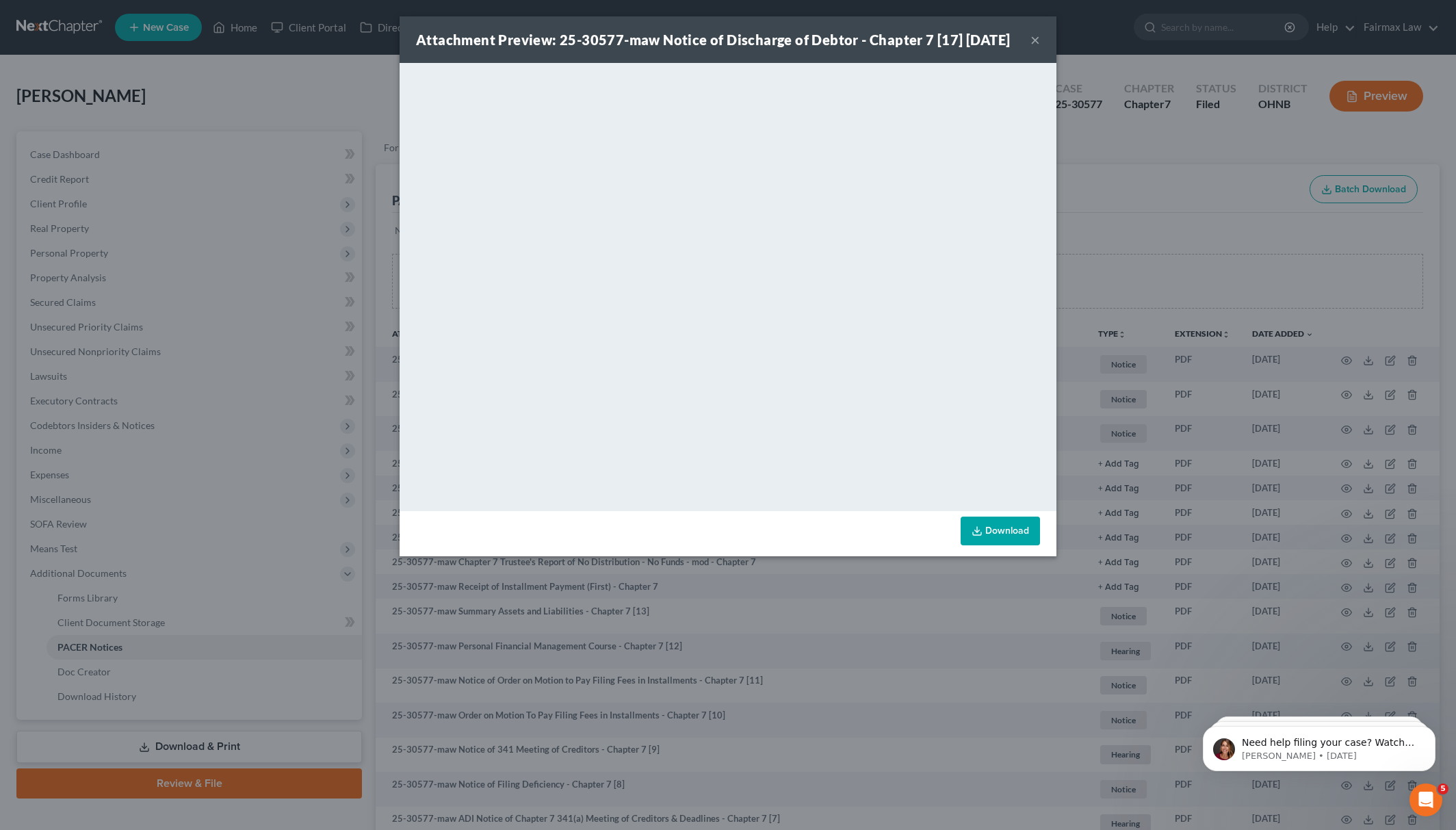
click at [1189, 186] on div "Attachment Preview: 25-30577-maw Notice of Discharge of Debtor - Chapter 7 [17]…" at bounding box center [728, 415] width 1456 height 830
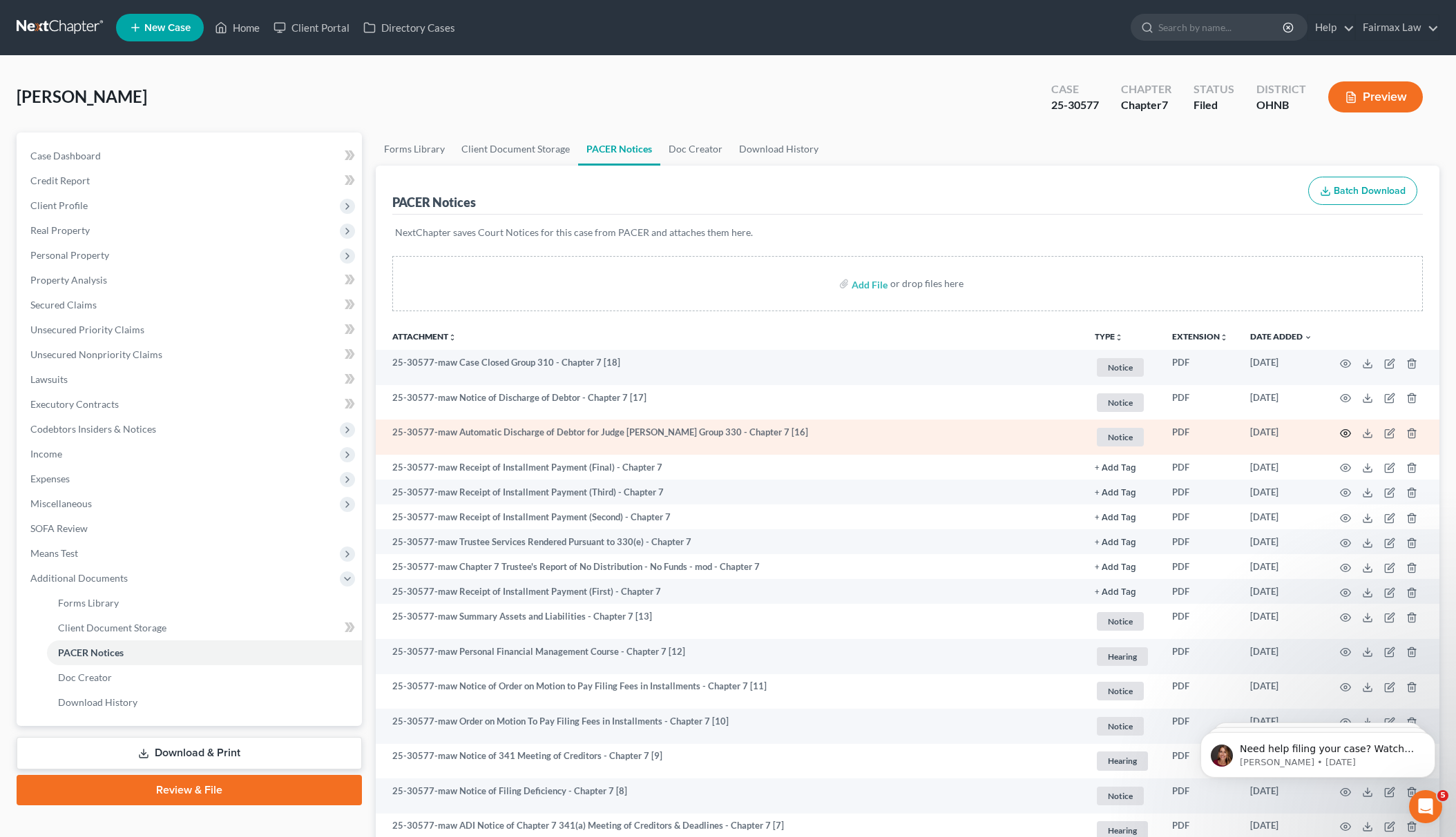
click at [1340, 431] on icon "button" at bounding box center [1345, 433] width 10 height 7
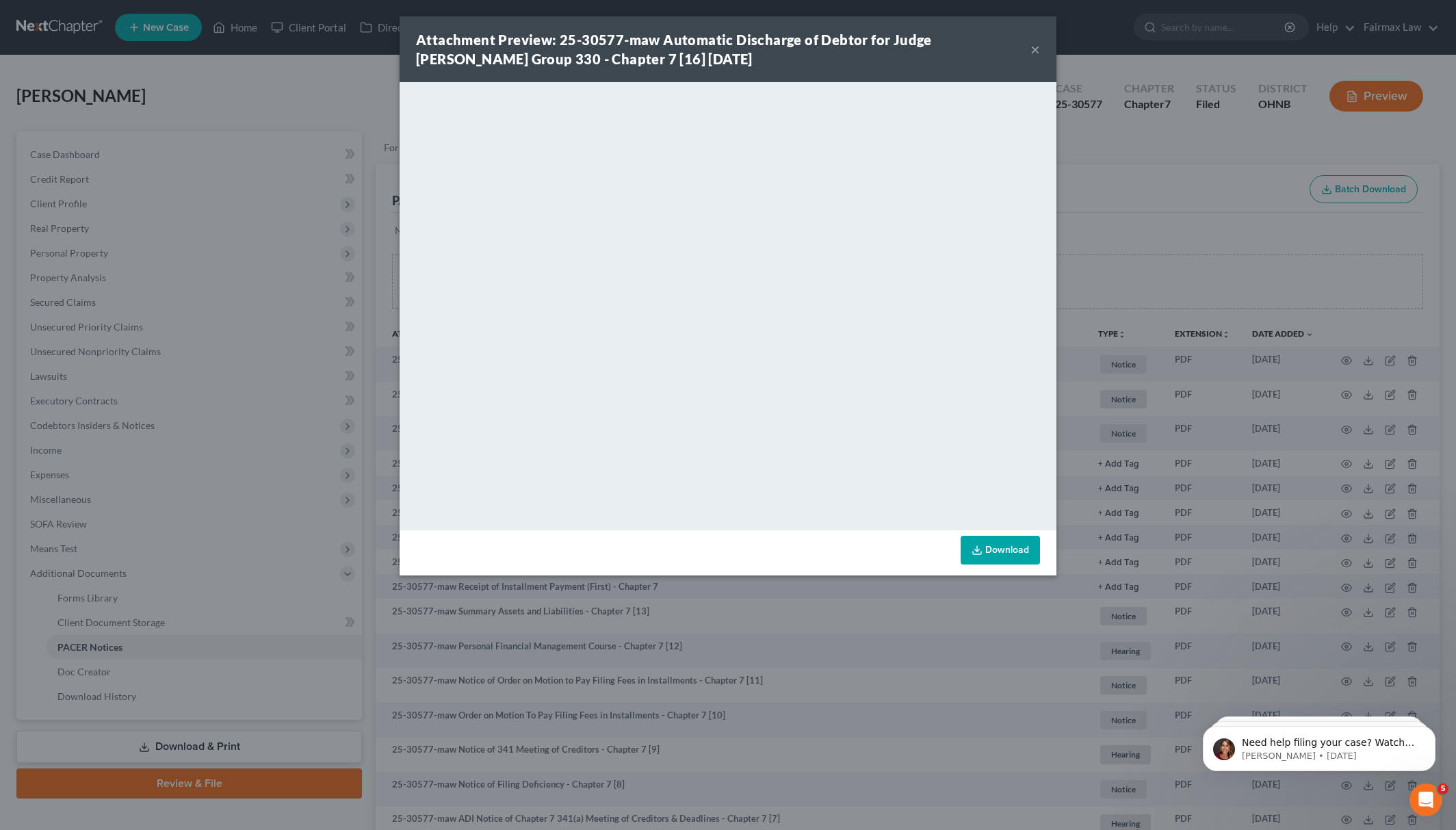
click at [1121, 178] on div "Attachment Preview: 25-30577-maw Automatic Discharge of Debtor for Judge [PERSO…" at bounding box center [728, 415] width 1456 height 830
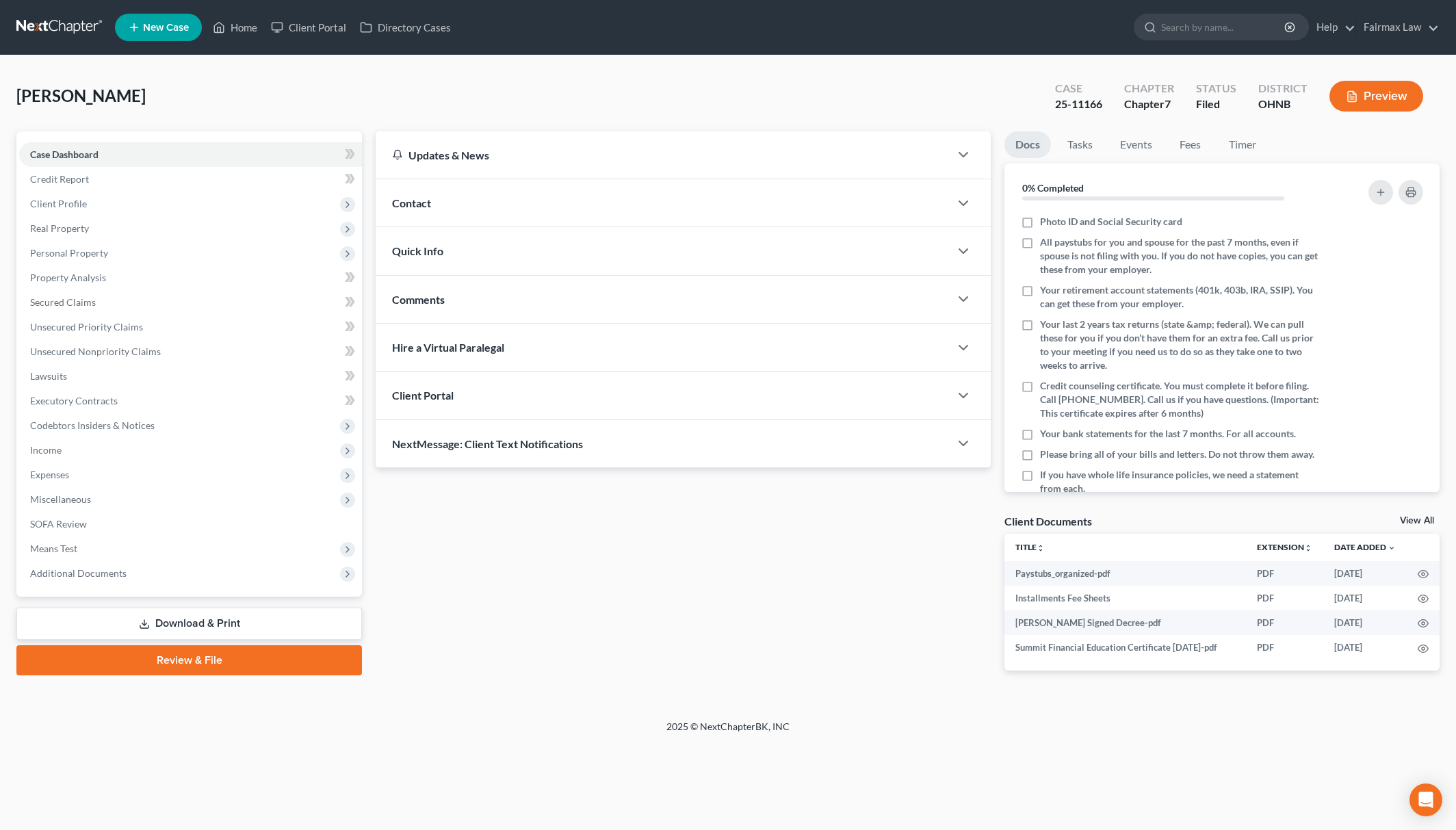
drag, startPoint x: 192, startPoint y: 572, endPoint x: 252, endPoint y: 600, distance: 66.2
click at [192, 573] on span "Additional Documents" at bounding box center [190, 574] width 343 height 25
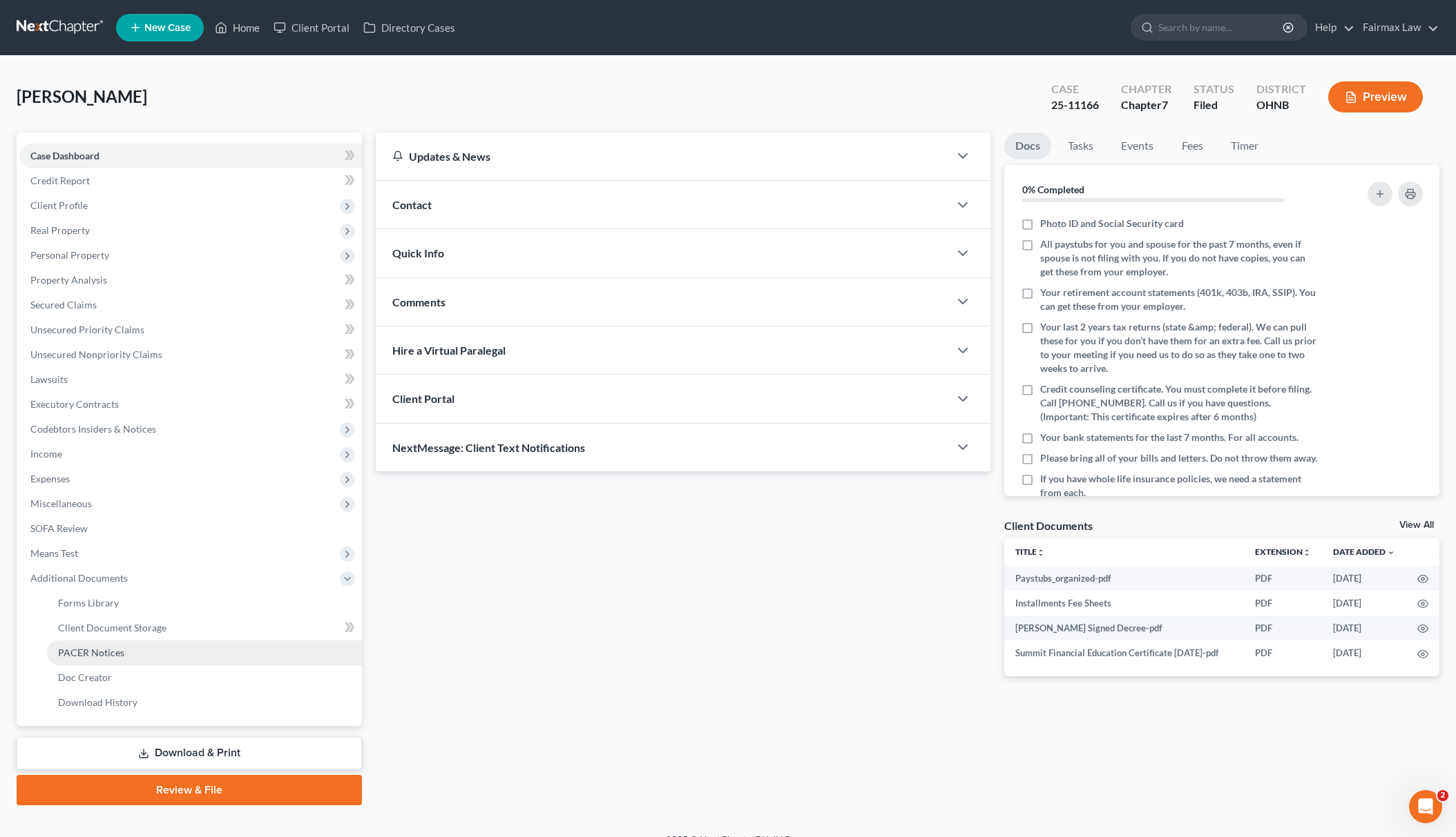
click at [153, 650] on link "PACER Notices" at bounding box center [204, 653] width 315 height 25
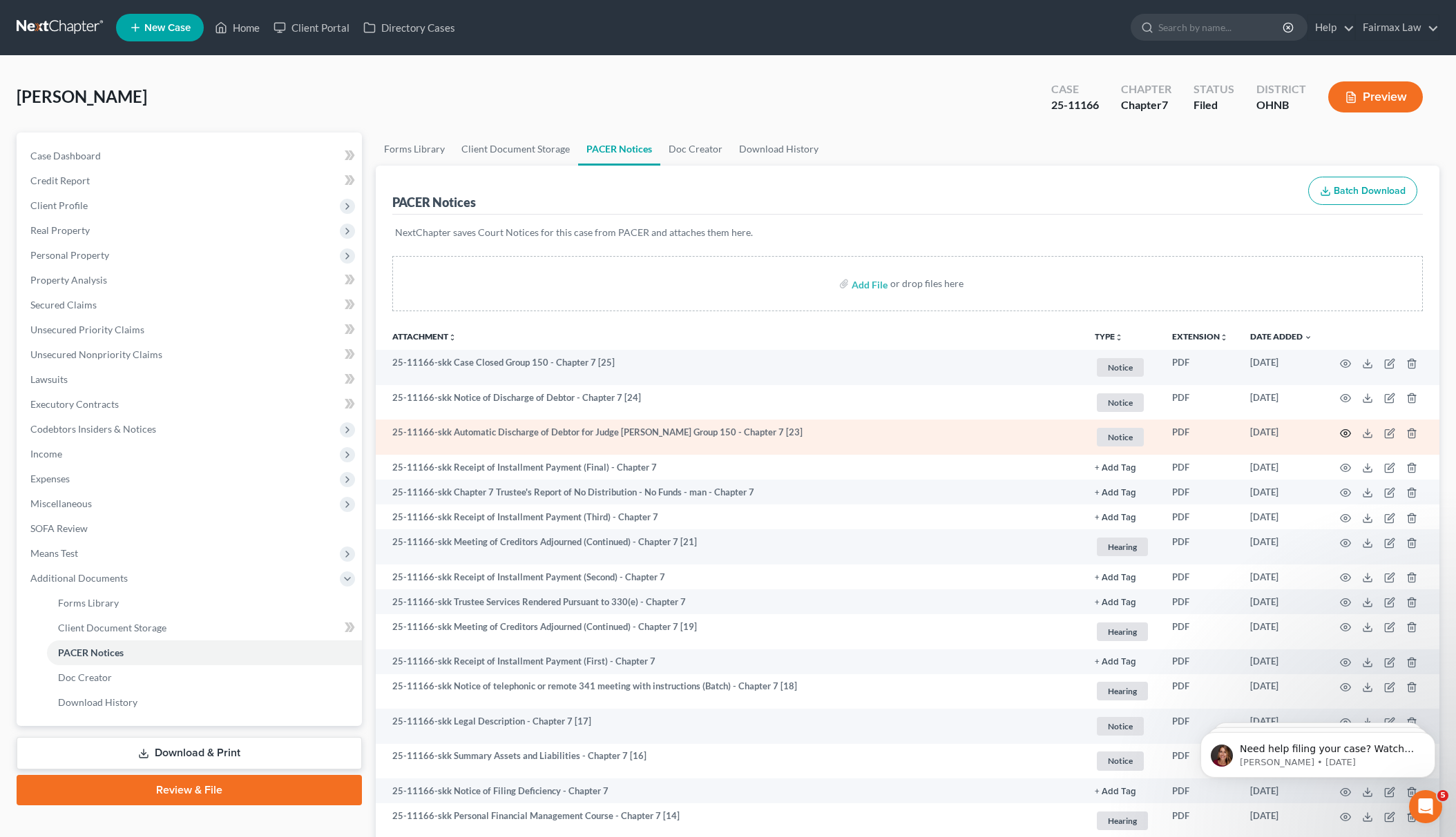
click at [1345, 432] on circle "button" at bounding box center [1345, 433] width 2 height 2
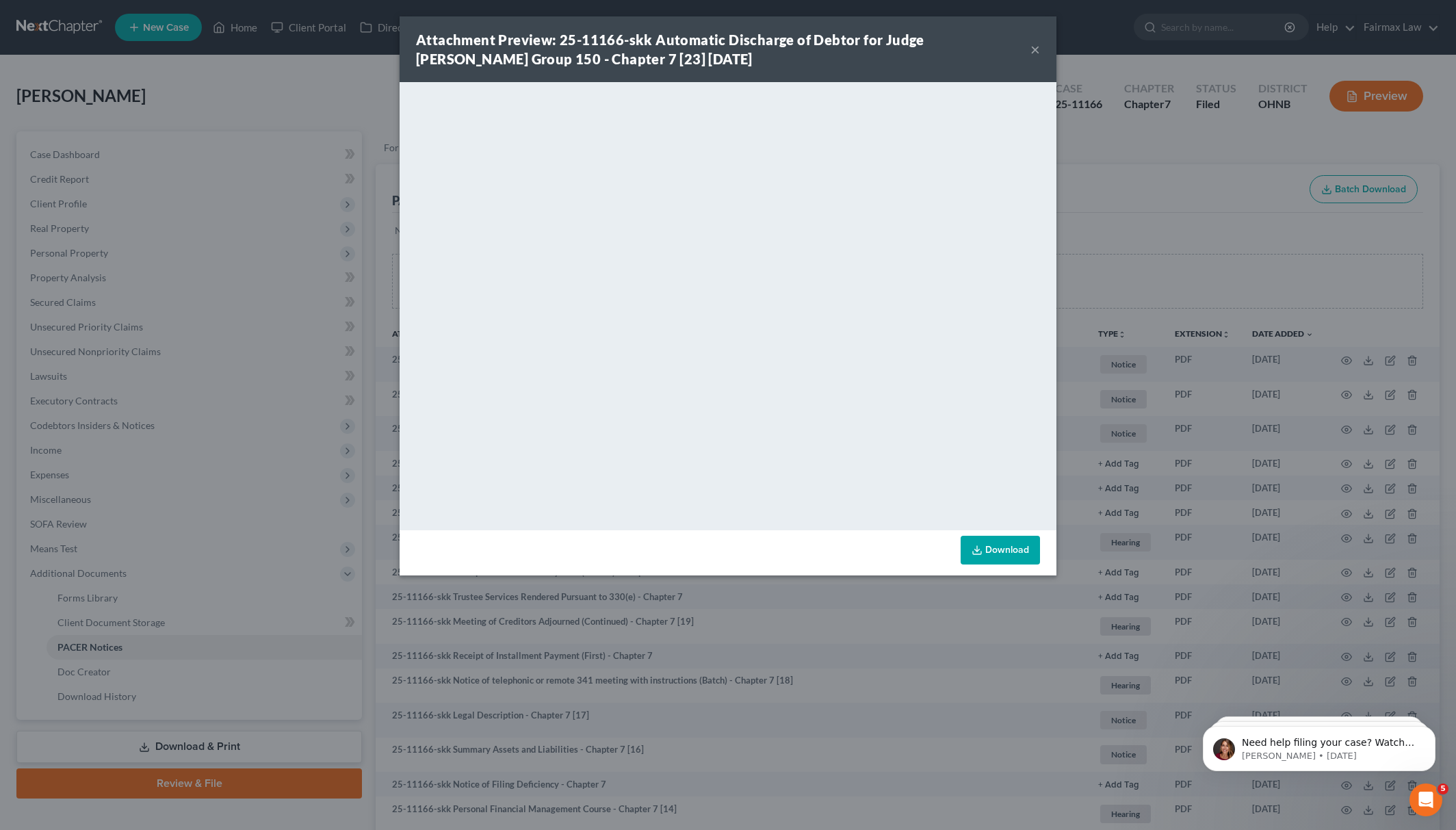
click at [1106, 127] on div "Attachment Preview: 25-11166-skk Automatic Discharge of Debtor for Judge Koch G…" at bounding box center [728, 415] width 1456 height 830
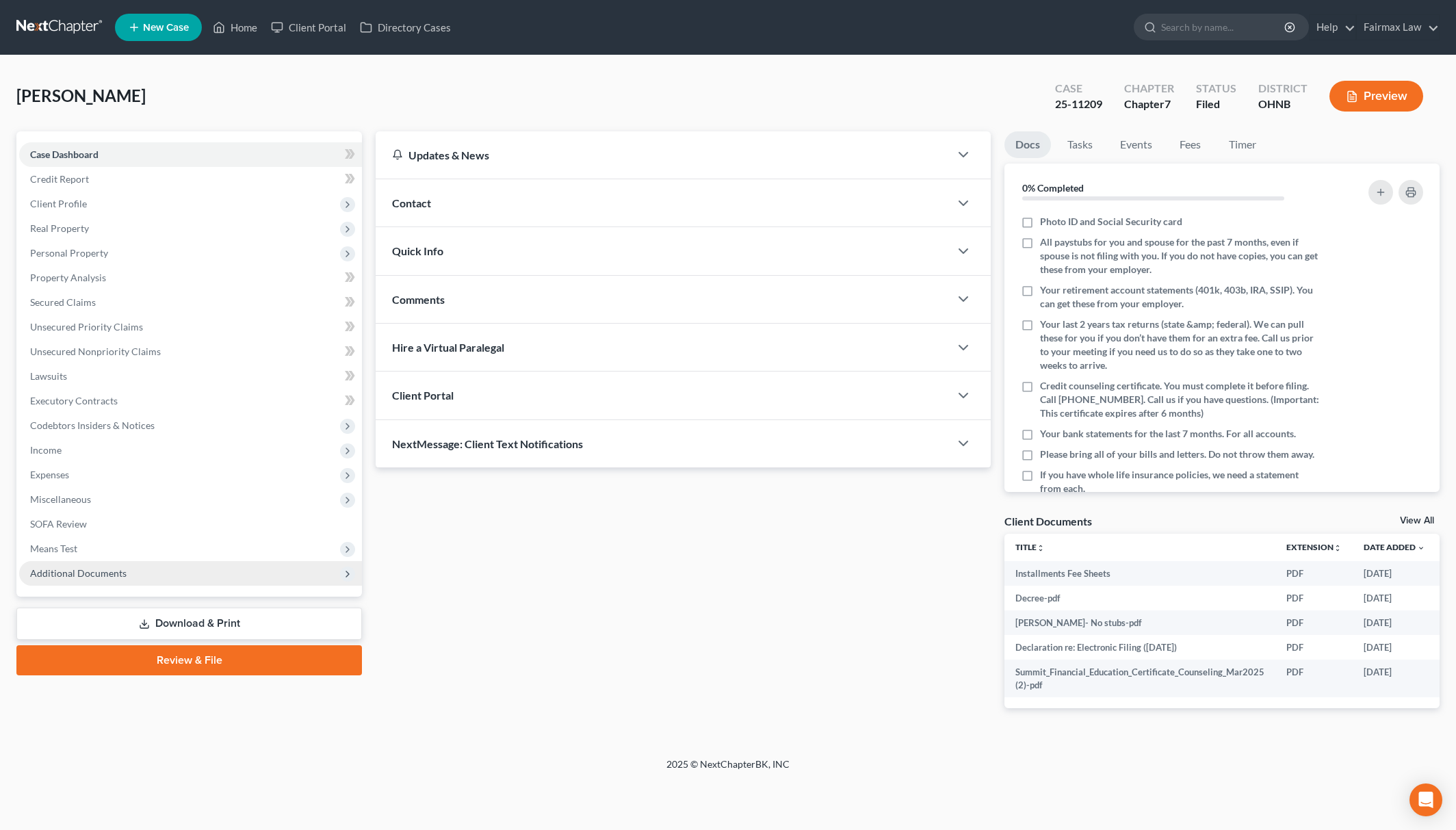
click at [241, 582] on span "Additional Documents" at bounding box center [190, 574] width 343 height 25
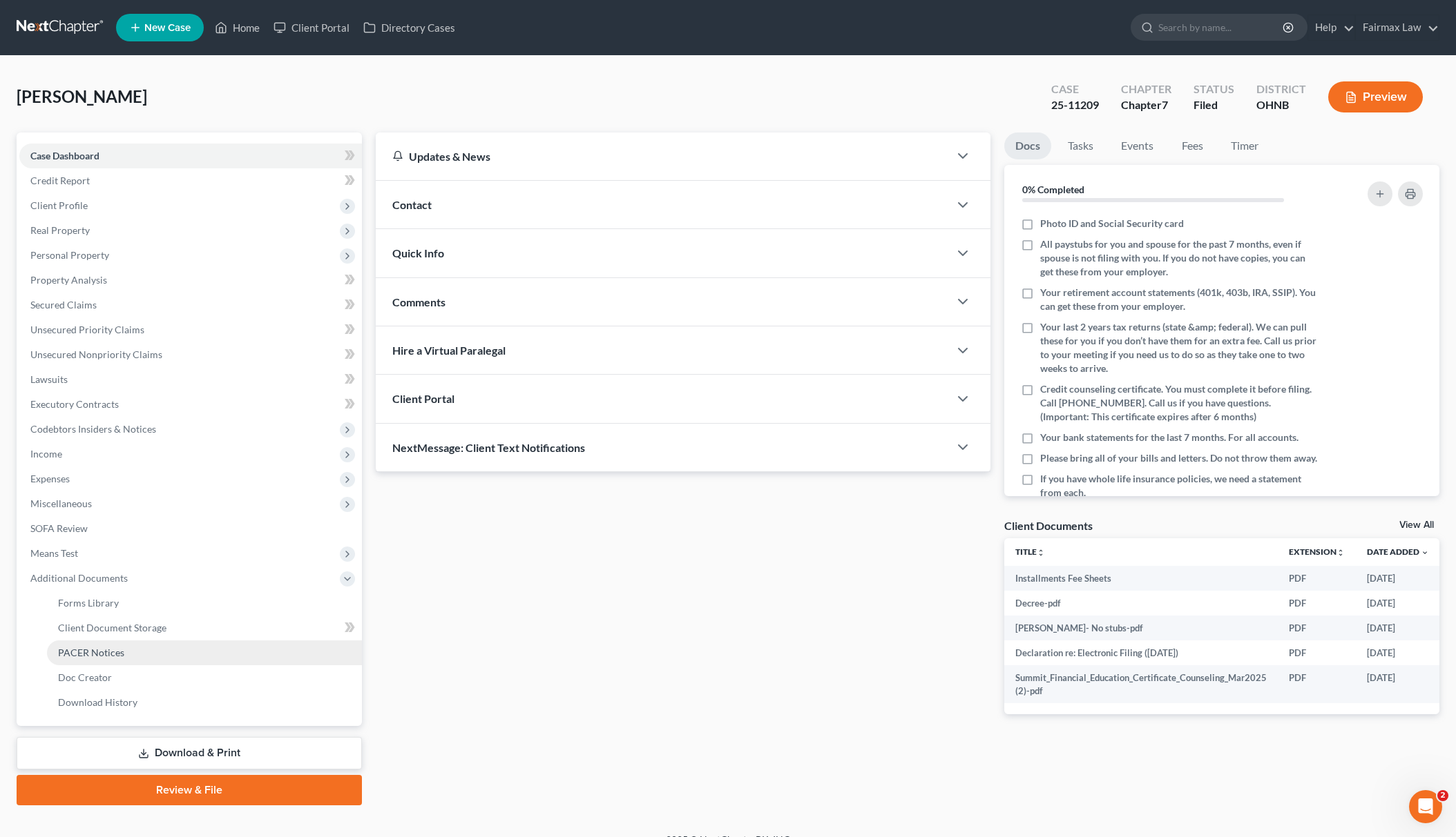
click at [156, 647] on link "PACER Notices" at bounding box center [204, 653] width 315 height 25
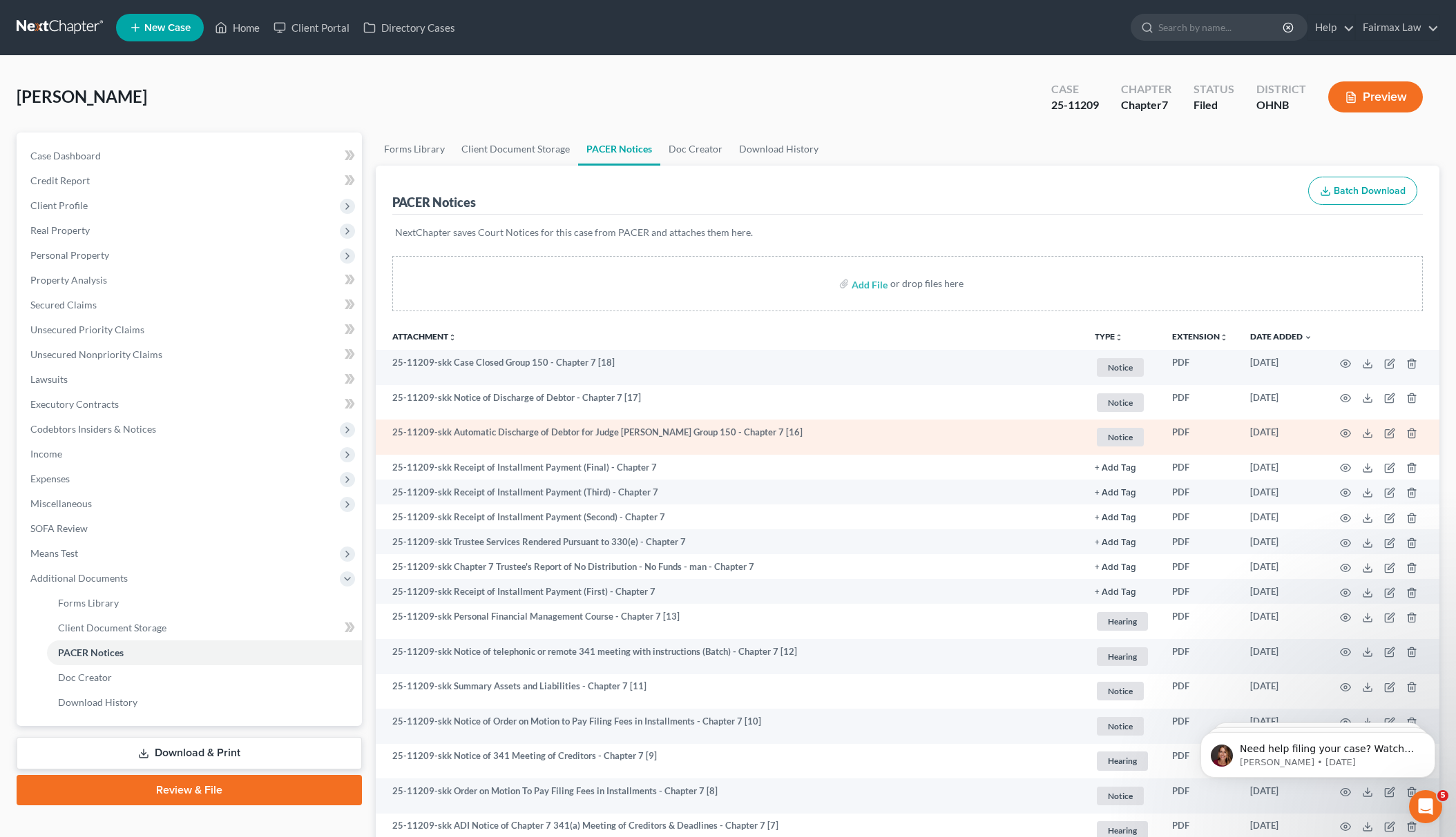
click at [1339, 430] on td at bounding box center [1381, 437] width 116 height 35
click at [1343, 430] on icon "button" at bounding box center [1345, 433] width 10 height 7
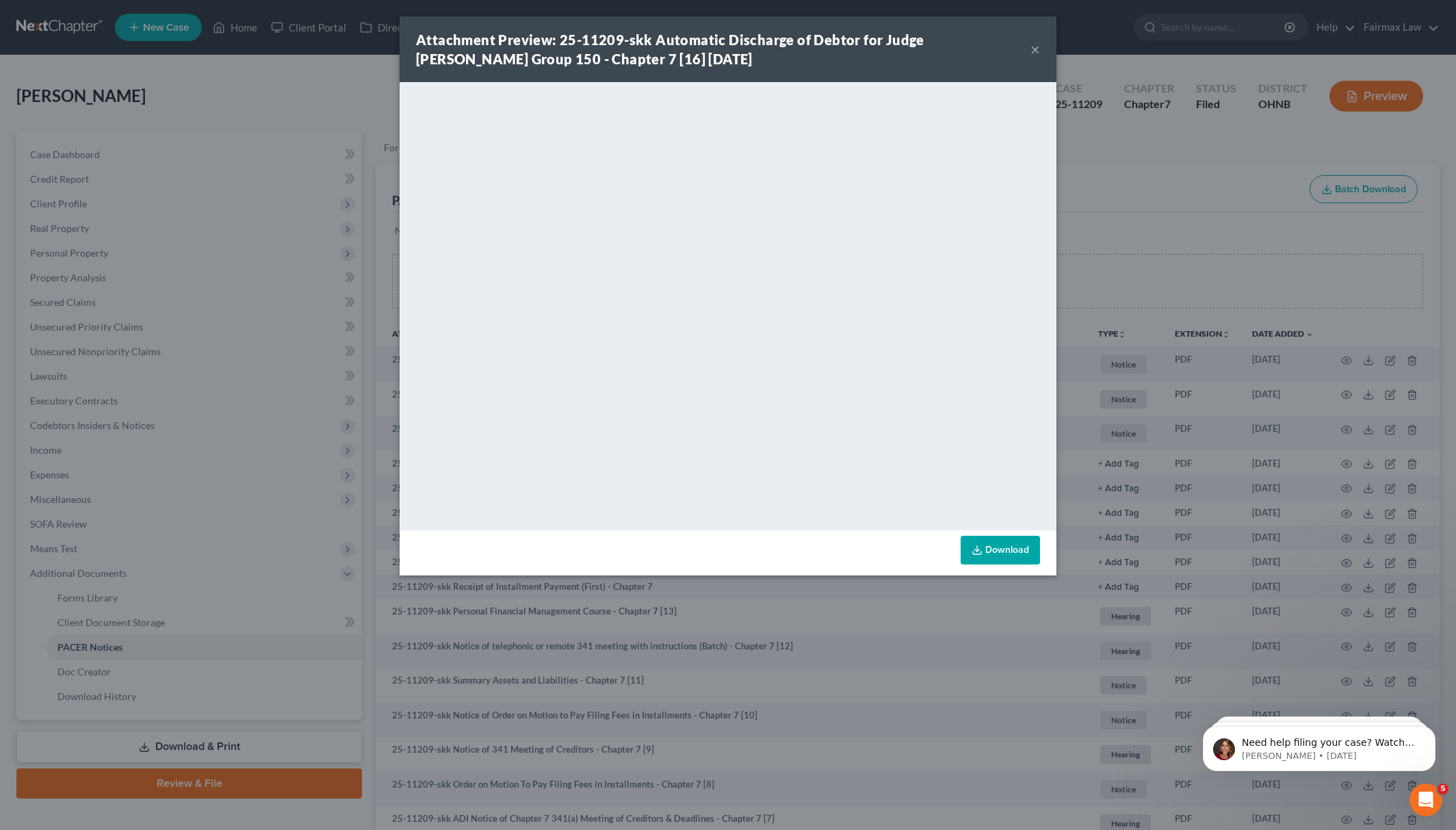
click at [1165, 241] on div "Attachment Preview: 25-11209-skk Automatic Discharge of Debtor for Judge Koch G…" at bounding box center [728, 415] width 1456 height 830
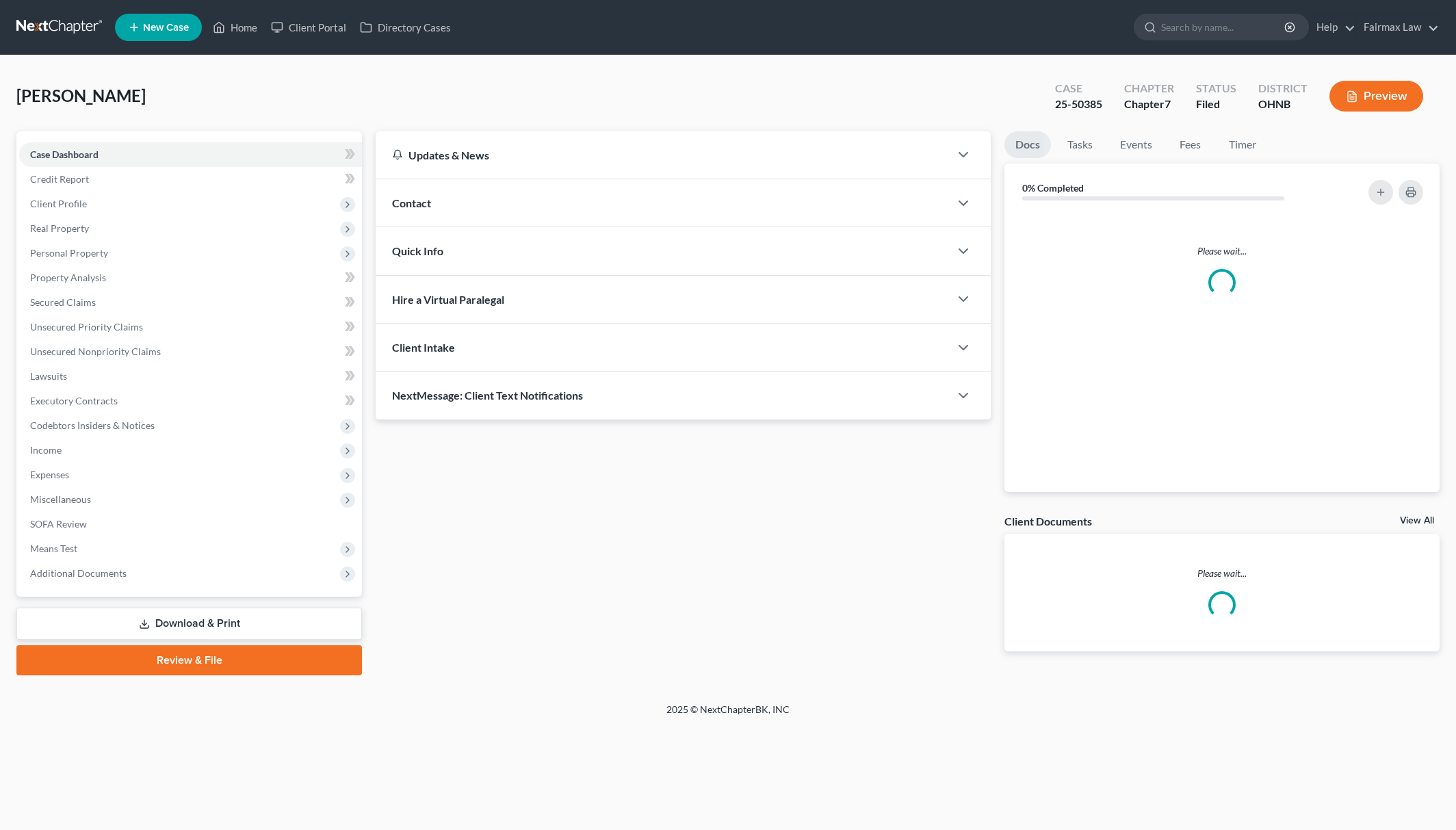
click at [162, 581] on span "Additional Documents" at bounding box center [190, 574] width 343 height 25
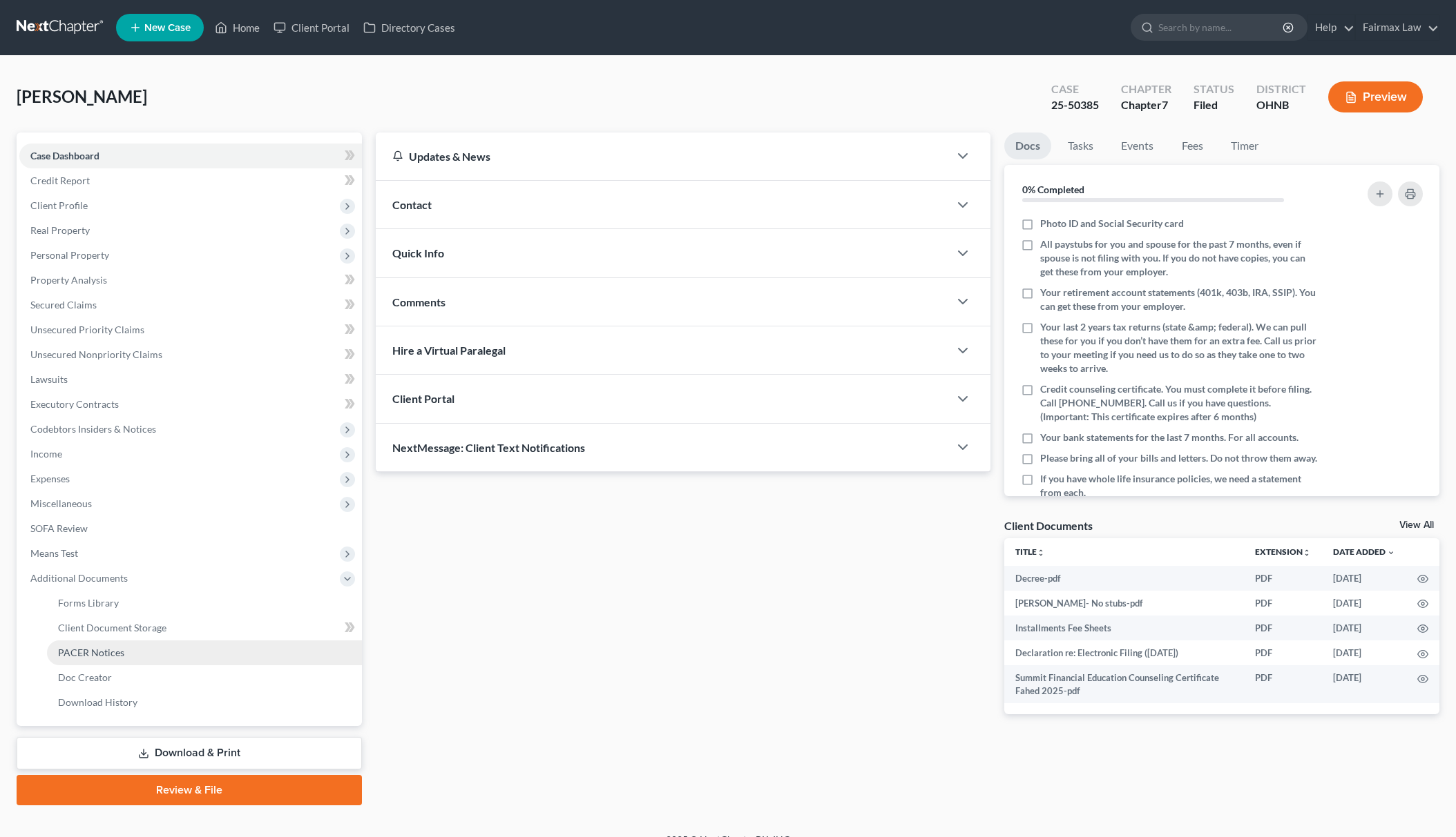
click at [173, 644] on link "PACER Notices" at bounding box center [204, 653] width 315 height 25
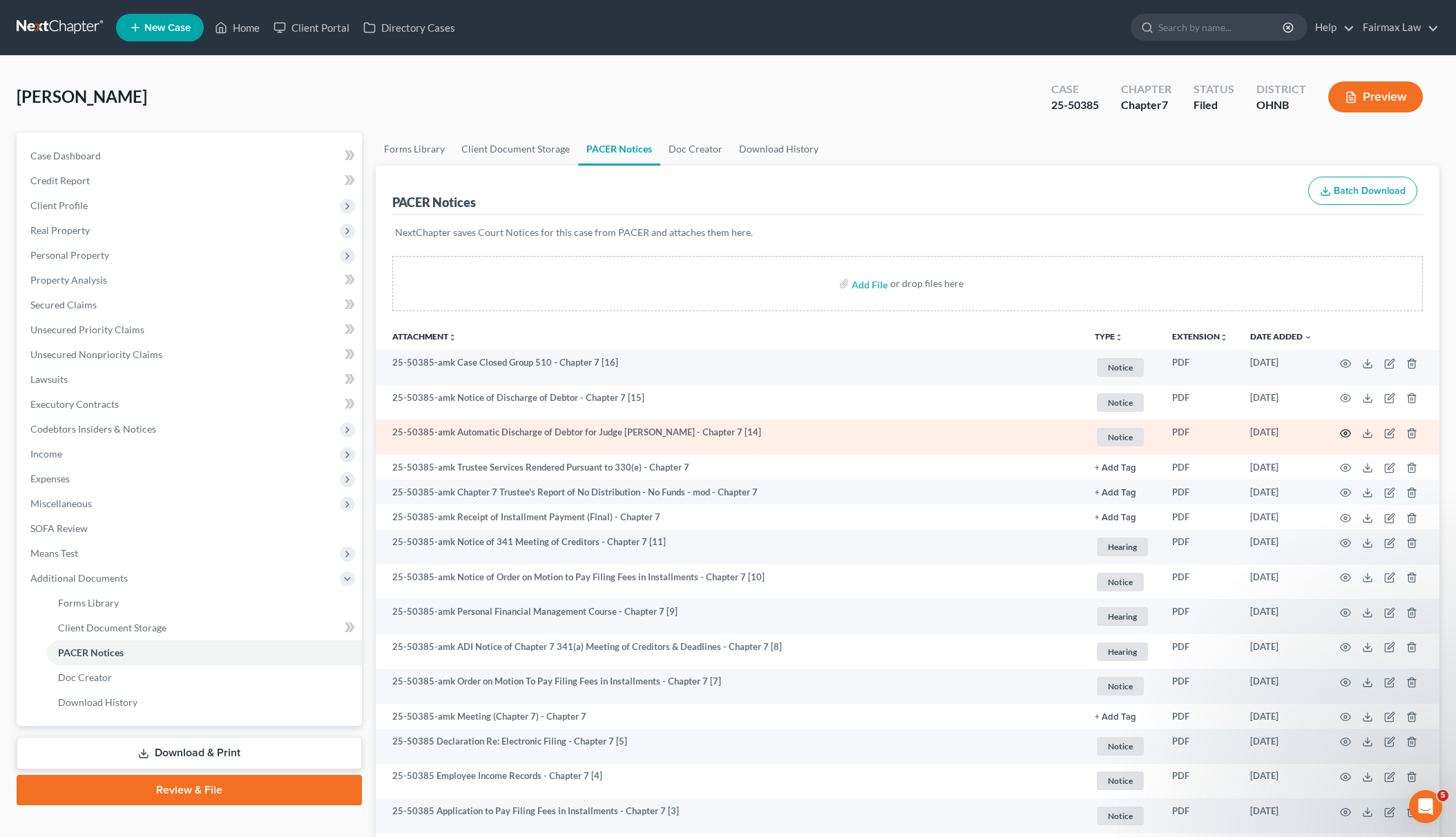
click at [1346, 434] on circle "button" at bounding box center [1345, 433] width 2 height 2
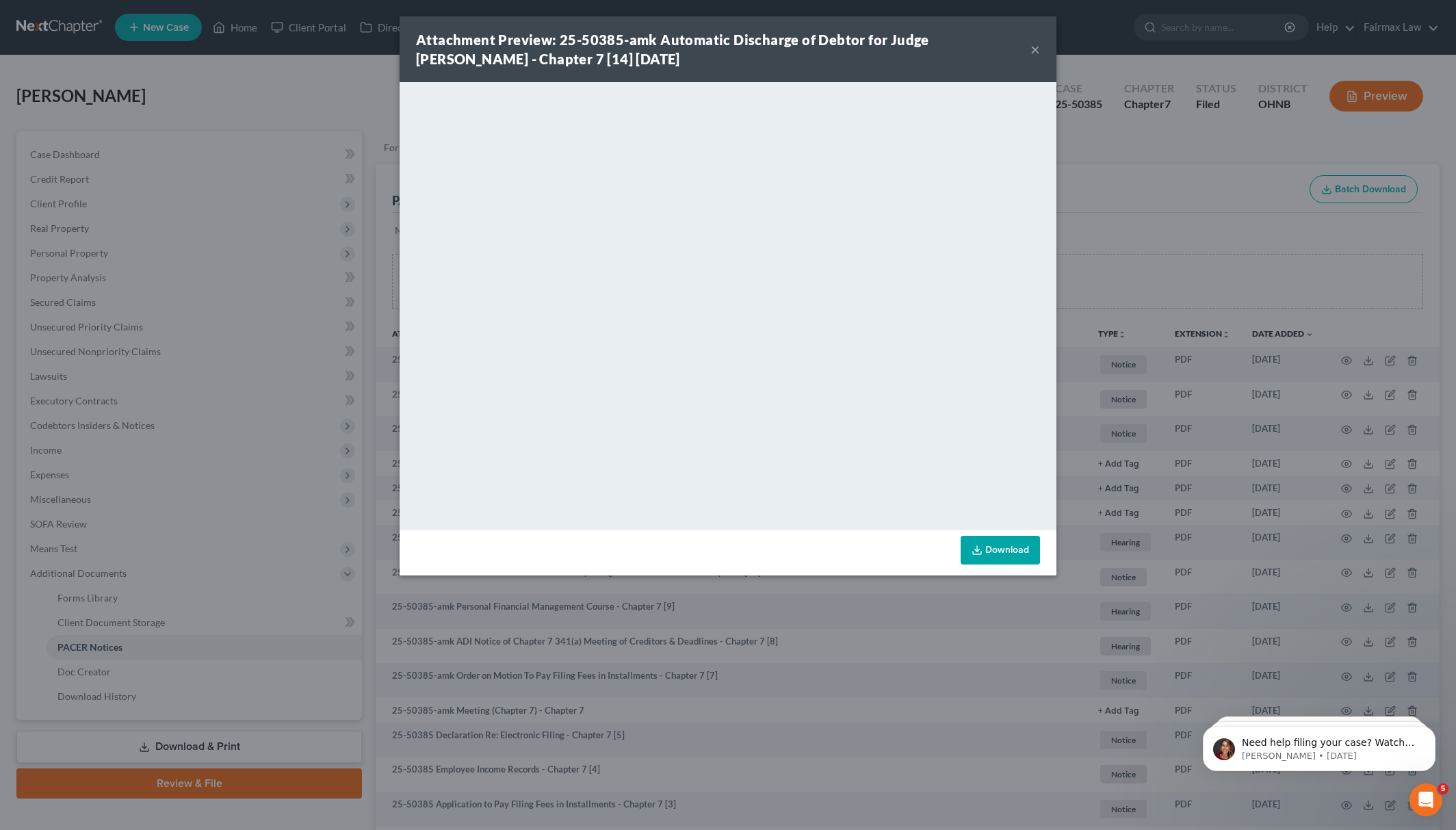
click at [1145, 275] on div "Attachment Preview: 25-50385-amk Automatic Discharge of Debtor for Judge Koschi…" at bounding box center [728, 415] width 1456 height 830
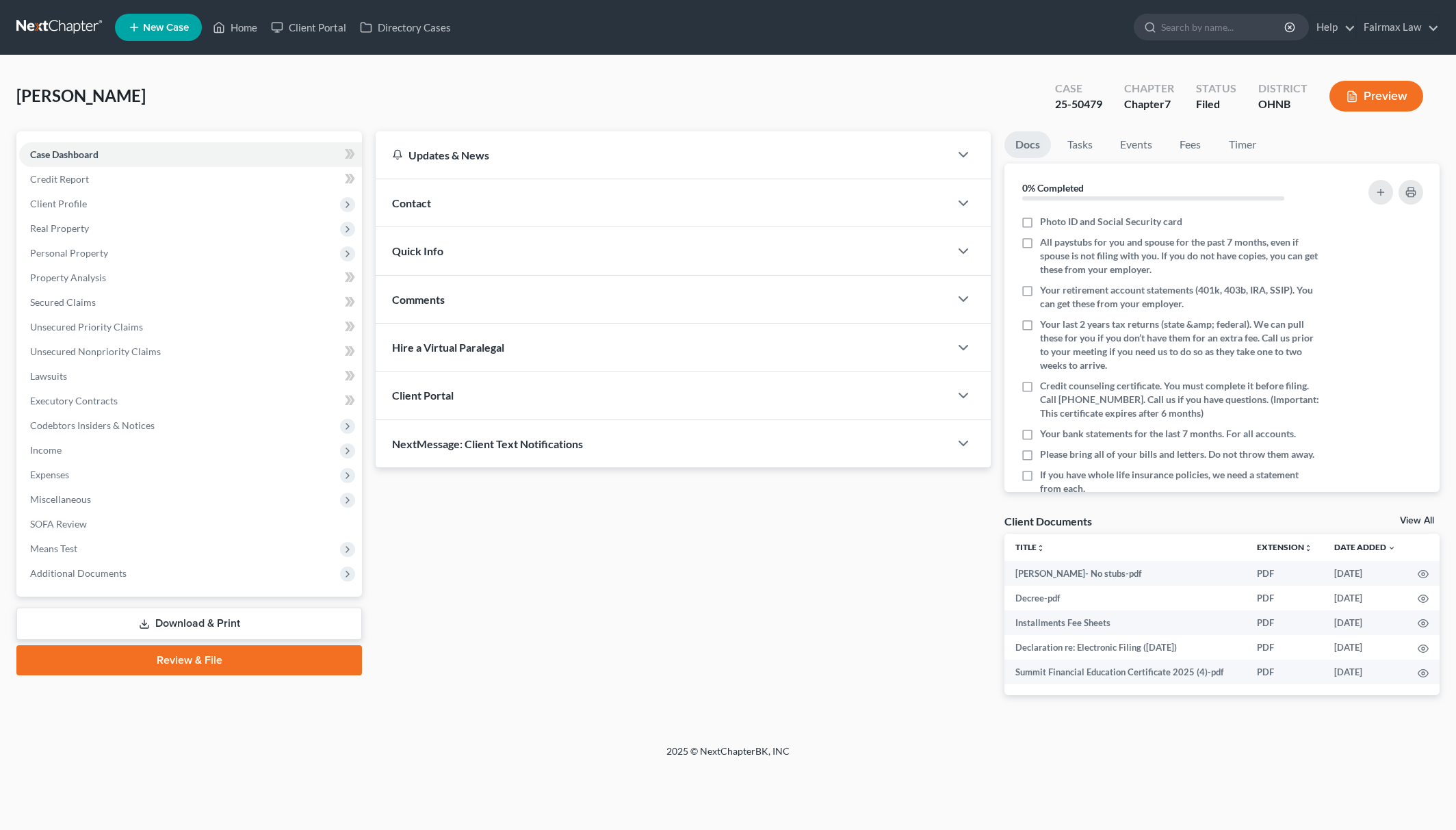
drag, startPoint x: 107, startPoint y: 564, endPoint x: 185, endPoint y: 621, distance: 96.6
click at [107, 565] on span "Additional Documents" at bounding box center [190, 574] width 343 height 25
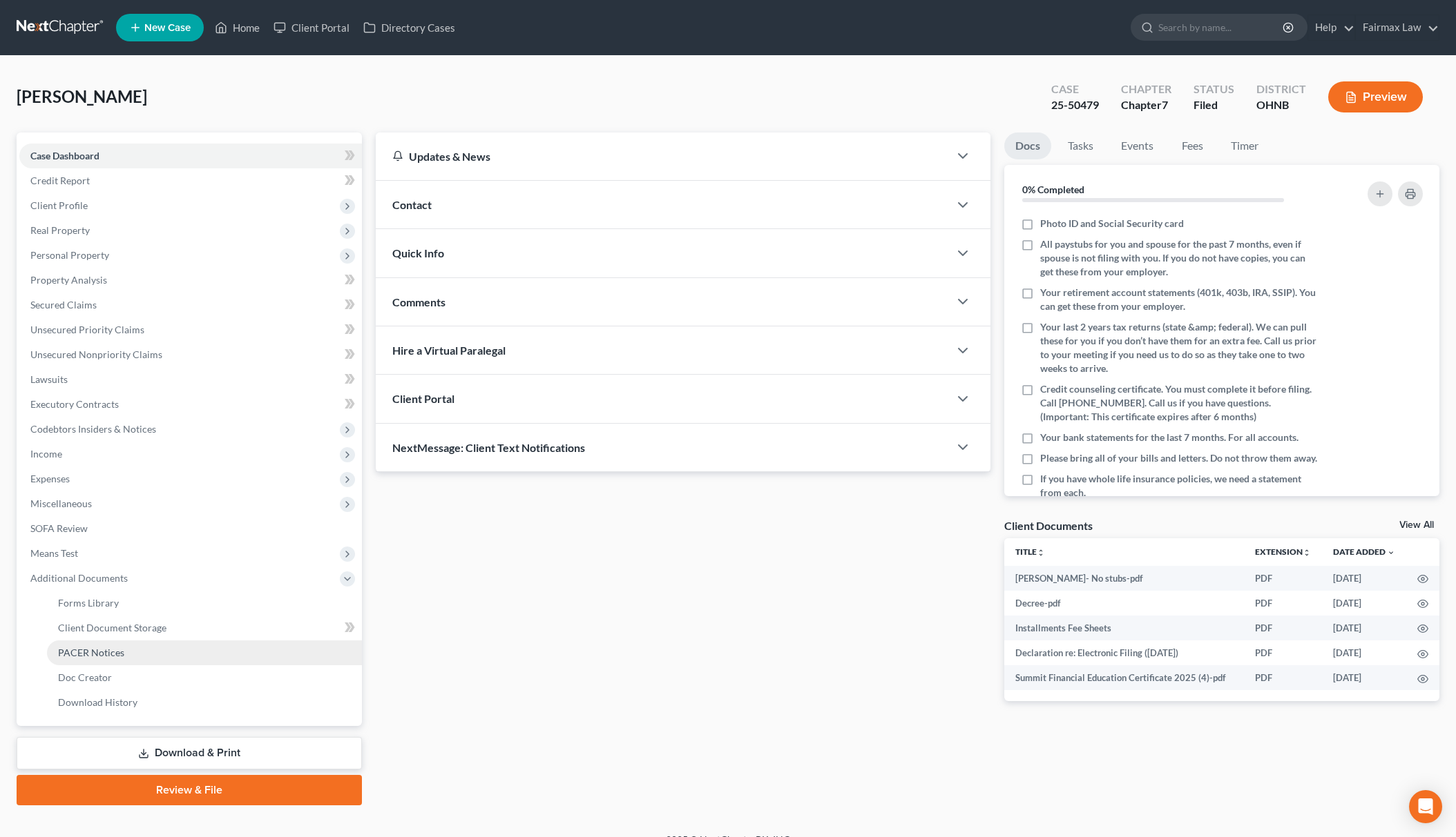
click at [186, 654] on link "PACER Notices" at bounding box center [204, 653] width 315 height 25
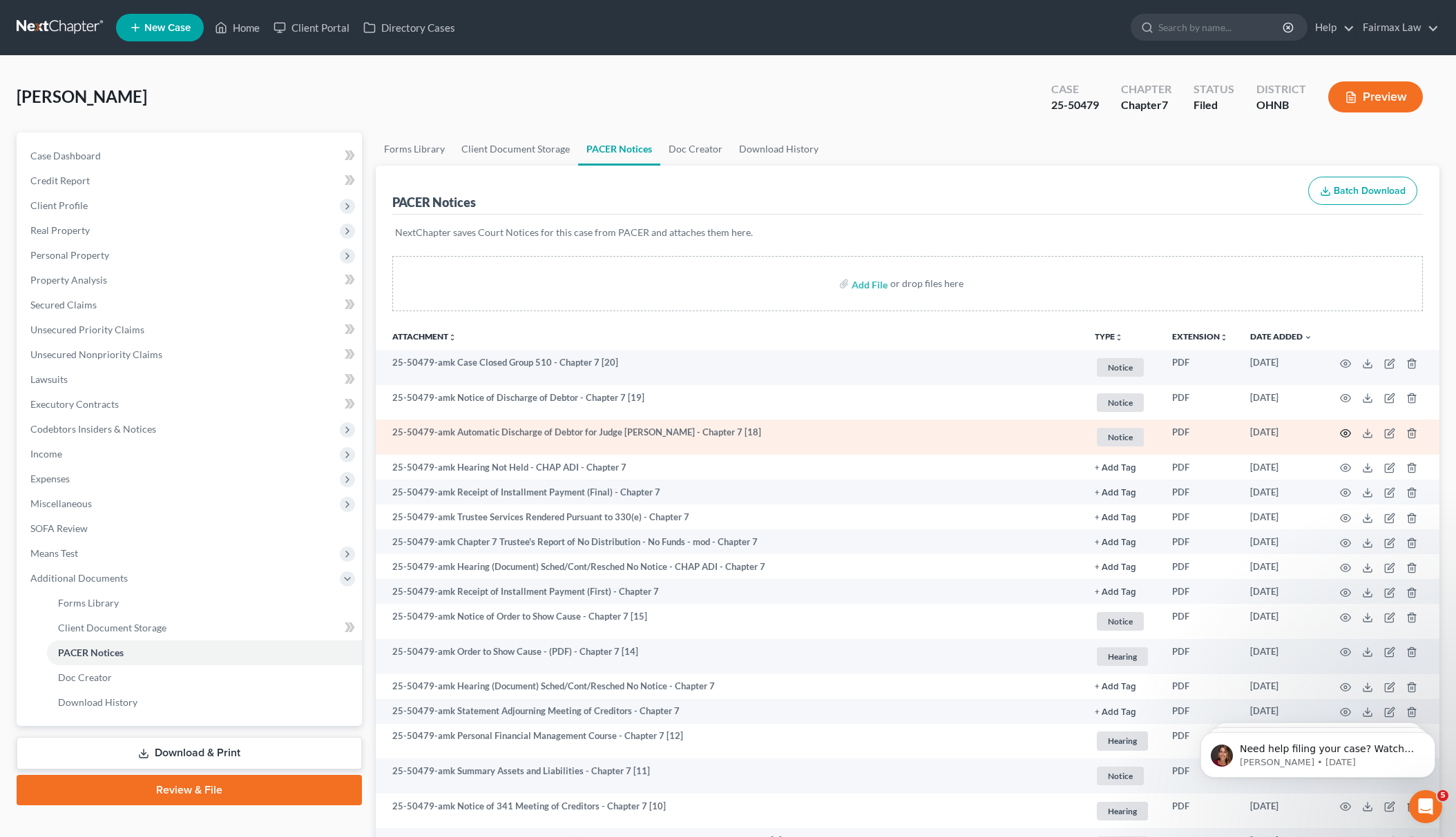
drag, startPoint x: 1346, startPoint y: 426, endPoint x: 1343, endPoint y: 436, distance: 10.4
click at [1346, 426] on td at bounding box center [1381, 437] width 116 height 35
click at [1347, 434] on icon "button" at bounding box center [1345, 433] width 11 height 11
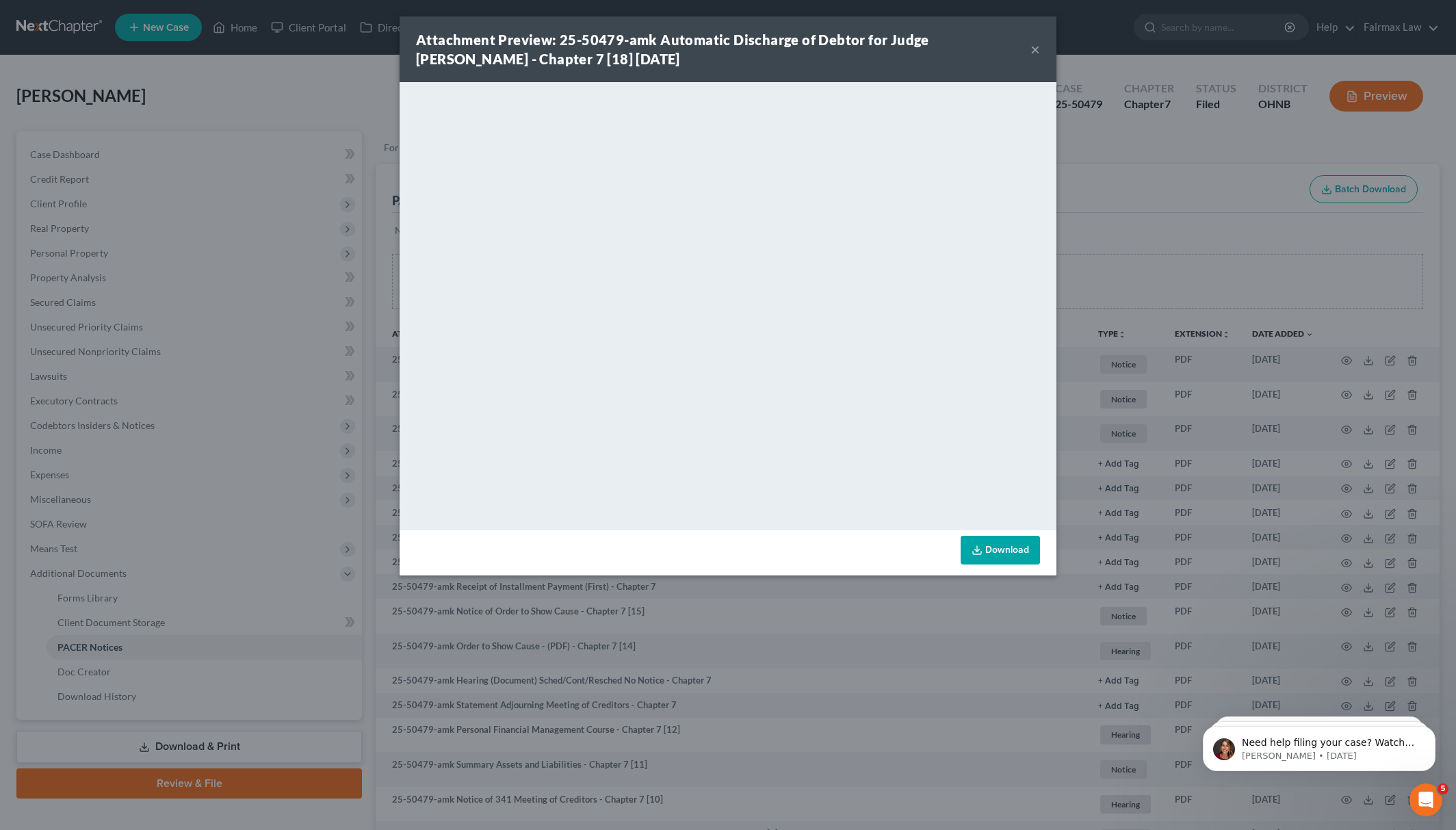
click at [1058, 217] on div "Attachment Preview: 25-50479-amk Automatic Discharge of Debtor for Judge Koschi…" at bounding box center [728, 415] width 1456 height 830
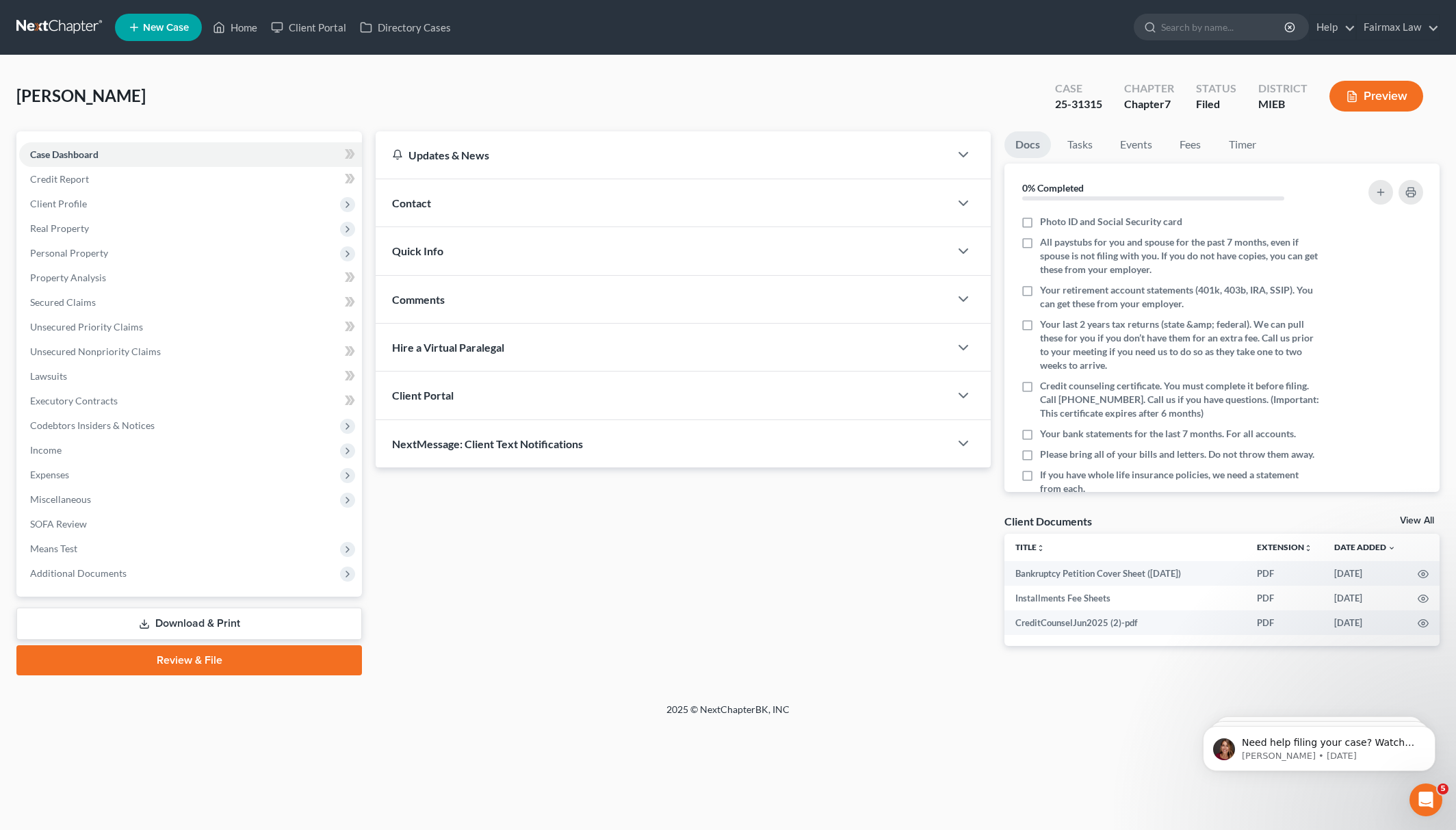
click at [222, 584] on div "Case Dashboard Payments Invoices Payments Payments Credit Report Client Profile…" at bounding box center [189, 363] width 345 height 466
click at [222, 584] on span "Additional Documents" at bounding box center [190, 574] width 343 height 25
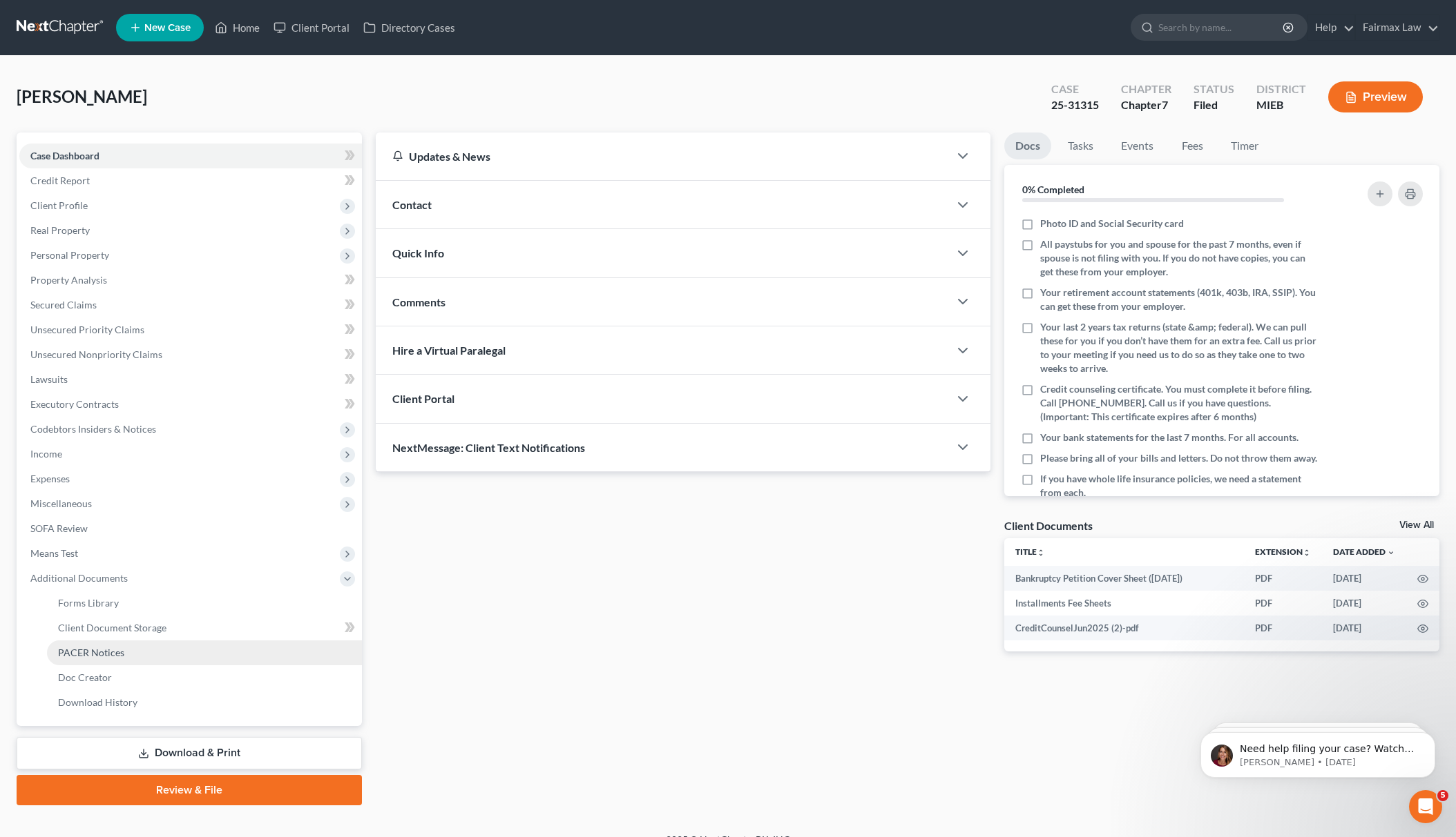
click at [175, 661] on link "PACER Notices" at bounding box center [204, 653] width 315 height 25
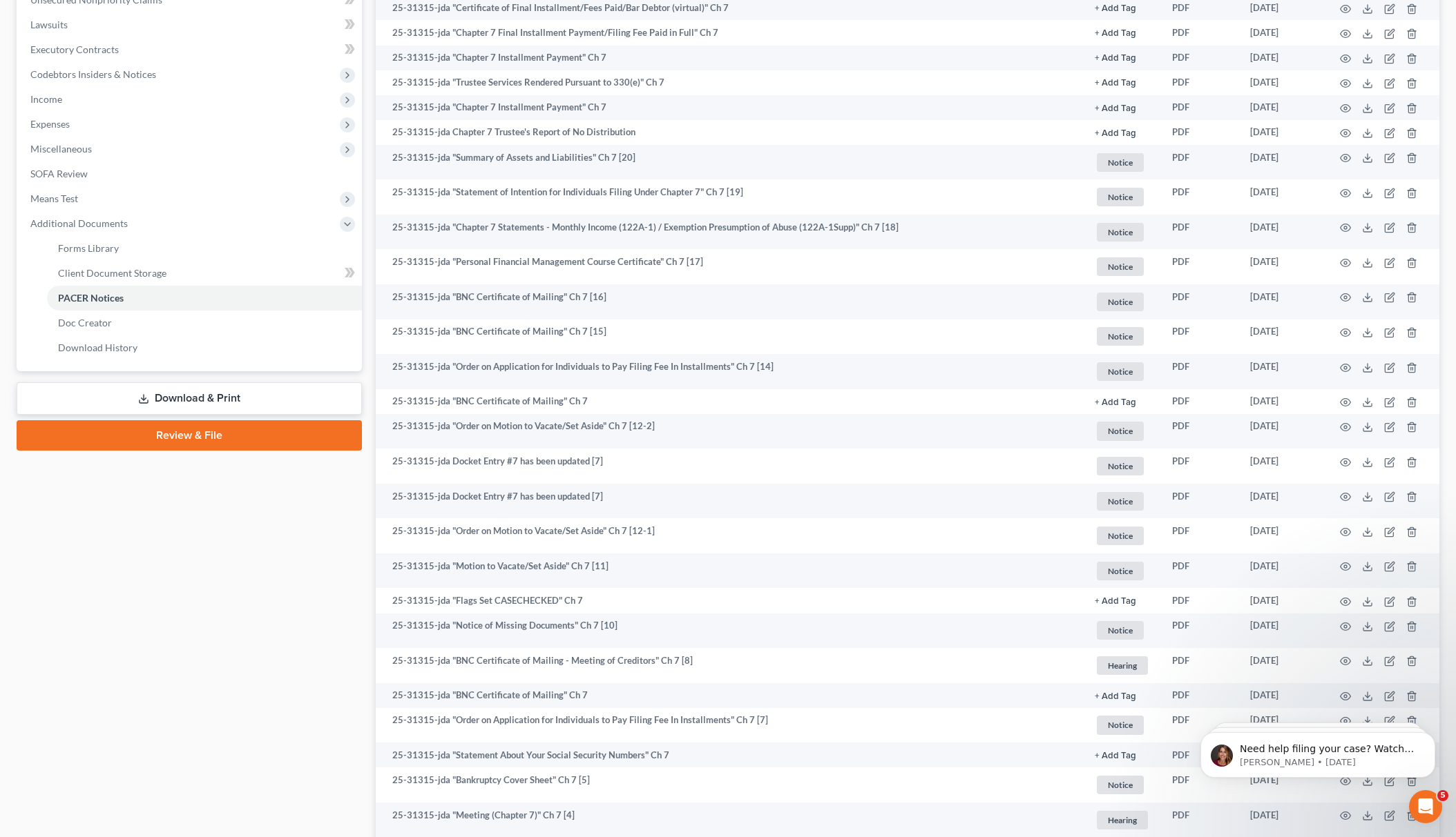
scroll to position [106, 0]
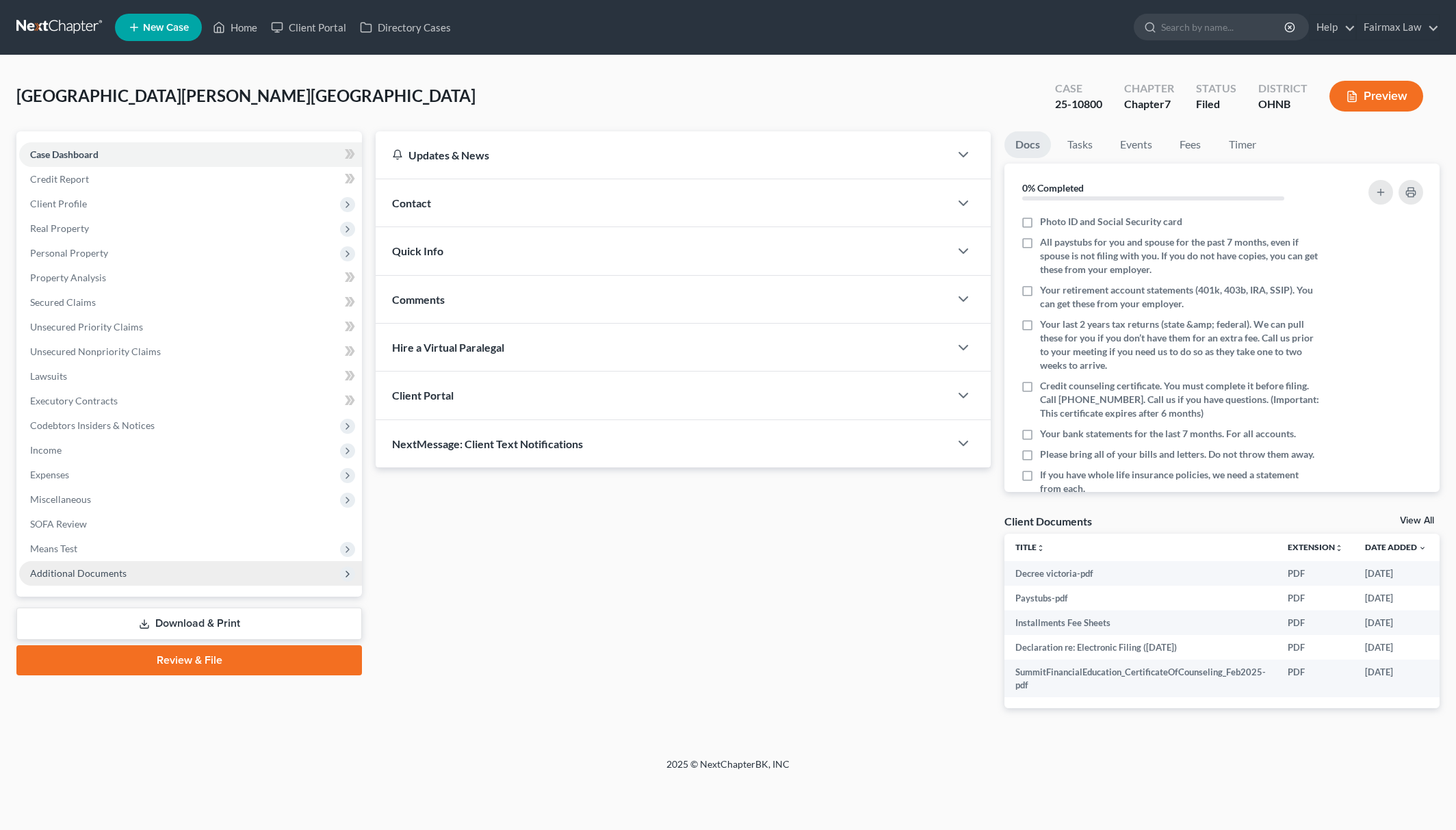
click at [207, 578] on span "Additional Documents" at bounding box center [190, 574] width 343 height 25
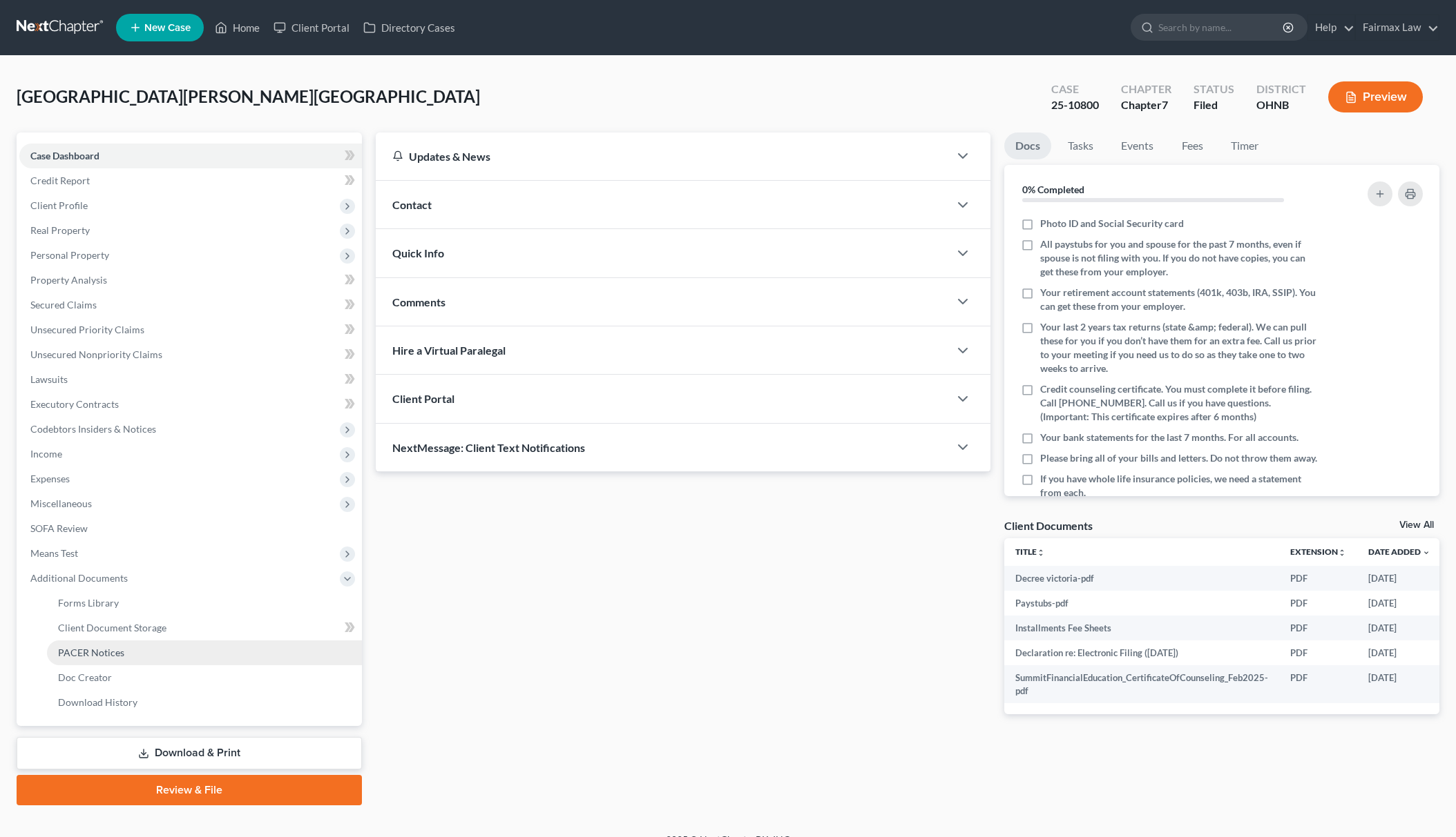
click at [169, 655] on link "PACER Notices" at bounding box center [204, 653] width 315 height 25
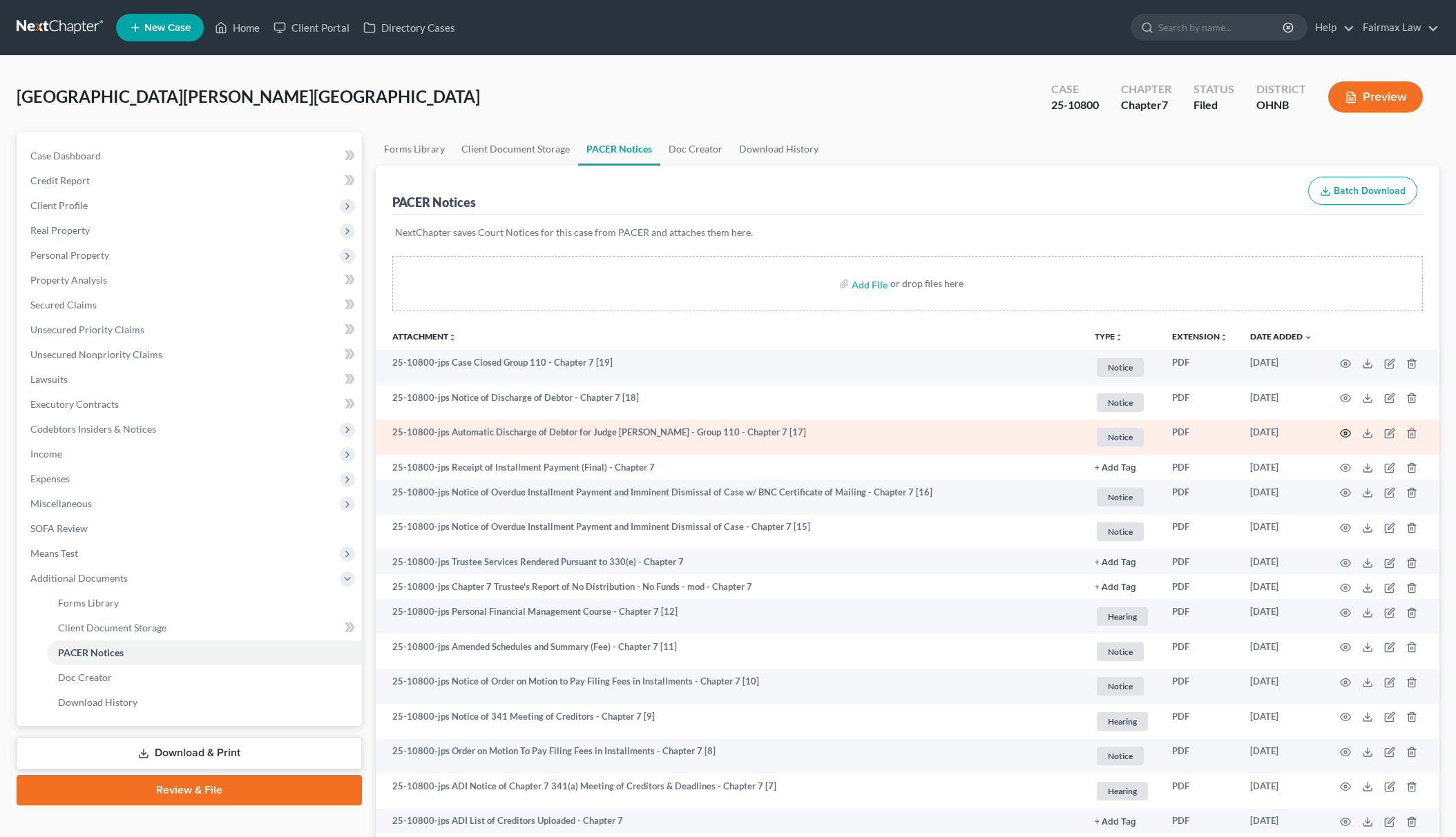
click at [1348, 431] on icon "button" at bounding box center [1345, 433] width 11 height 11
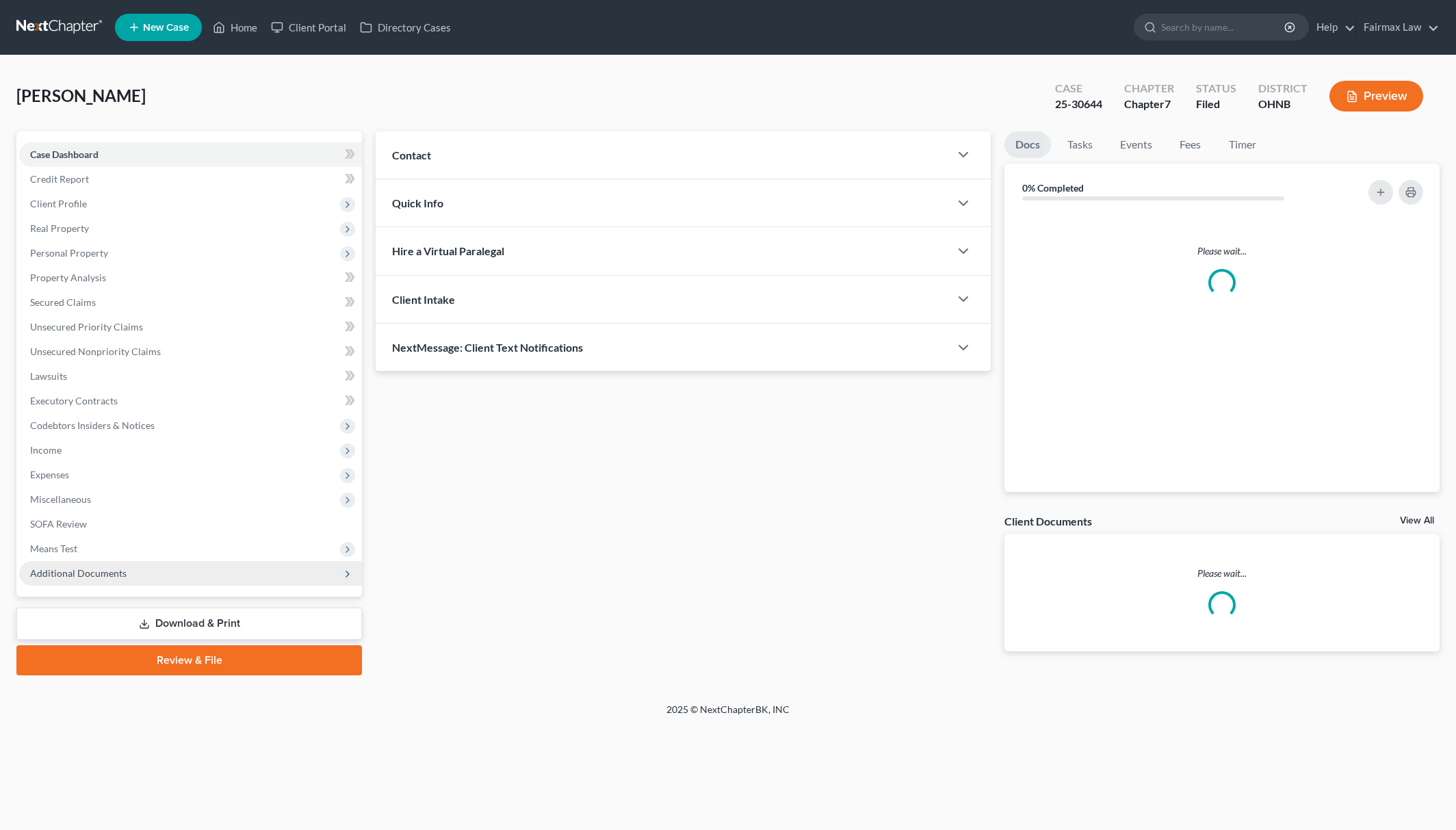
click at [140, 571] on span "Additional Documents" at bounding box center [190, 574] width 343 height 25
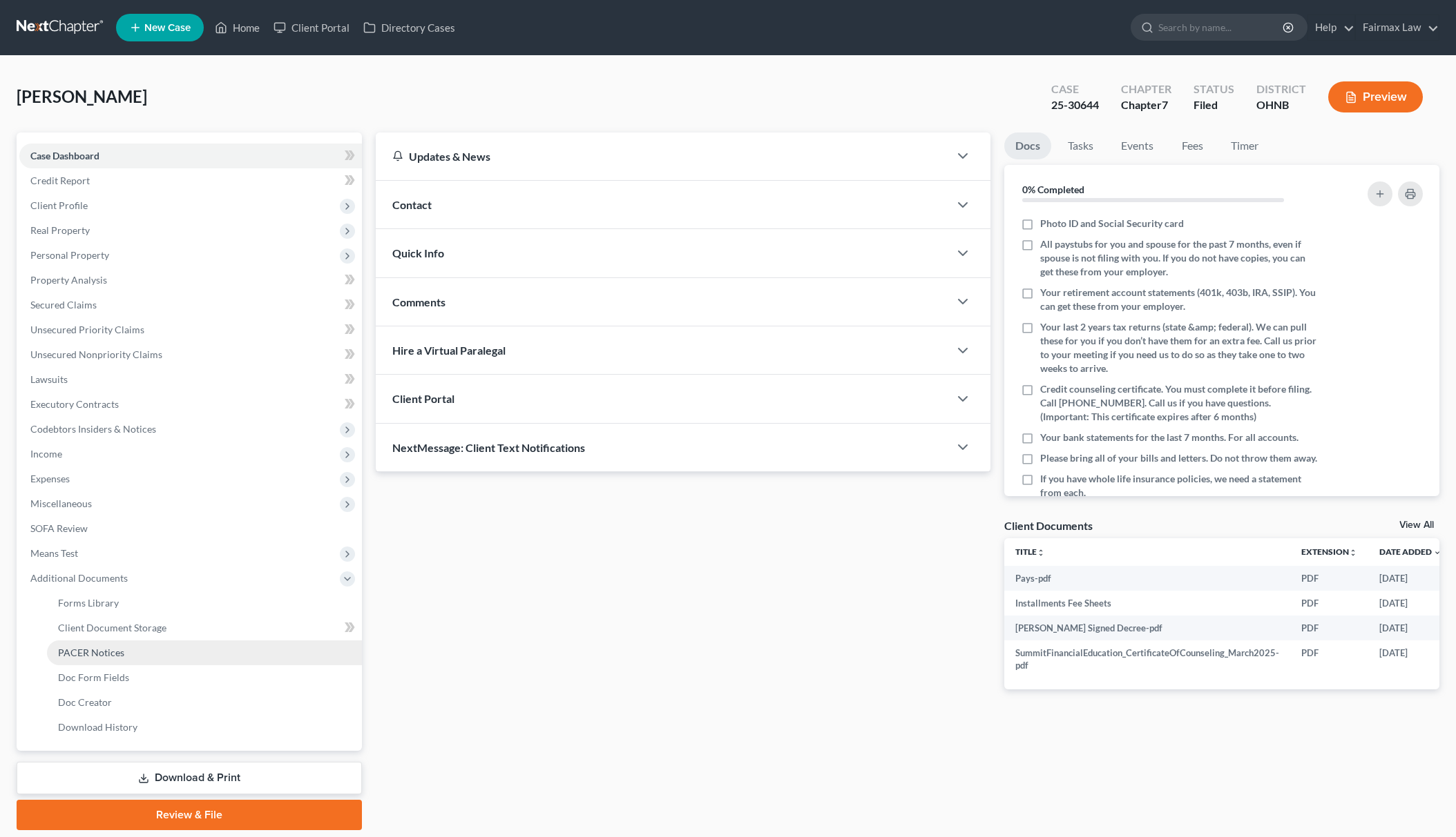
click at [155, 657] on link "PACER Notices" at bounding box center [204, 653] width 315 height 25
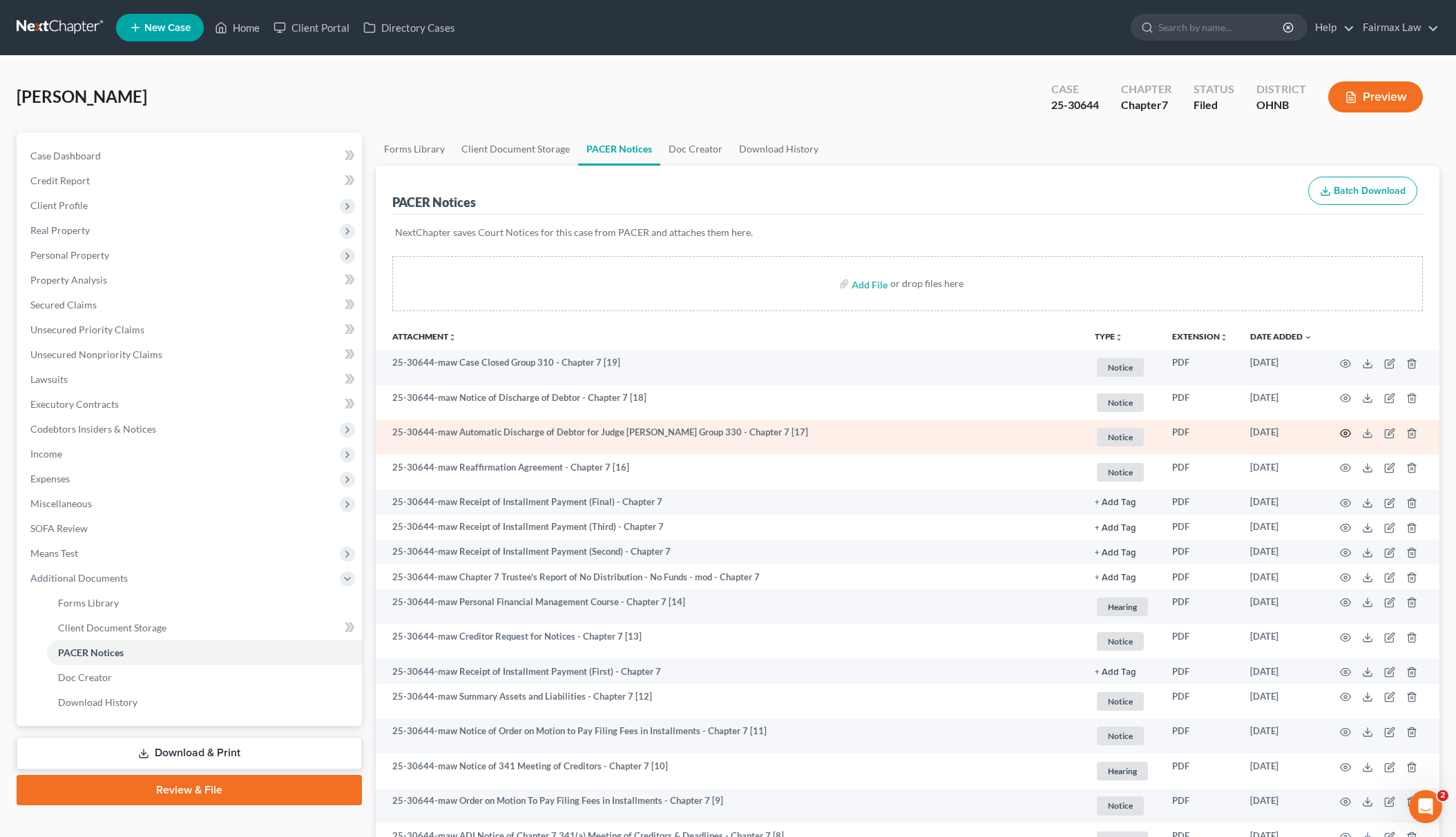
click at [1341, 432] on icon "button" at bounding box center [1345, 433] width 11 height 11
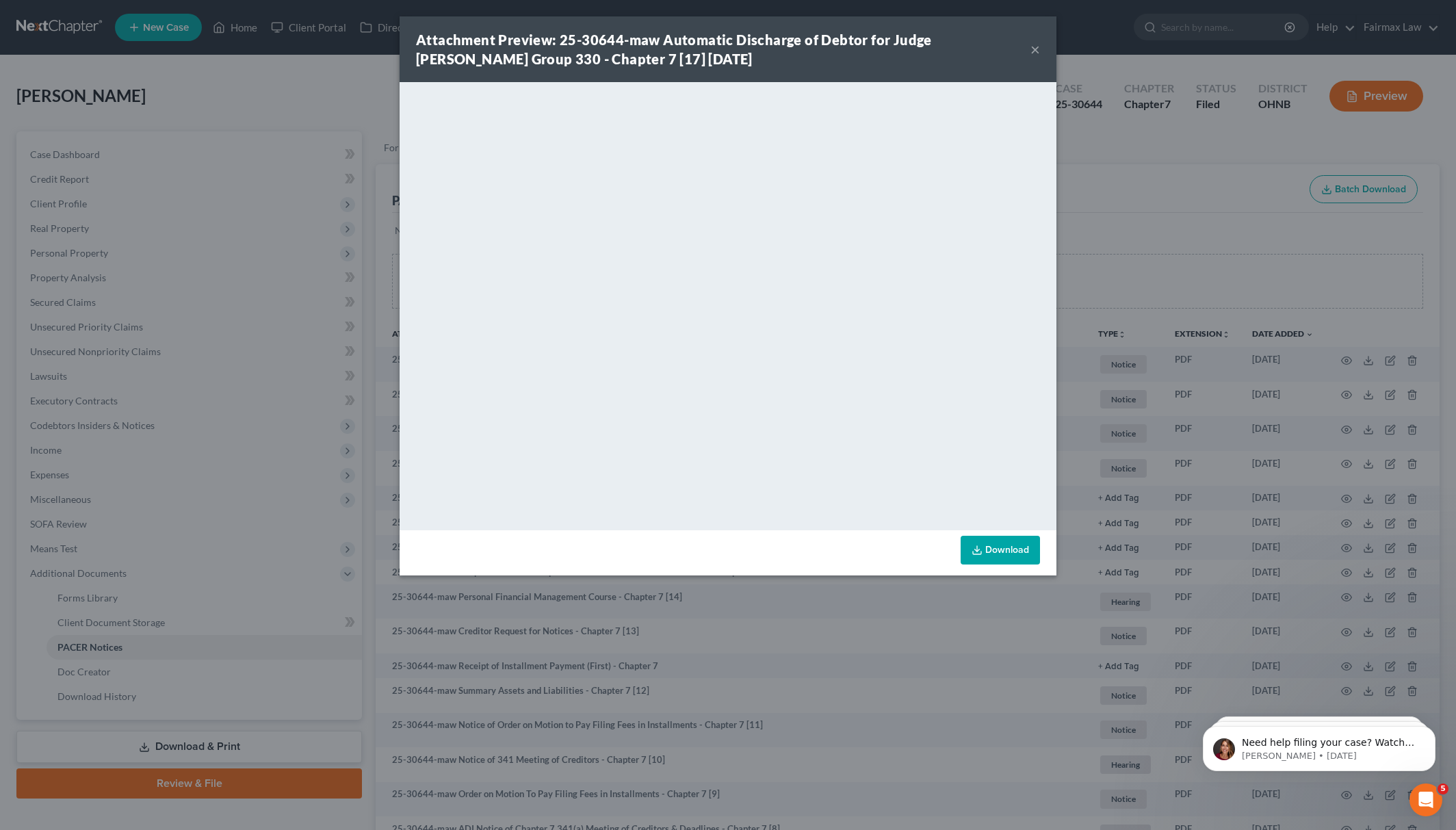
click at [1101, 209] on div "Attachment Preview: 25-30644-maw Automatic Discharge of Debtor for Judge Whippl…" at bounding box center [728, 415] width 1456 height 830
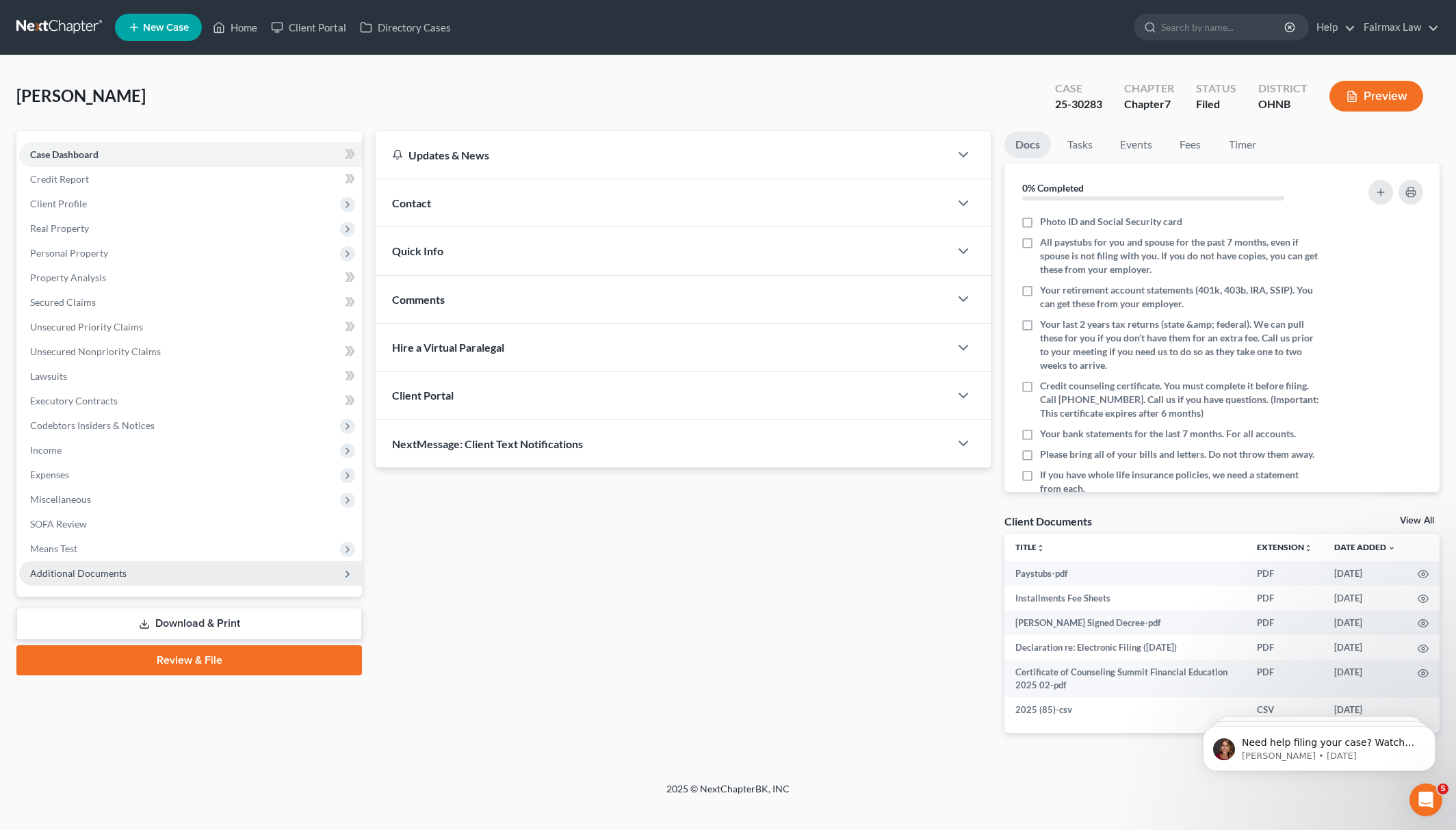
click at [99, 568] on span "Additional Documents" at bounding box center [78, 574] width 96 height 12
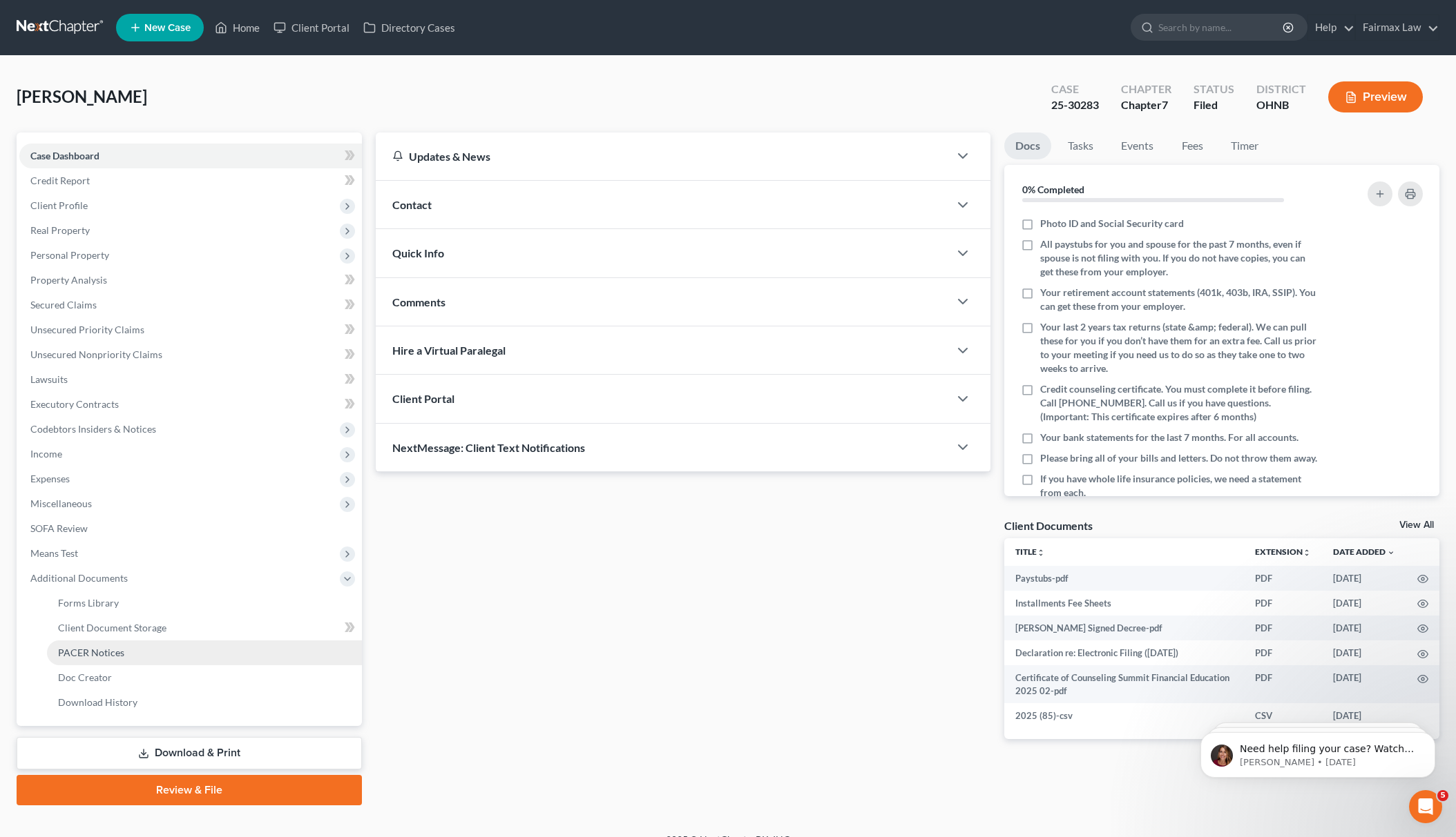
click at [160, 649] on link "PACER Notices" at bounding box center [204, 653] width 315 height 25
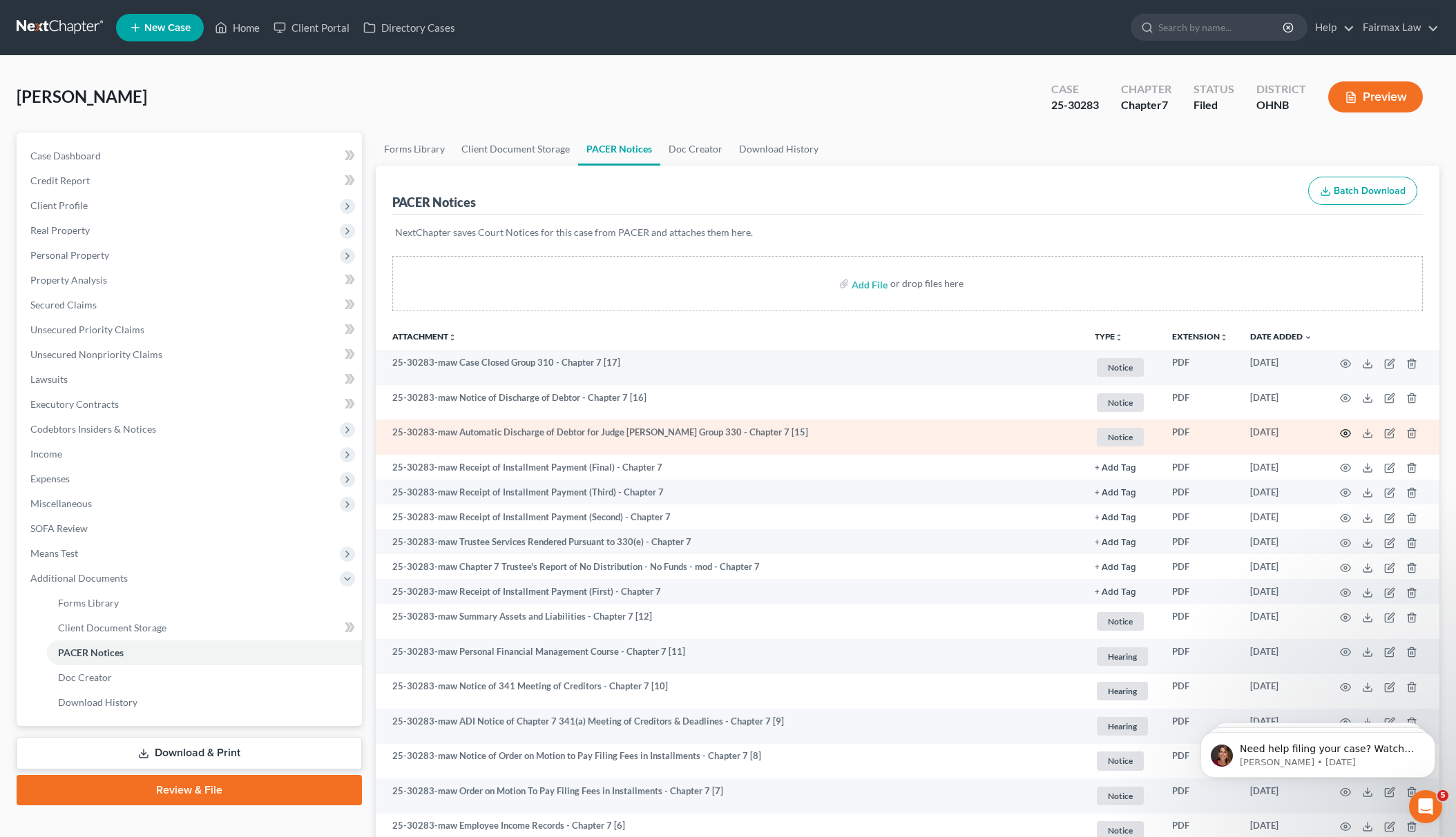
click at [1341, 430] on icon "button" at bounding box center [1345, 433] width 11 height 11
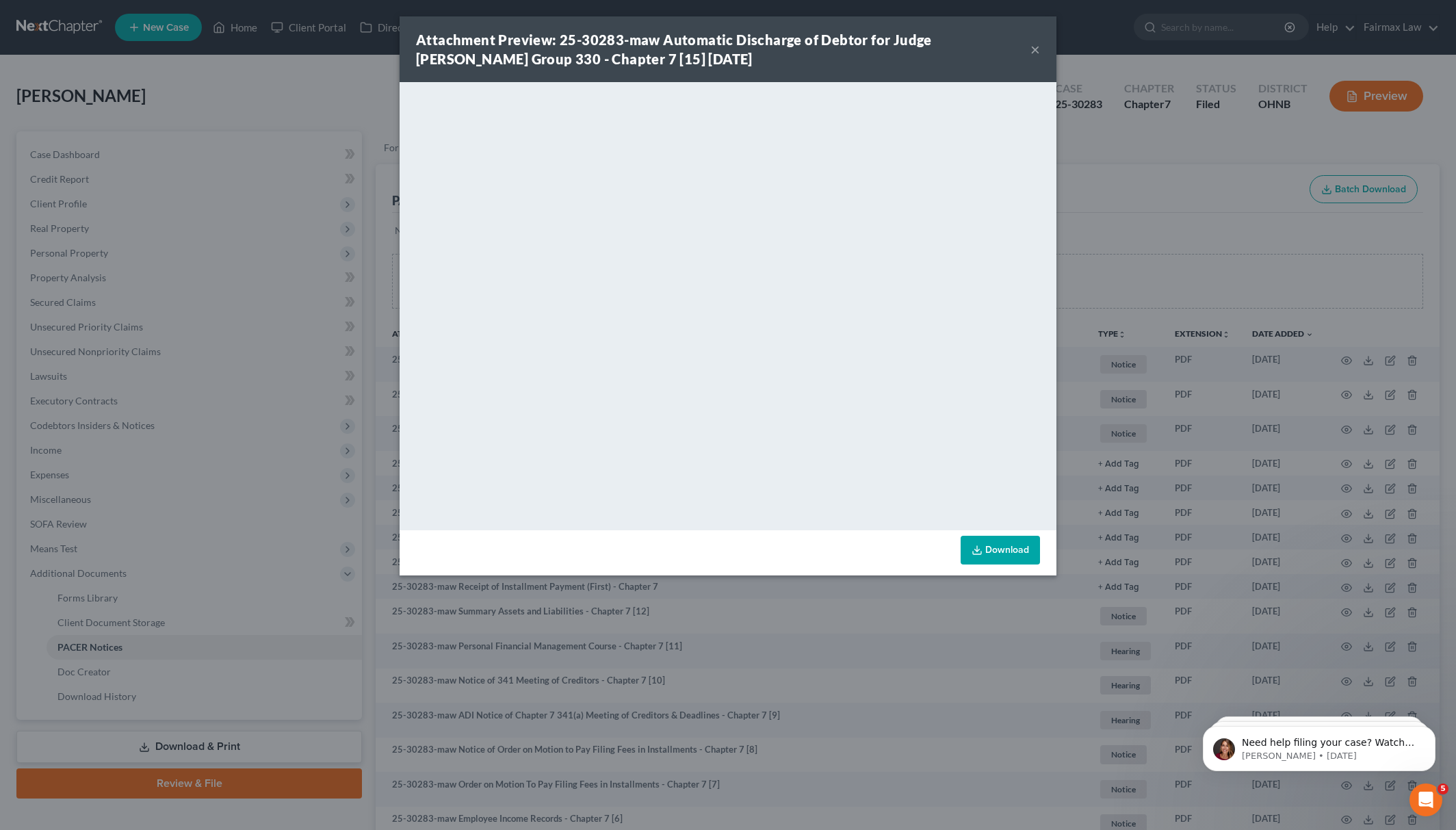
click at [1252, 200] on div "Attachment Preview: 25-30283-maw Automatic Discharge of Debtor for Judge [PERSO…" at bounding box center [728, 415] width 1456 height 830
